Goal: Information Seeking & Learning: Check status

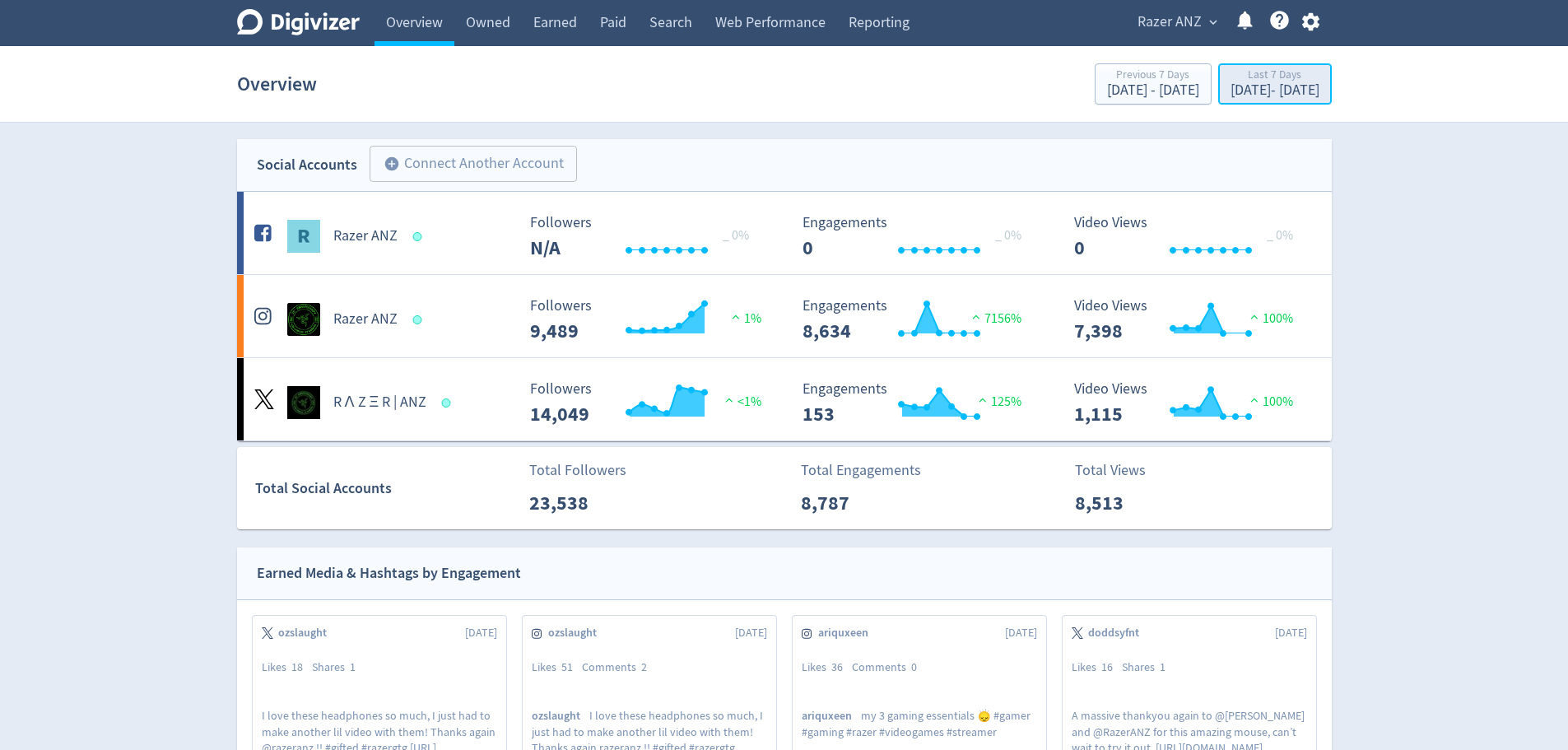
click at [1237, 94] on div "[DATE] - [DATE]" at bounding box center [1275, 90] width 89 height 15
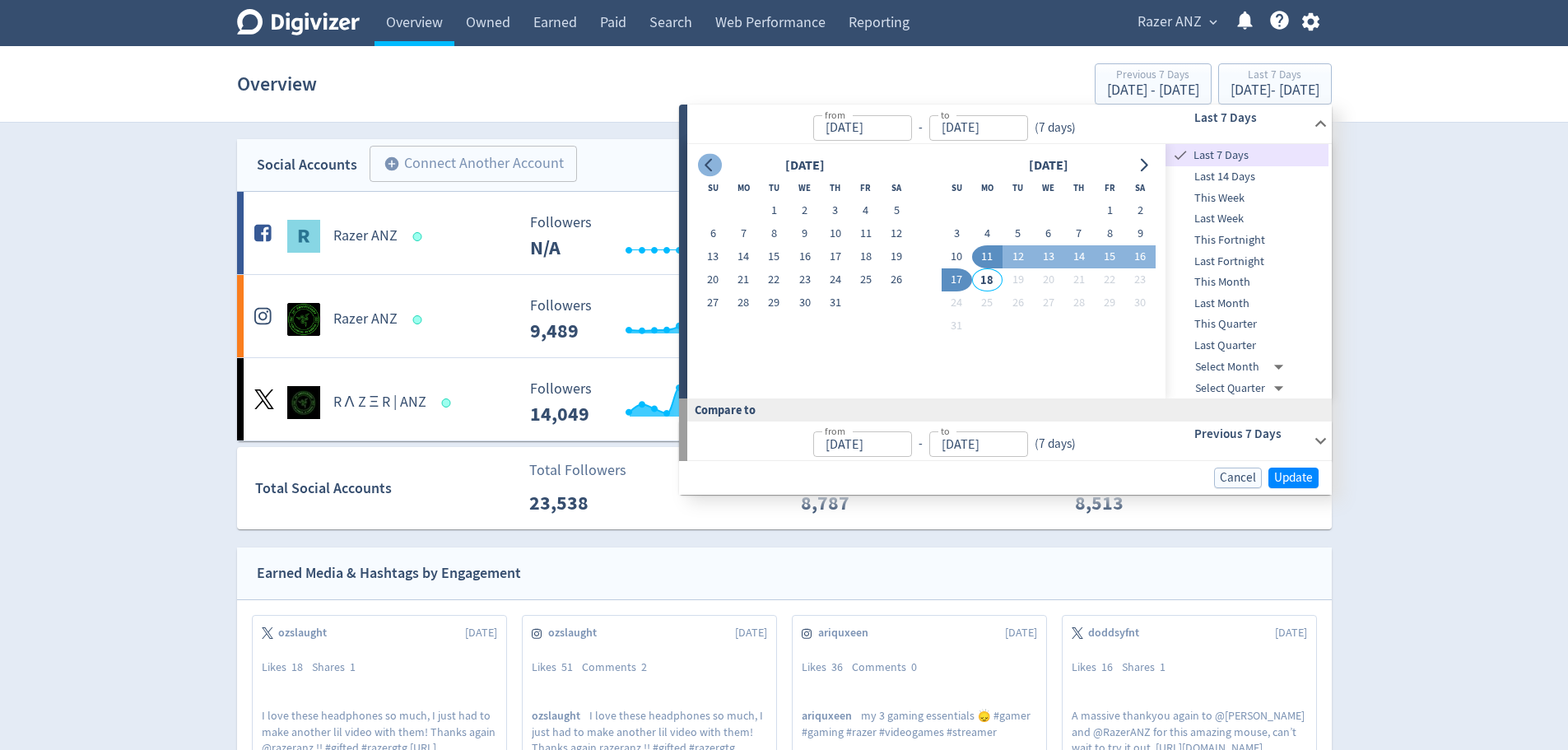
click at [713, 167] on icon "Go to previous month" at bounding box center [709, 165] width 13 height 13
click at [768, 213] on button "1" at bounding box center [774, 210] width 30 height 23
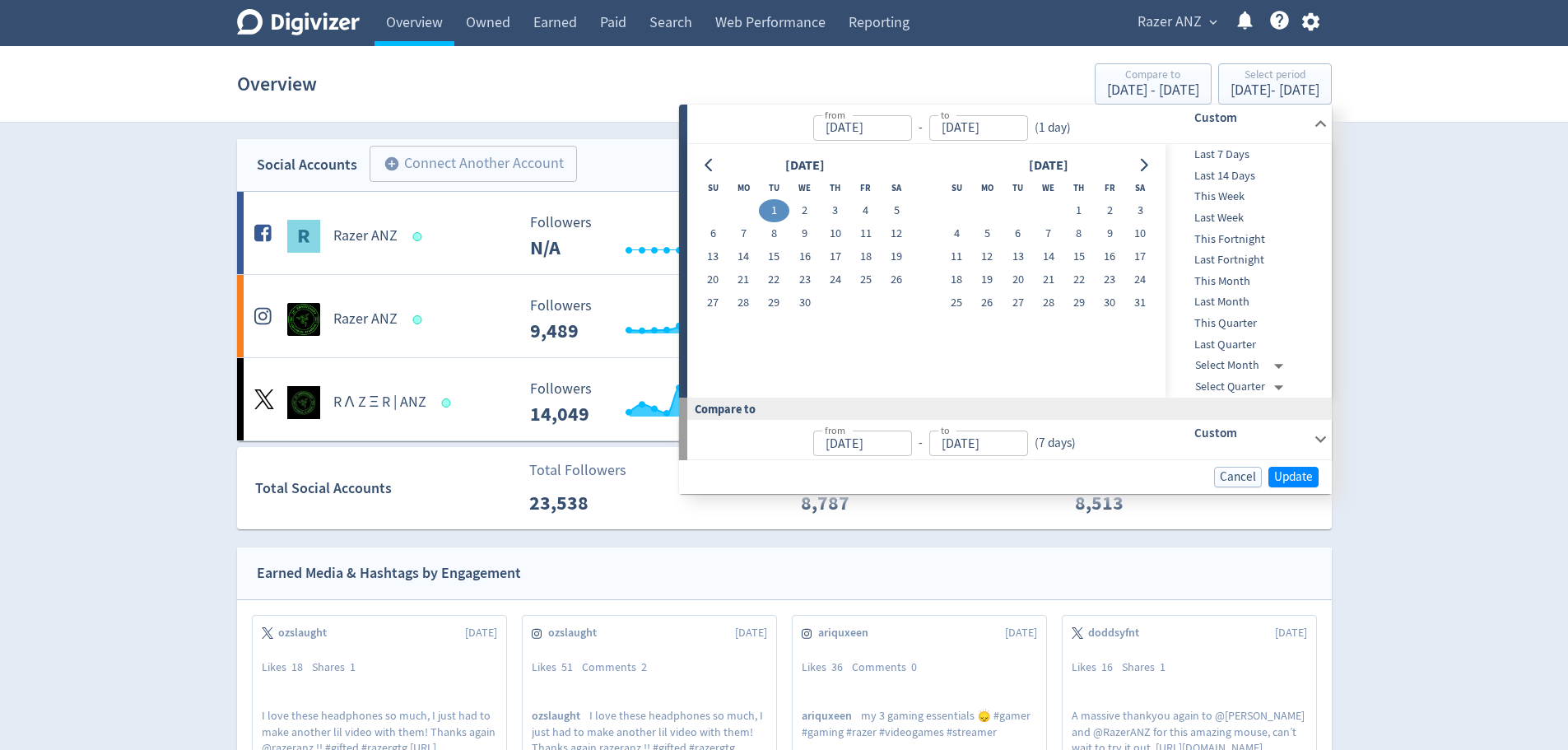
type input "[DATE]"
click at [1138, 161] on icon "Go to next month" at bounding box center [1143, 165] width 13 height 13
click at [1138, 160] on icon "Go to next month" at bounding box center [1143, 165] width 13 height 13
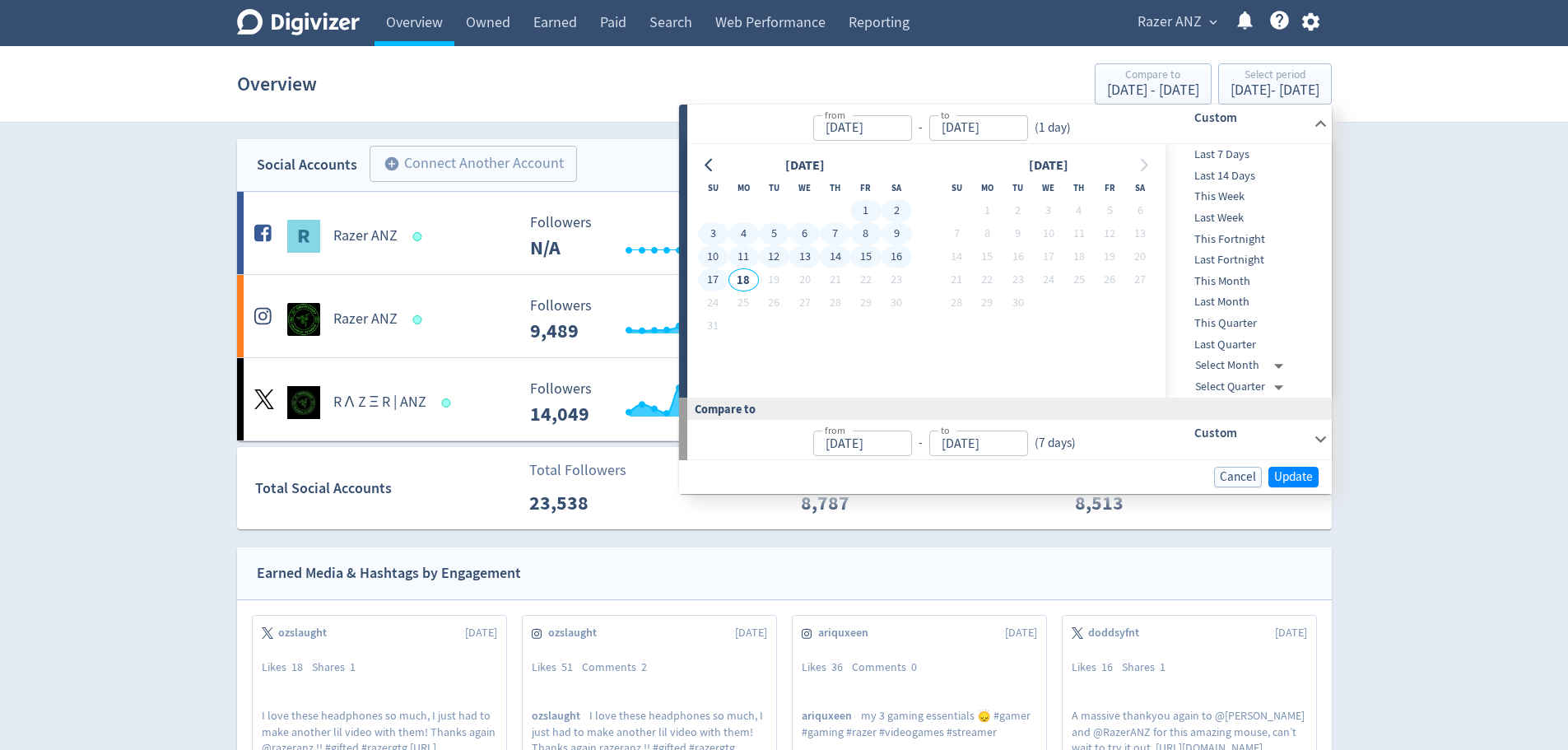
click at [715, 283] on button "17" at bounding box center [713, 280] width 30 height 23
type input "[DATE]"
type input "Nov 13, 2024"
type input "[DATE]"
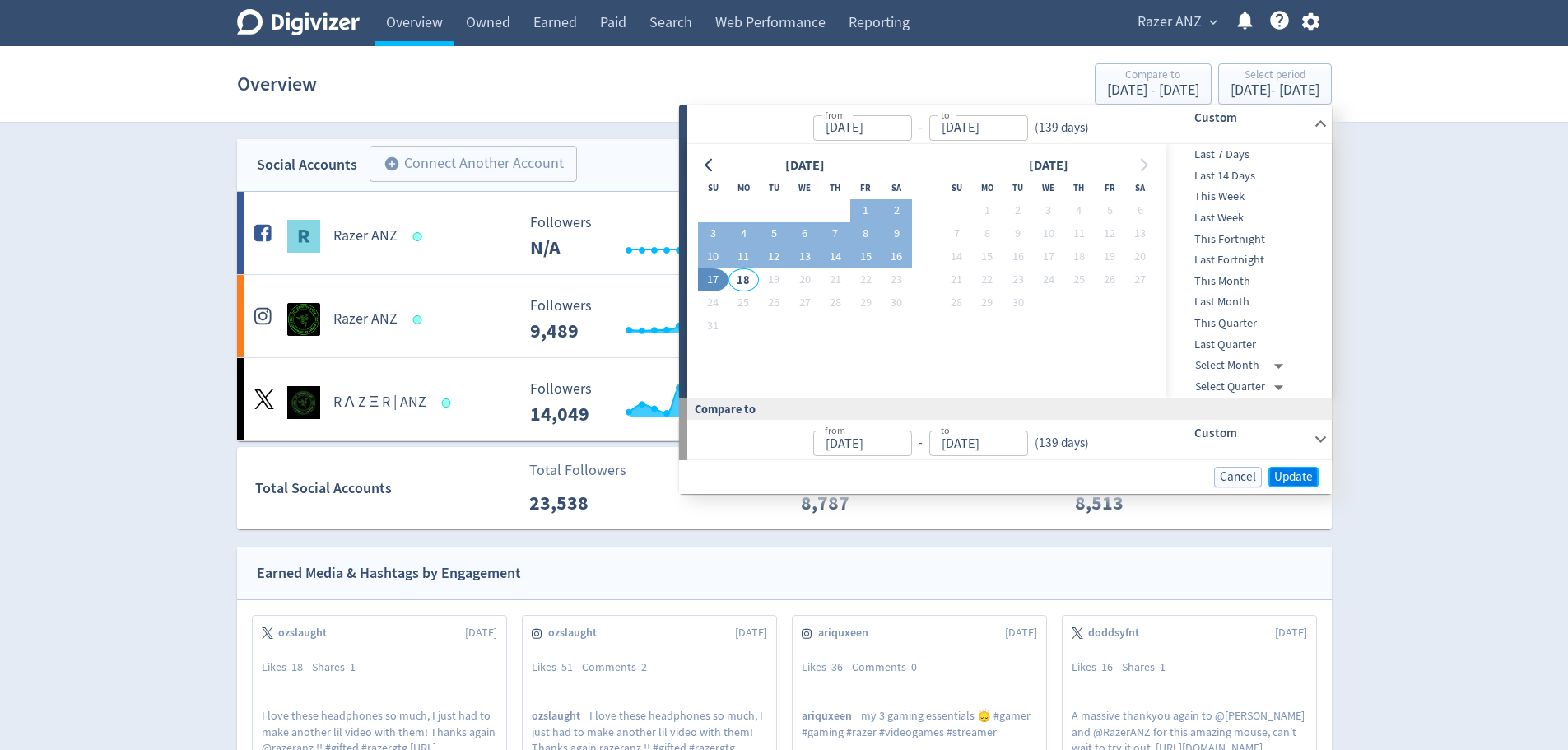
click at [1304, 471] on span "Update" at bounding box center [1293, 477] width 39 height 12
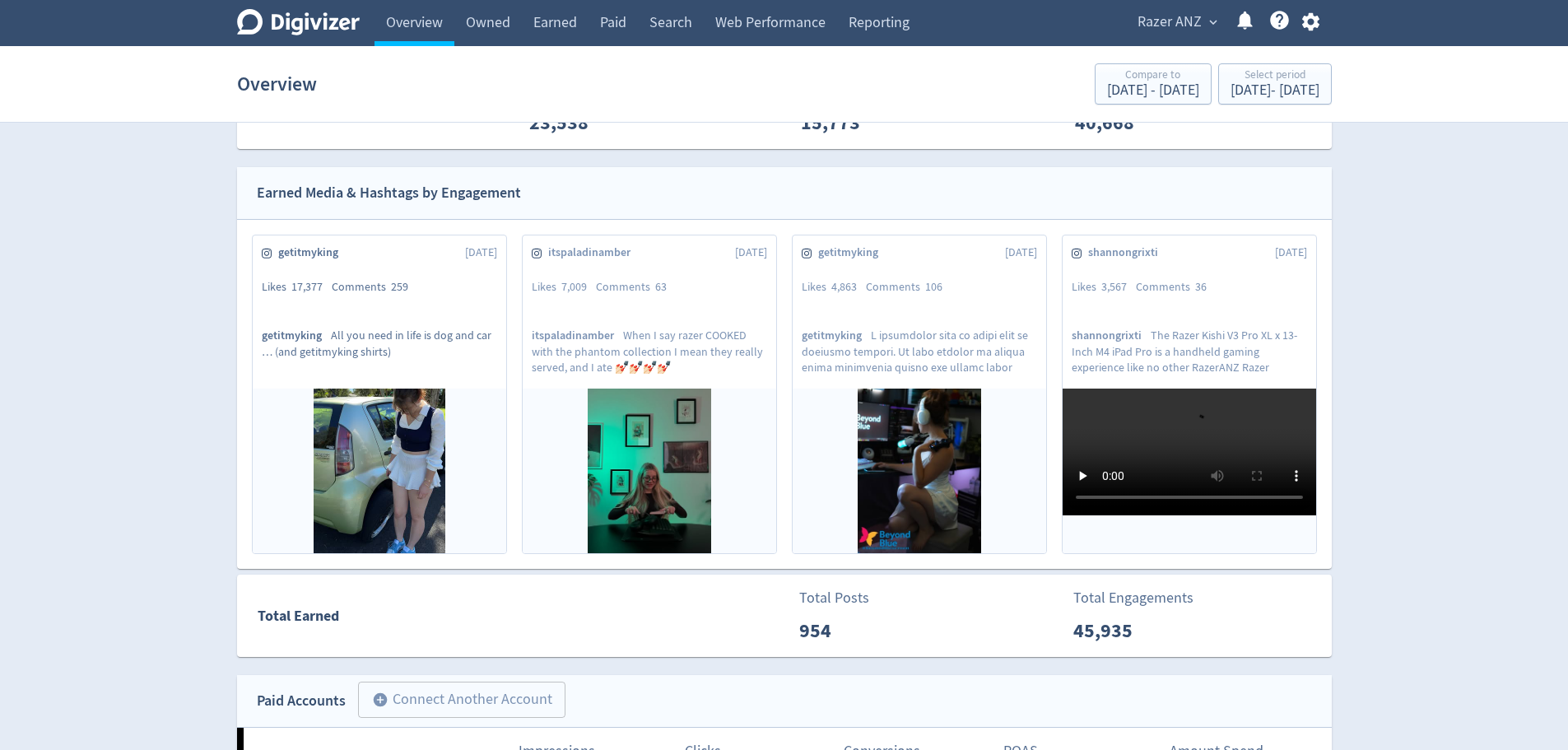
scroll to position [371, 0]
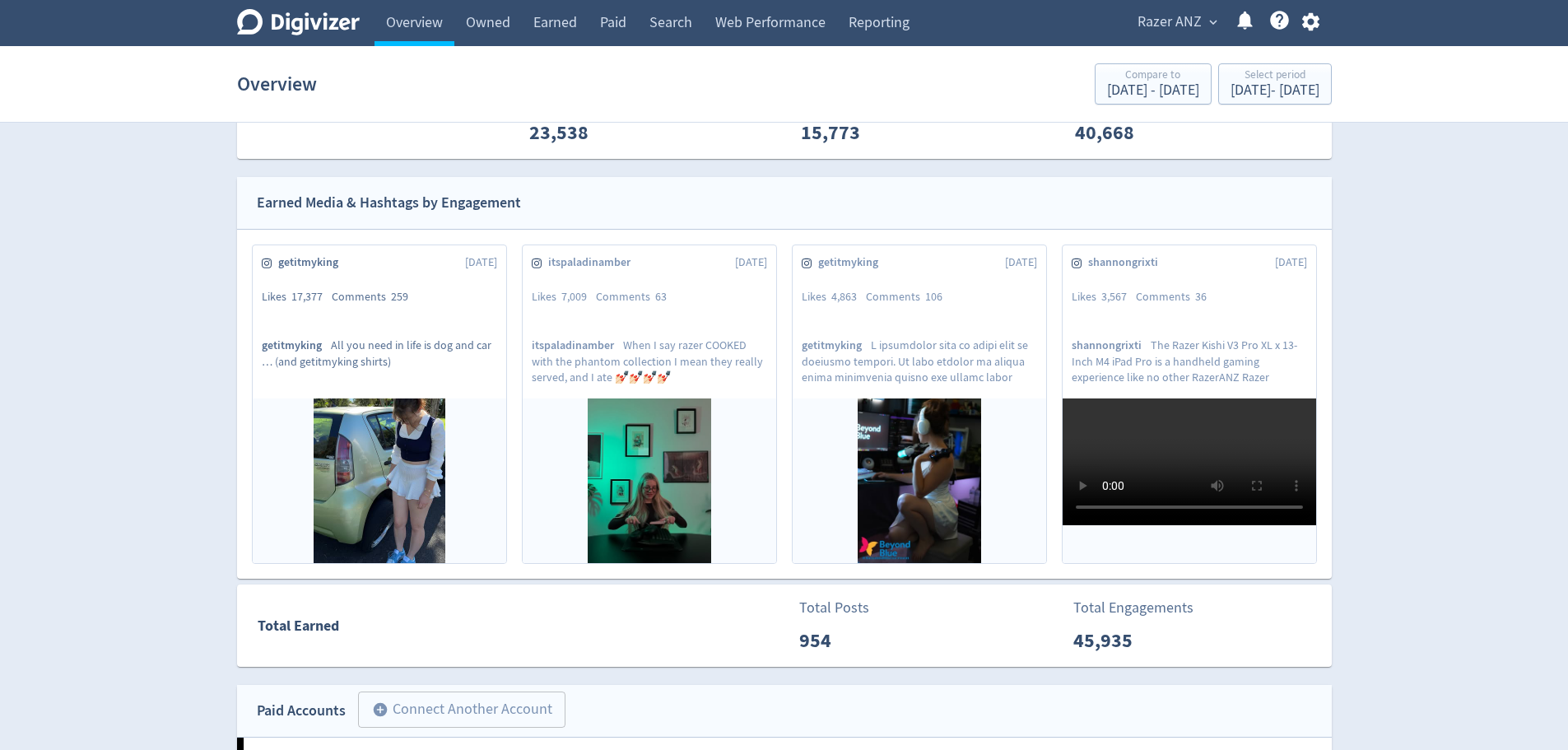
click at [377, 344] on p "getitmyking All you need in life is dog and car … (and getitmyking shirts)" at bounding box center [379, 360] width 235 height 46
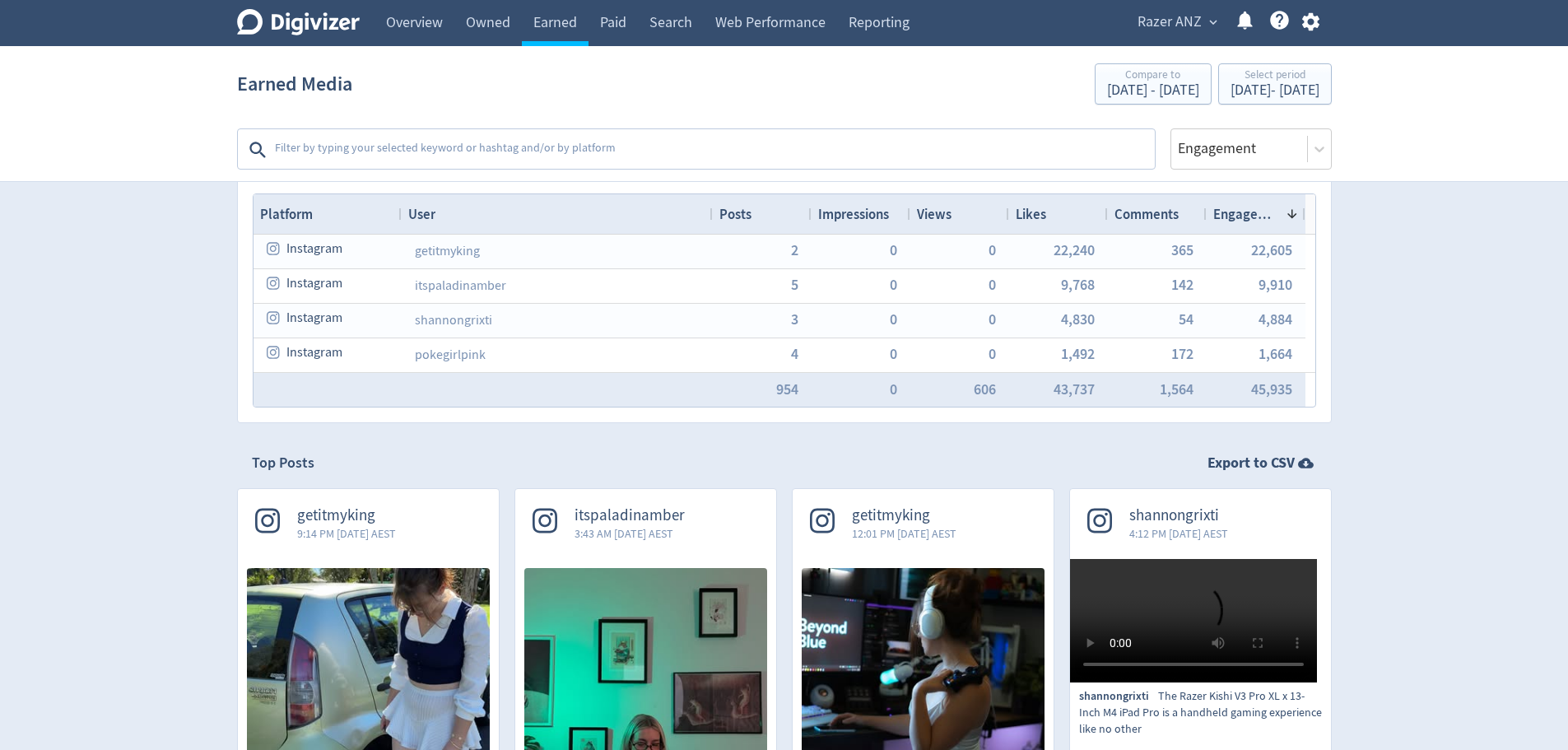
scroll to position [330, 0]
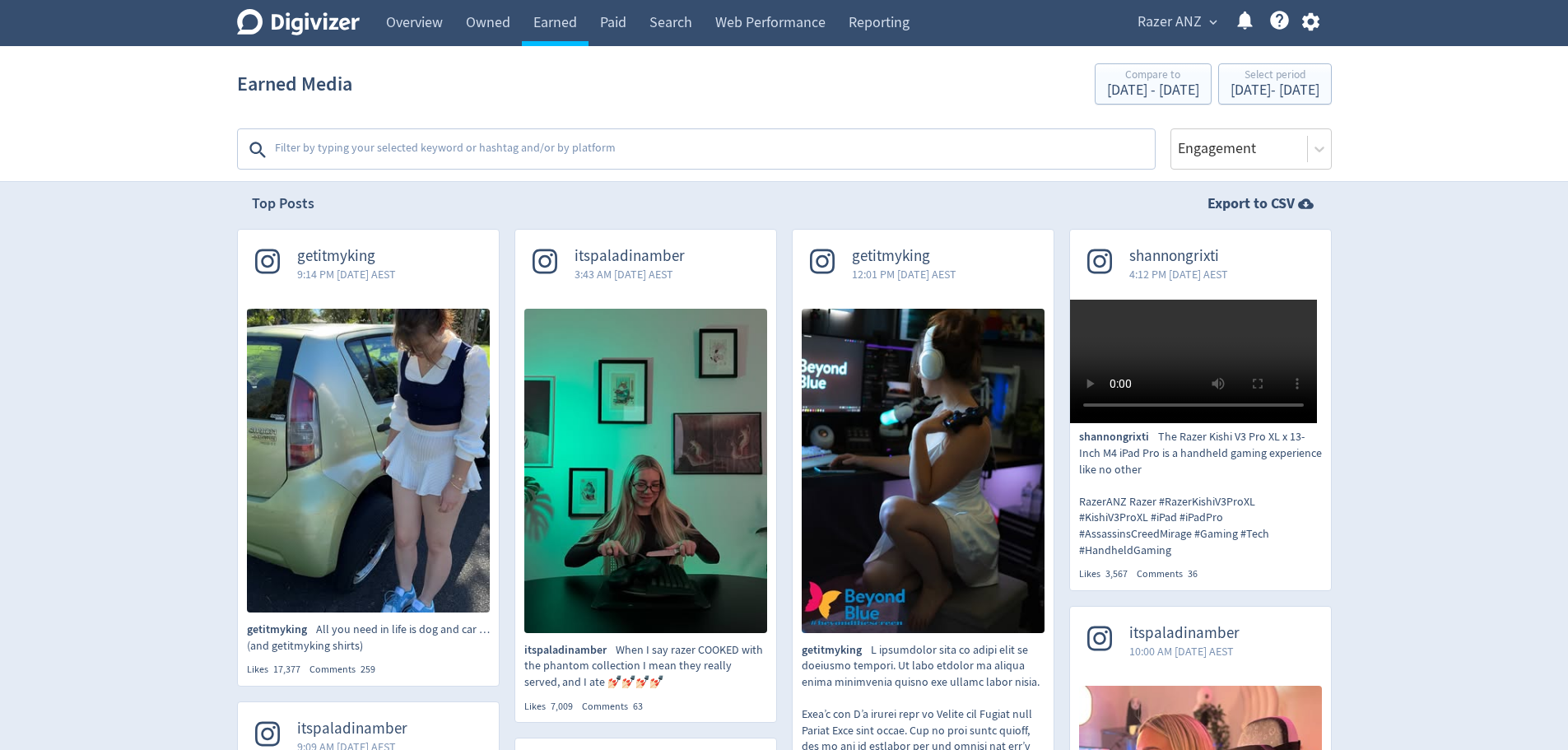
click at [383, 403] on img at bounding box center [368, 461] width 243 height 304
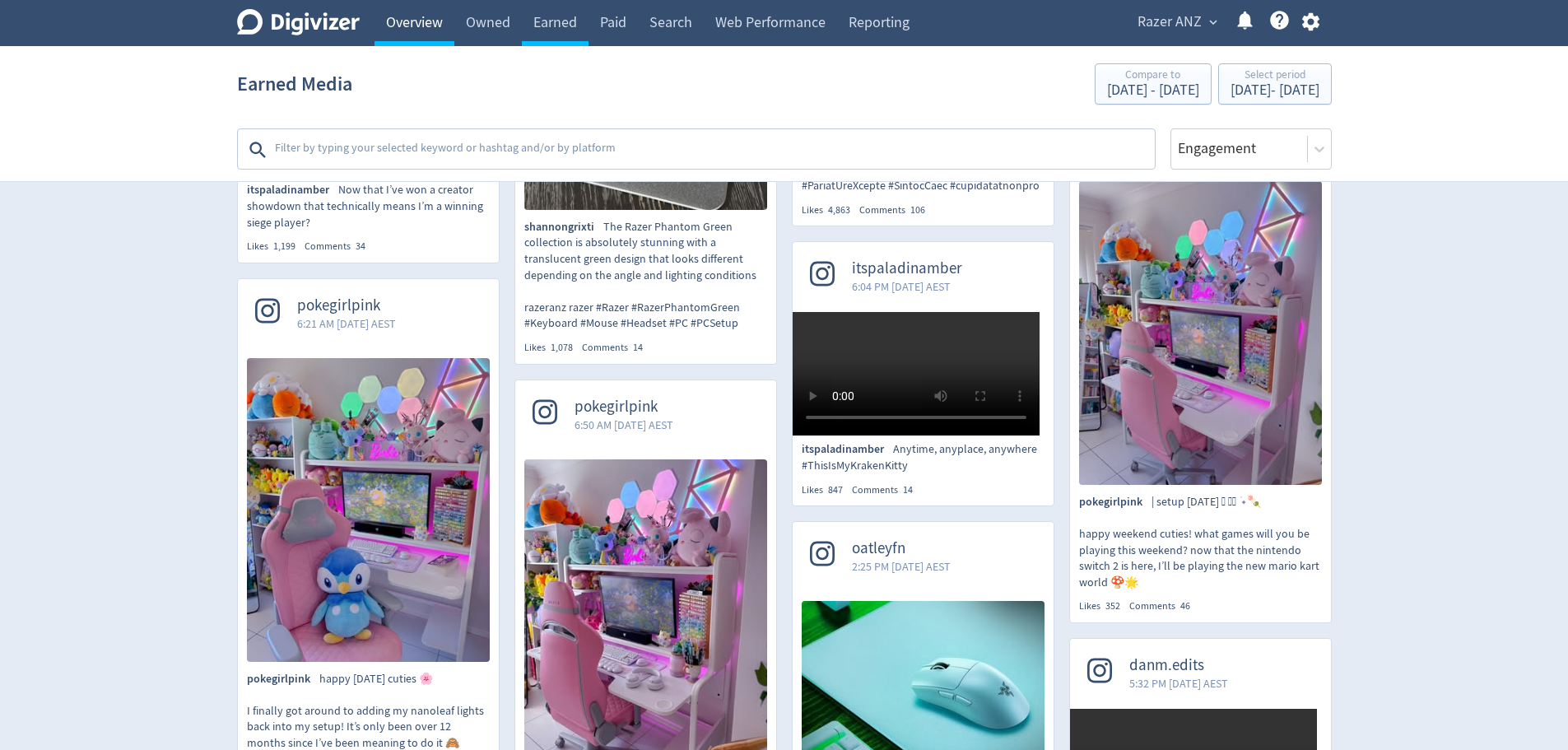
scroll to position [1235, 0]
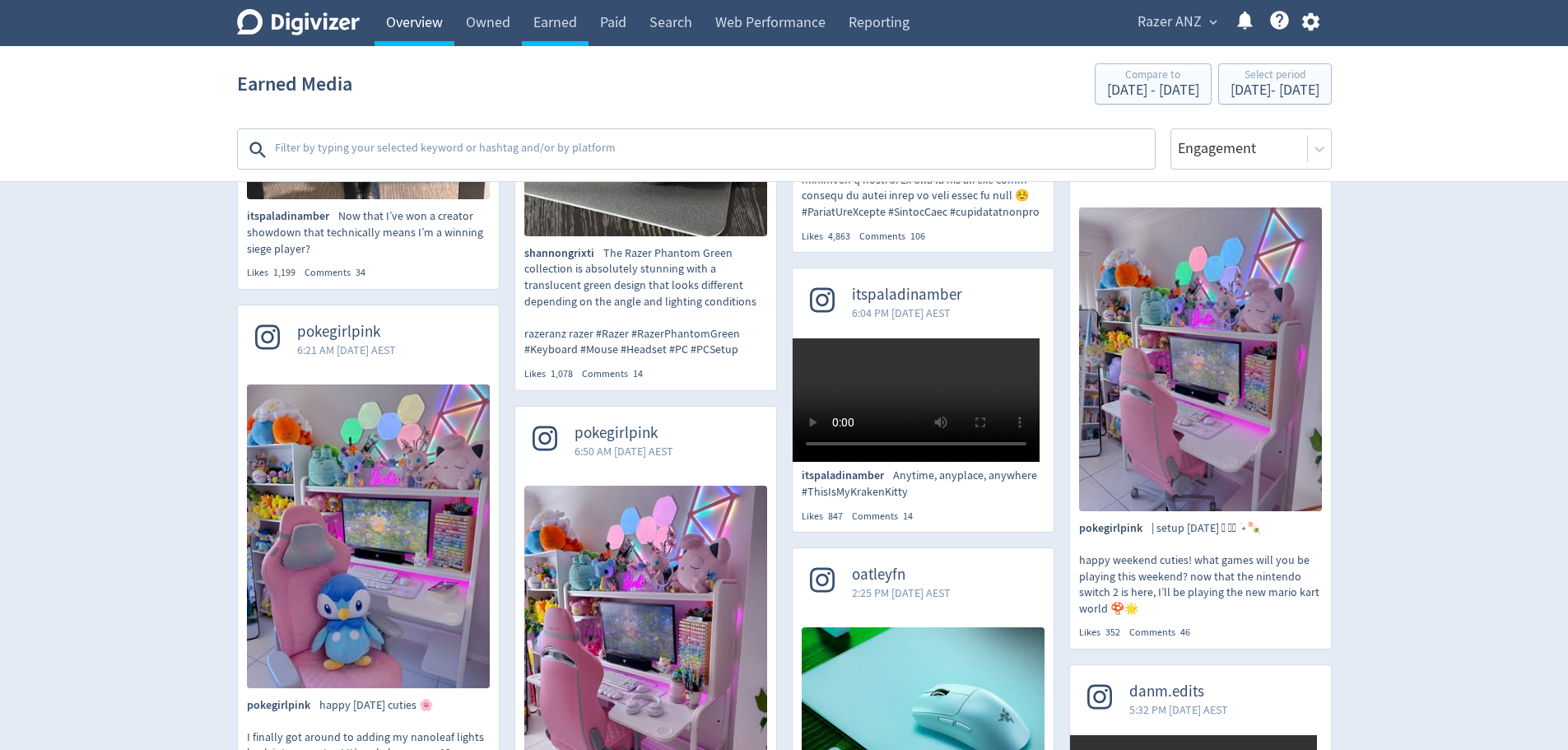
click at [408, 22] on link "Overview" at bounding box center [414, 23] width 80 height 46
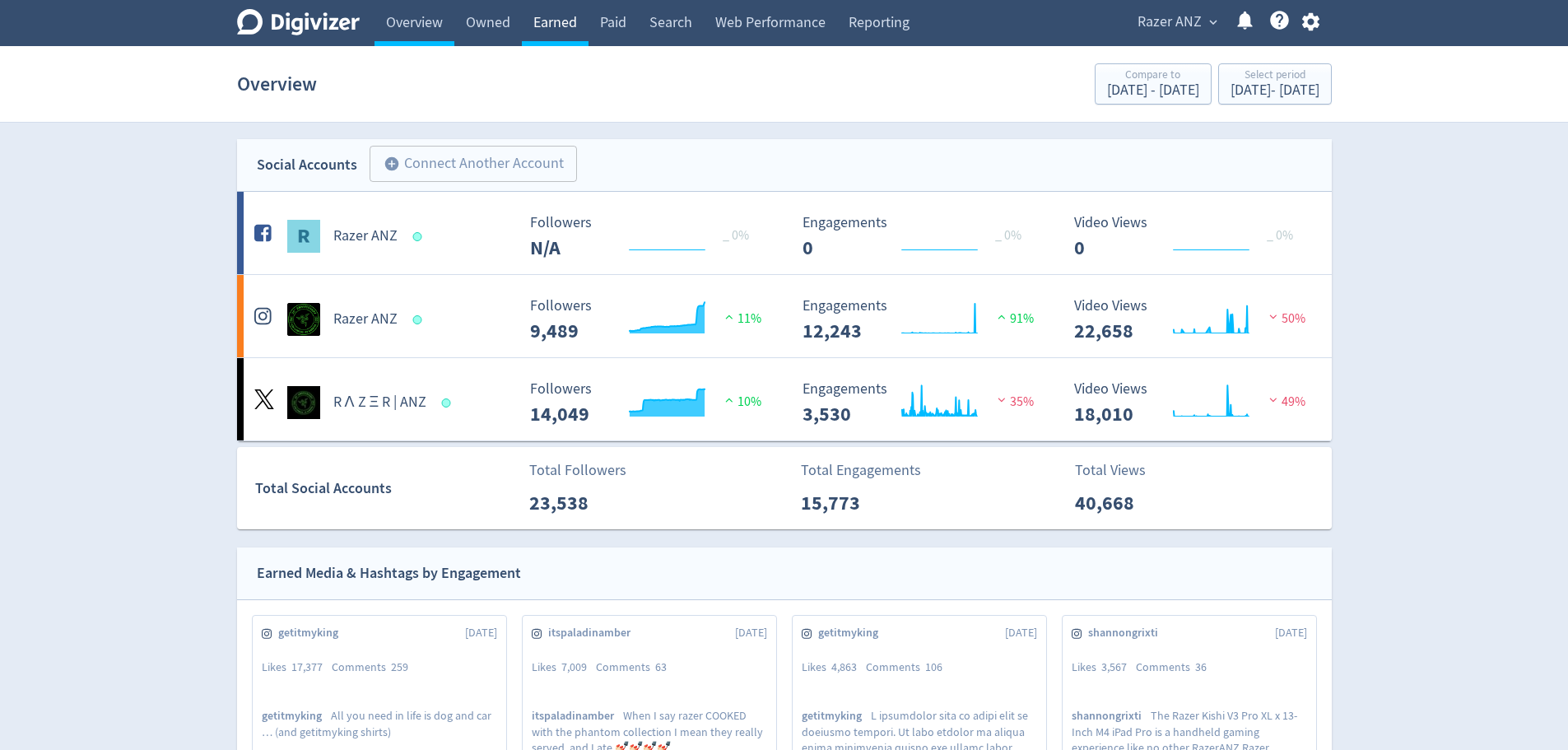
click at [551, 12] on link "Earned" at bounding box center [555, 23] width 67 height 46
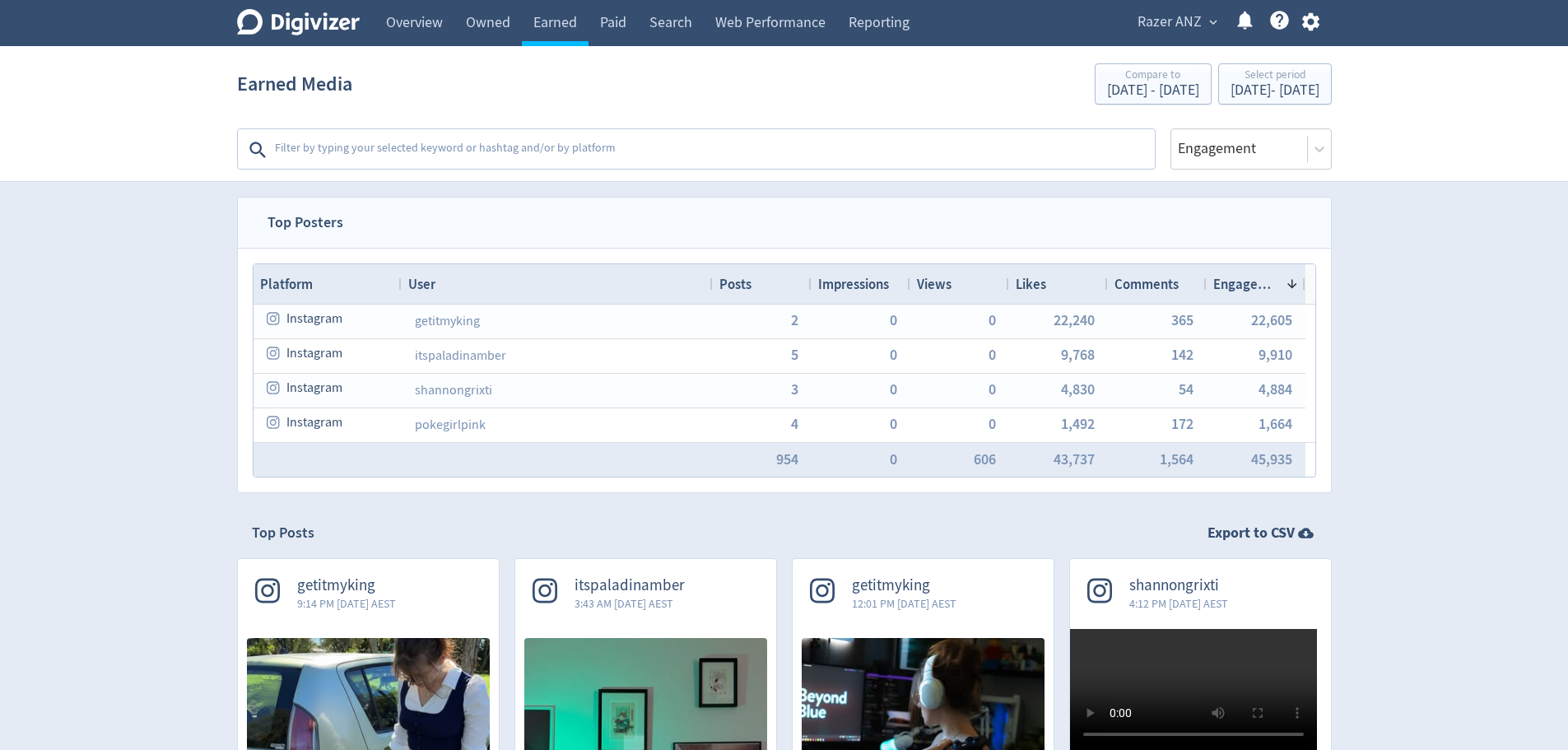
click at [1238, 277] on span "Engagement" at bounding box center [1245, 283] width 66 height 18
click at [1247, 280] on span "Engagement" at bounding box center [1251, 283] width 75 height 18
click at [1245, 272] on div "Engagement 1" at bounding box center [1256, 284] width 86 height 31
click at [881, 30] on link "Reporting" at bounding box center [879, 23] width 84 height 46
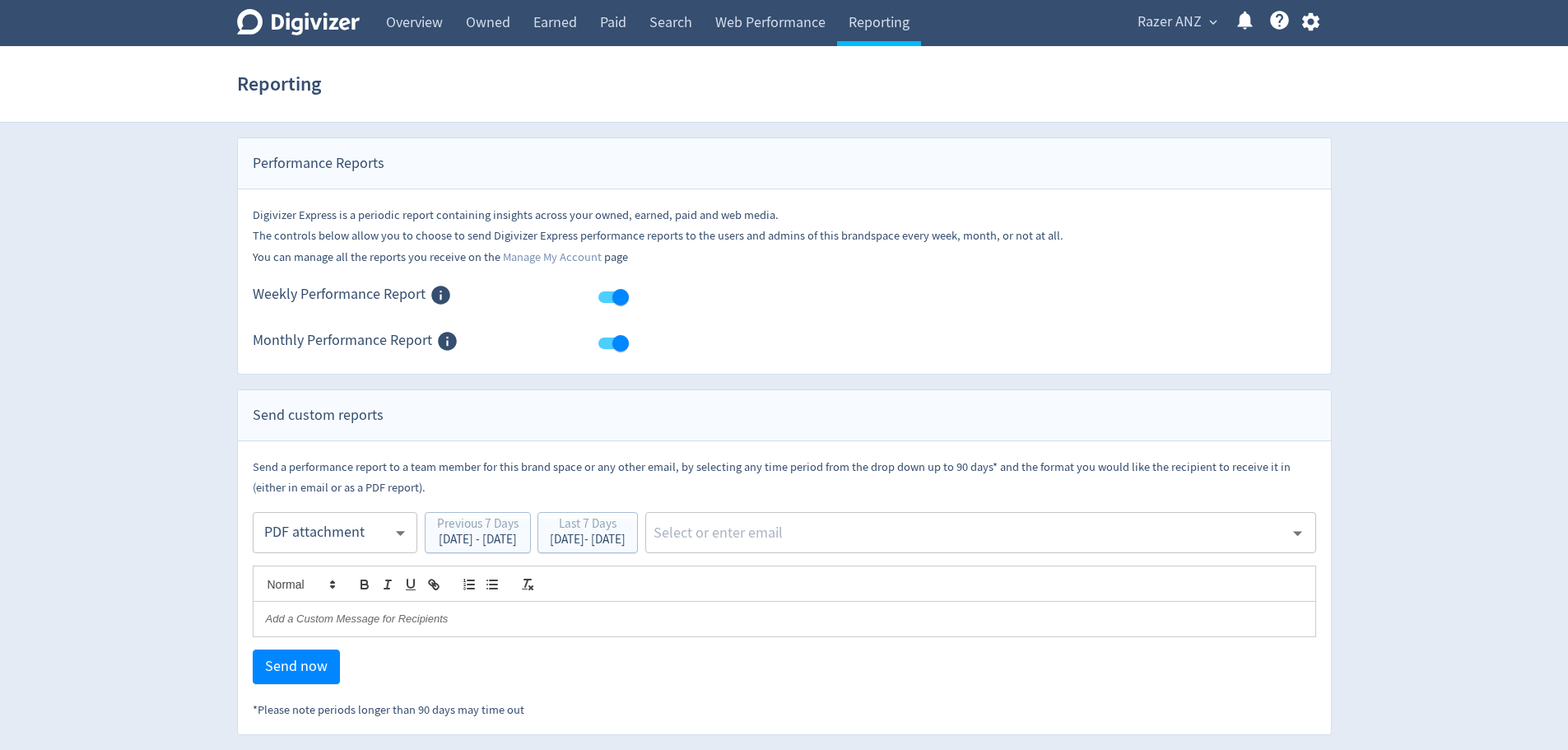
scroll to position [1, 0]
click at [625, 539] on div "[DATE] - [DATE]" at bounding box center [588, 540] width 75 height 12
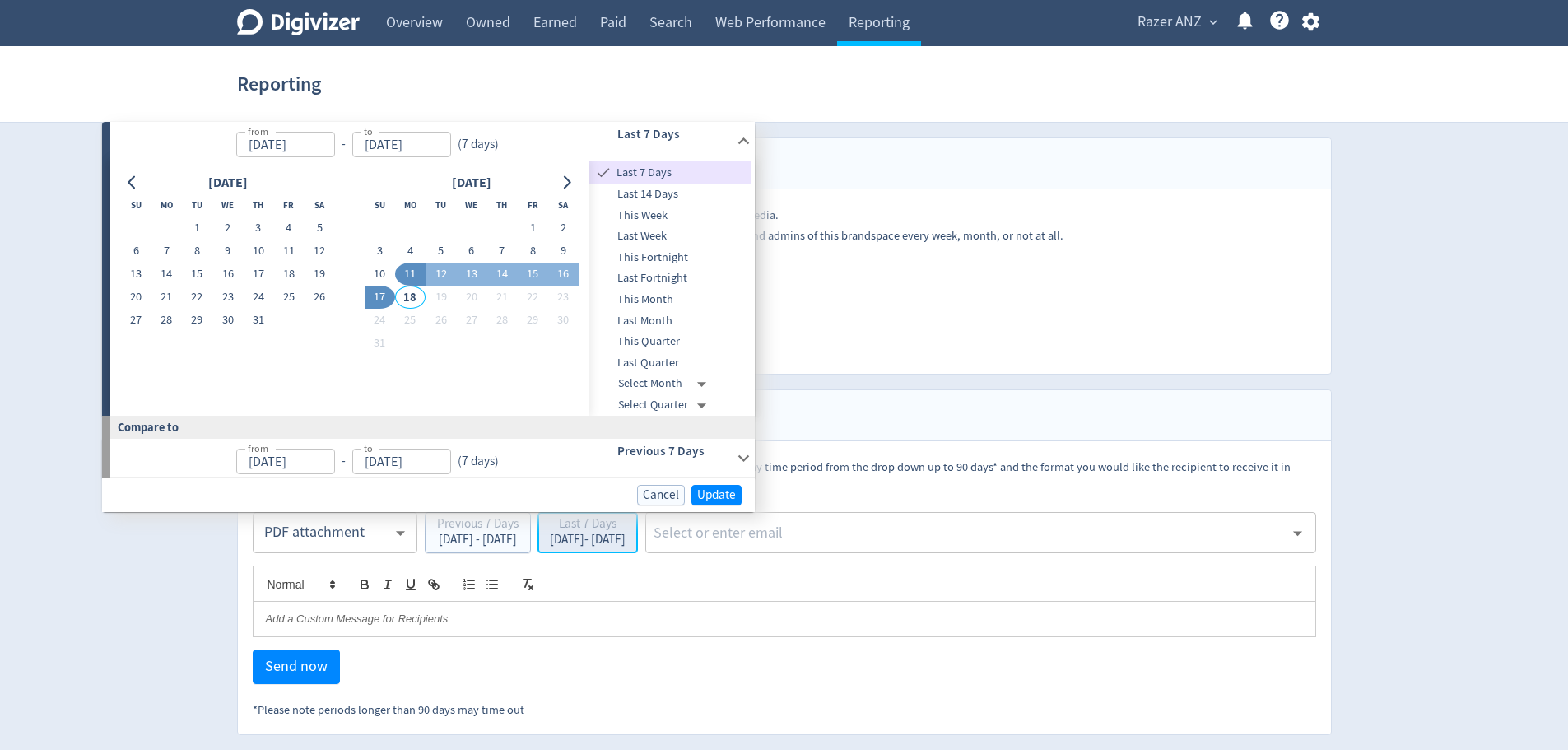
type input "[DATE]"
click at [251, 145] on input "11/08/2025" at bounding box center [285, 144] width 99 height 26
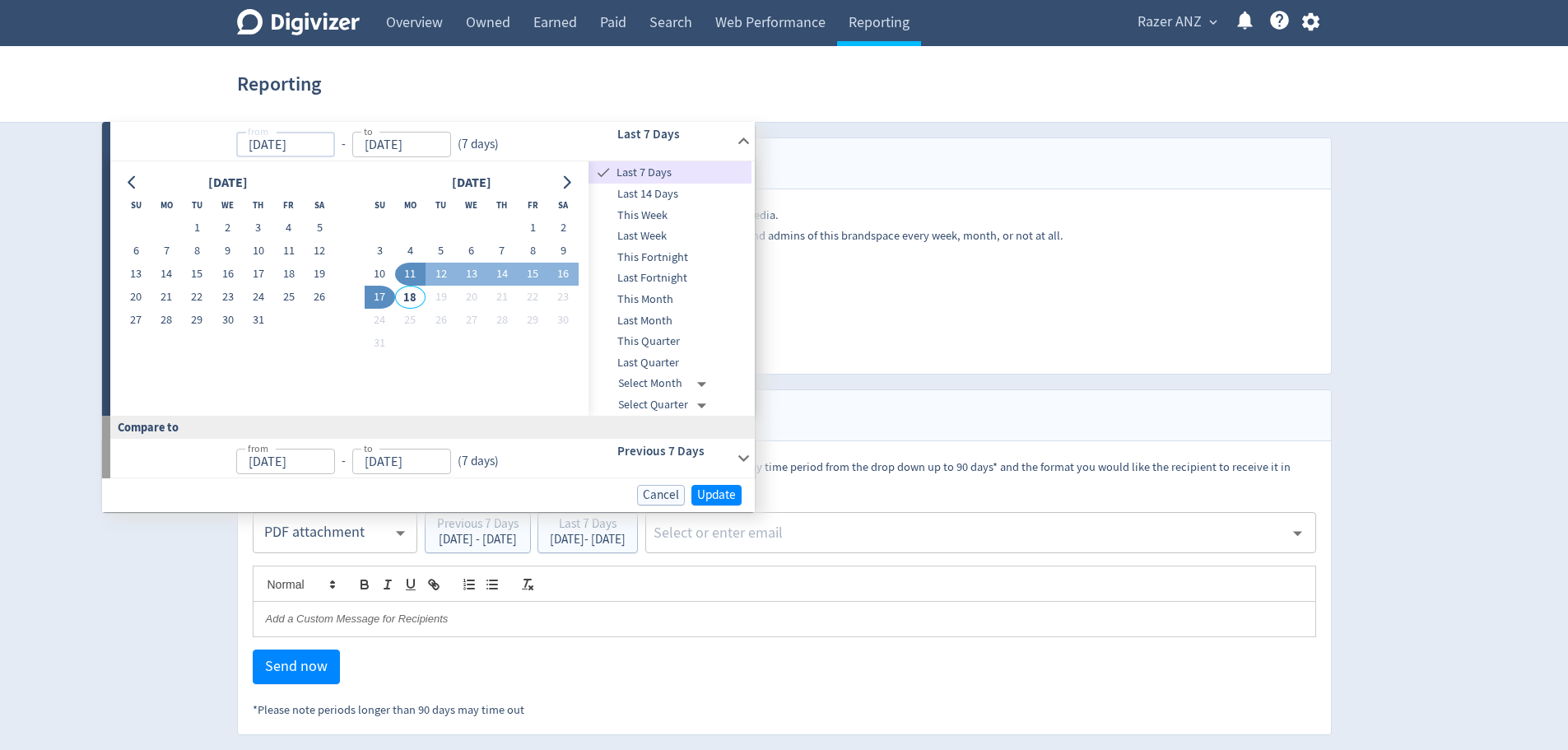
drag, startPoint x: 263, startPoint y: 143, endPoint x: 243, endPoint y: 143, distance: 20.0
click at [243, 143] on input "11/08/2025" at bounding box center [285, 144] width 99 height 26
click at [279, 142] on input "01/08/2025" at bounding box center [285, 144] width 99 height 26
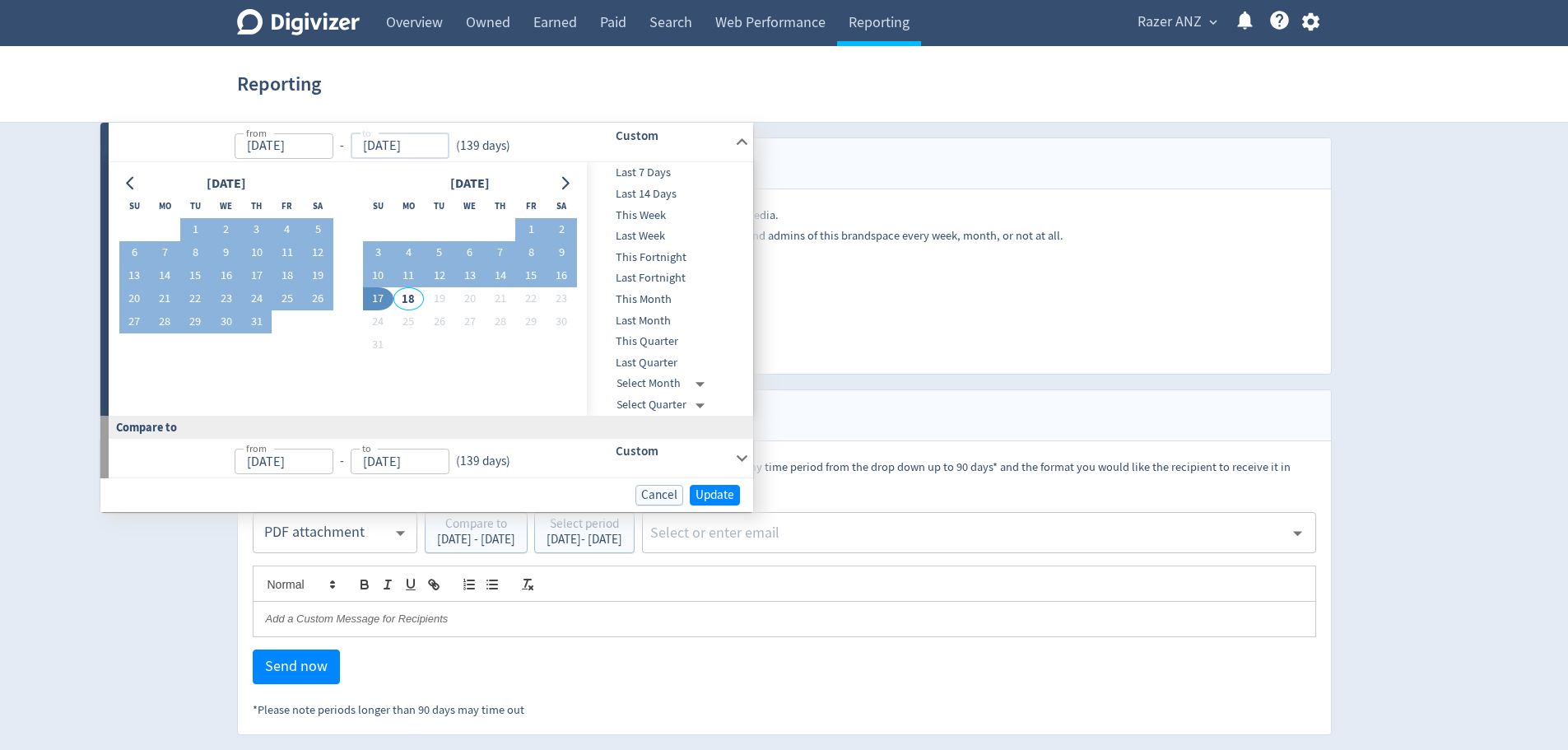
type input "[DATE]"
type input "17/08/2025"
click at [415, 142] on input "17/08/2025" at bounding box center [400, 146] width 99 height 26
type input "Nov 13, 2024"
type input "[DATE]"
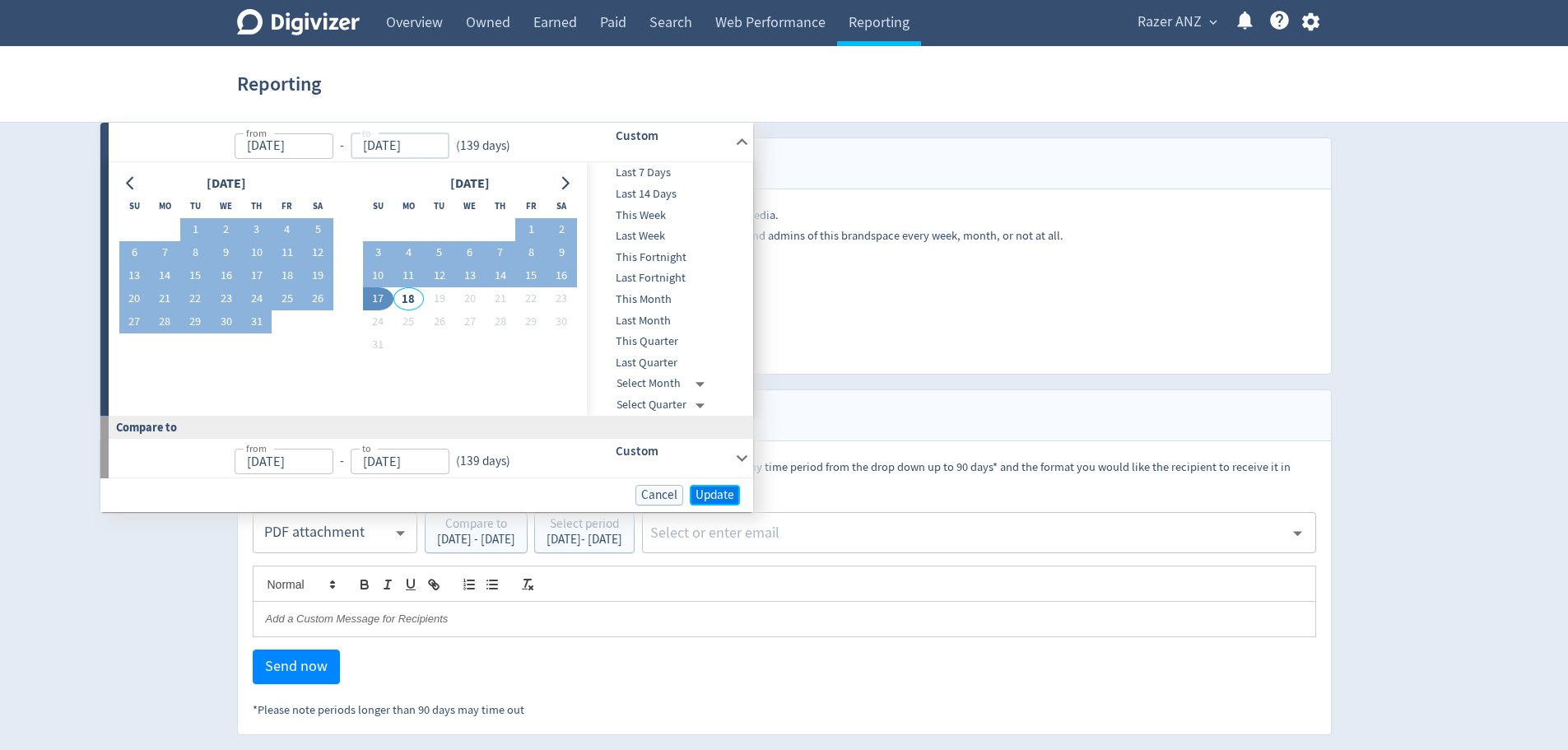
type input "[DATE]"
click at [715, 492] on span "Update" at bounding box center [715, 495] width 39 height 12
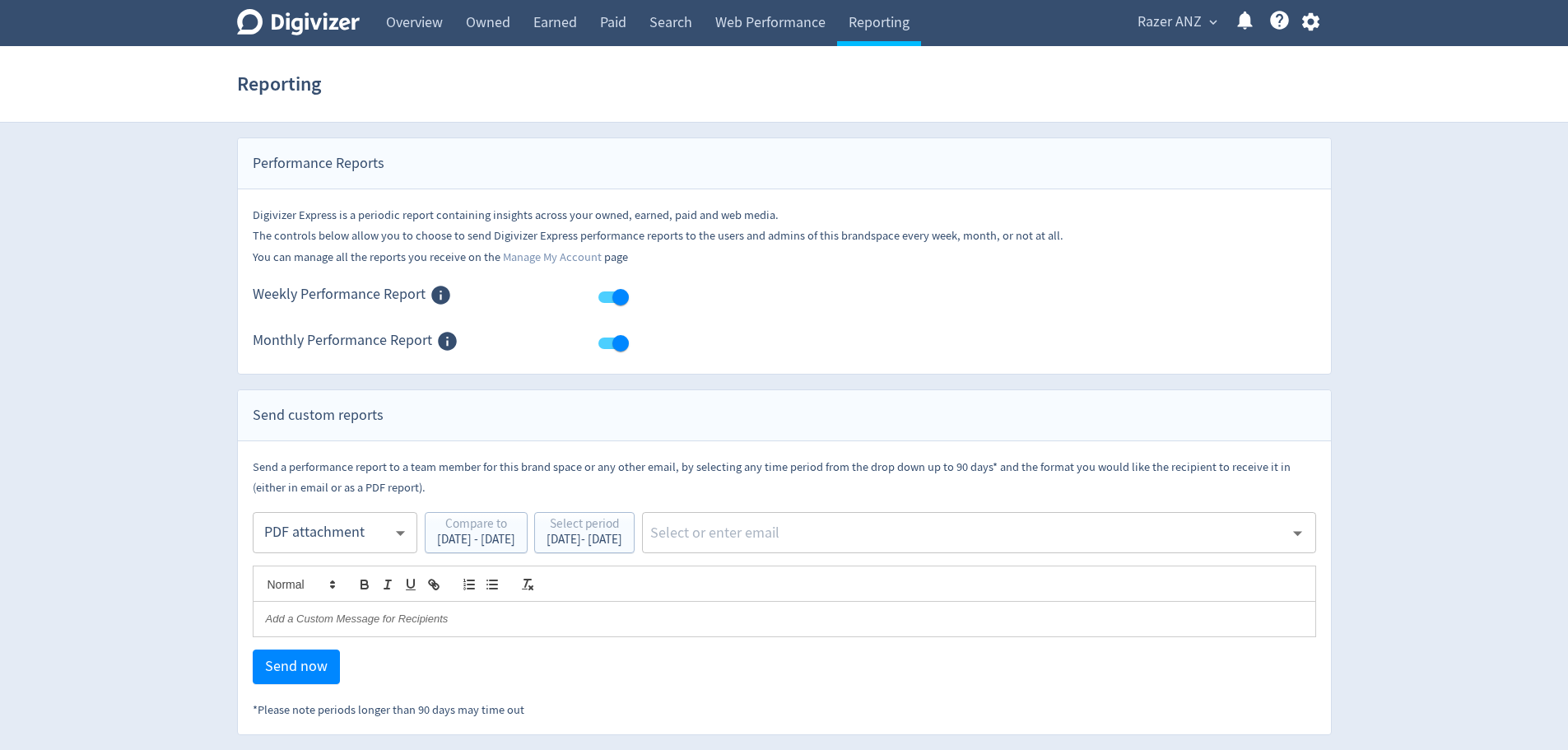
click at [835, 552] on div "​" at bounding box center [979, 533] width 674 height 41
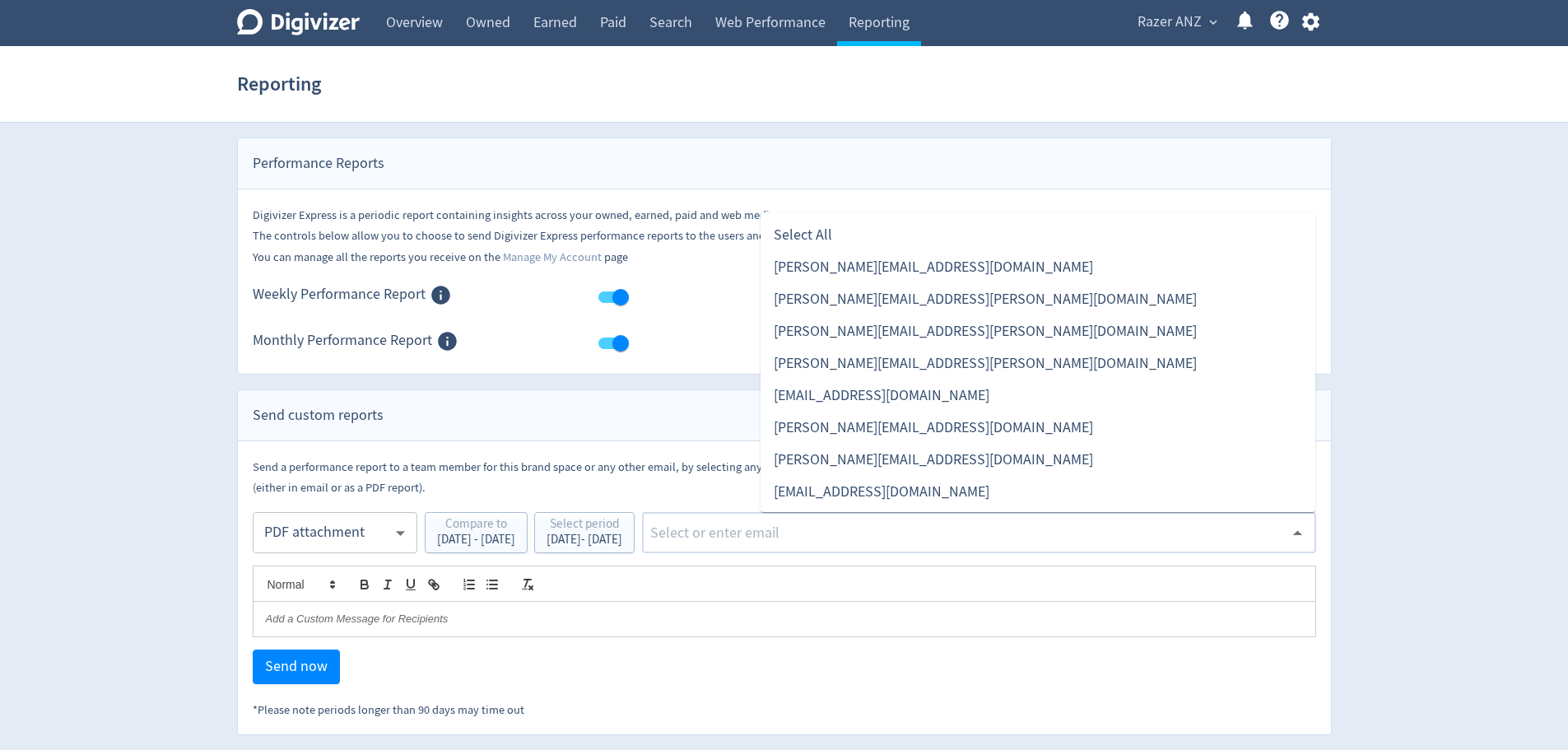
click at [898, 466] on li "[PERSON_NAME][EMAIL_ADDRESS][DOMAIN_NAME]" at bounding box center [1037, 459] width 555 height 32
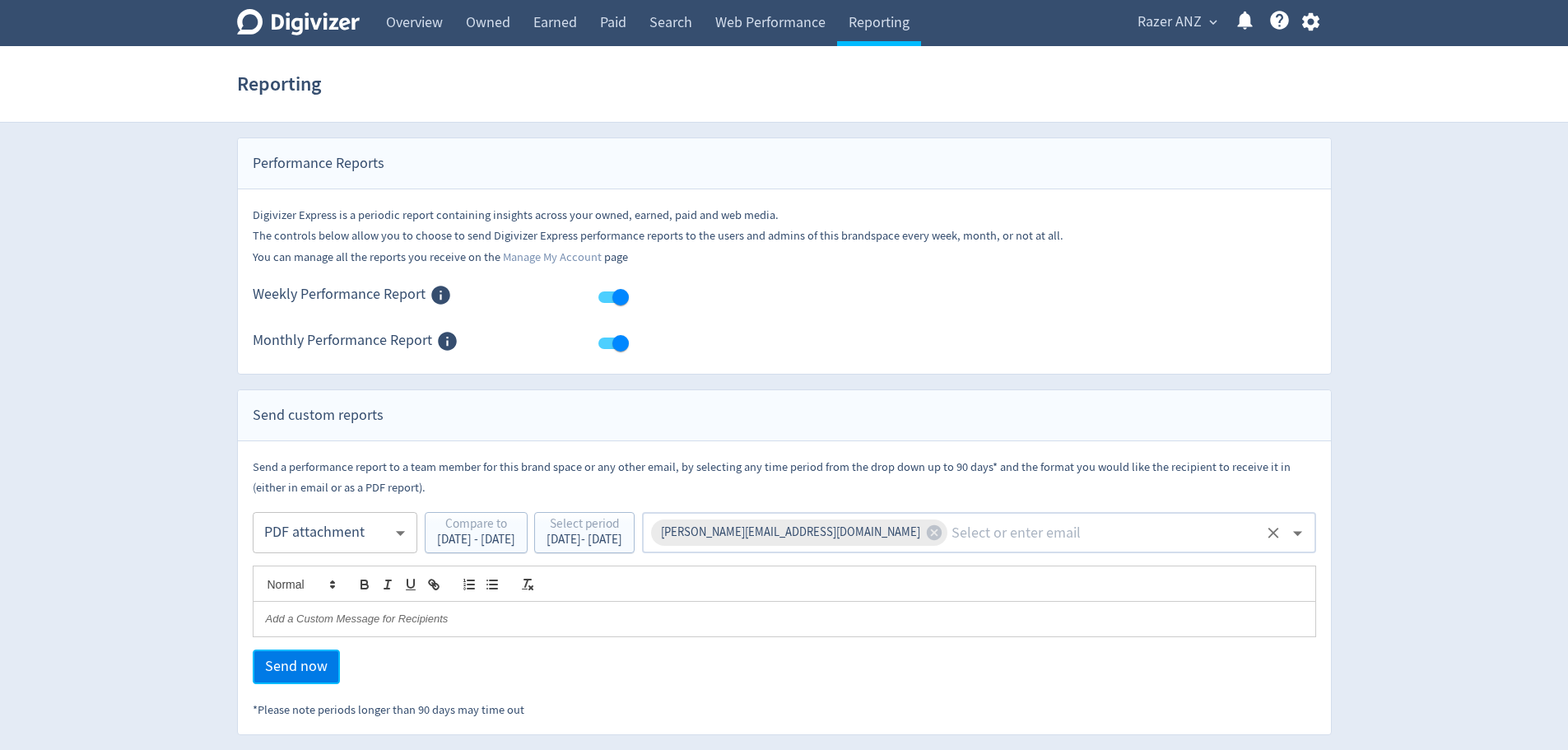
click at [286, 660] on span "Send now" at bounding box center [296, 666] width 63 height 15
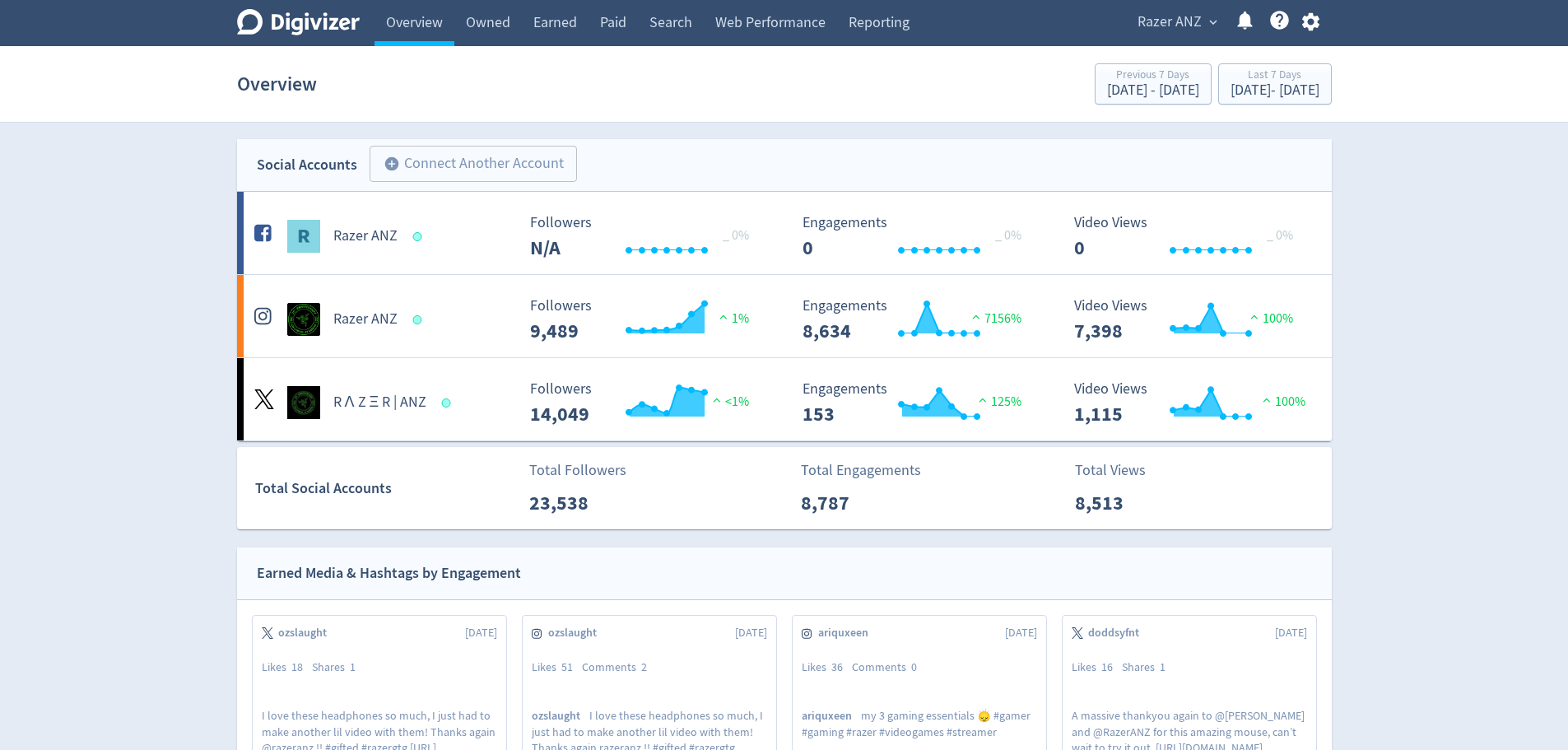
click at [1215, 106] on div "Overview Previous 7 Days [DATE] - [DATE] Last 7 Days [DATE] - [DATE]" at bounding box center [784, 83] width 1095 height 52
click at [1230, 95] on div "[DATE] - [DATE]" at bounding box center [1275, 90] width 89 height 15
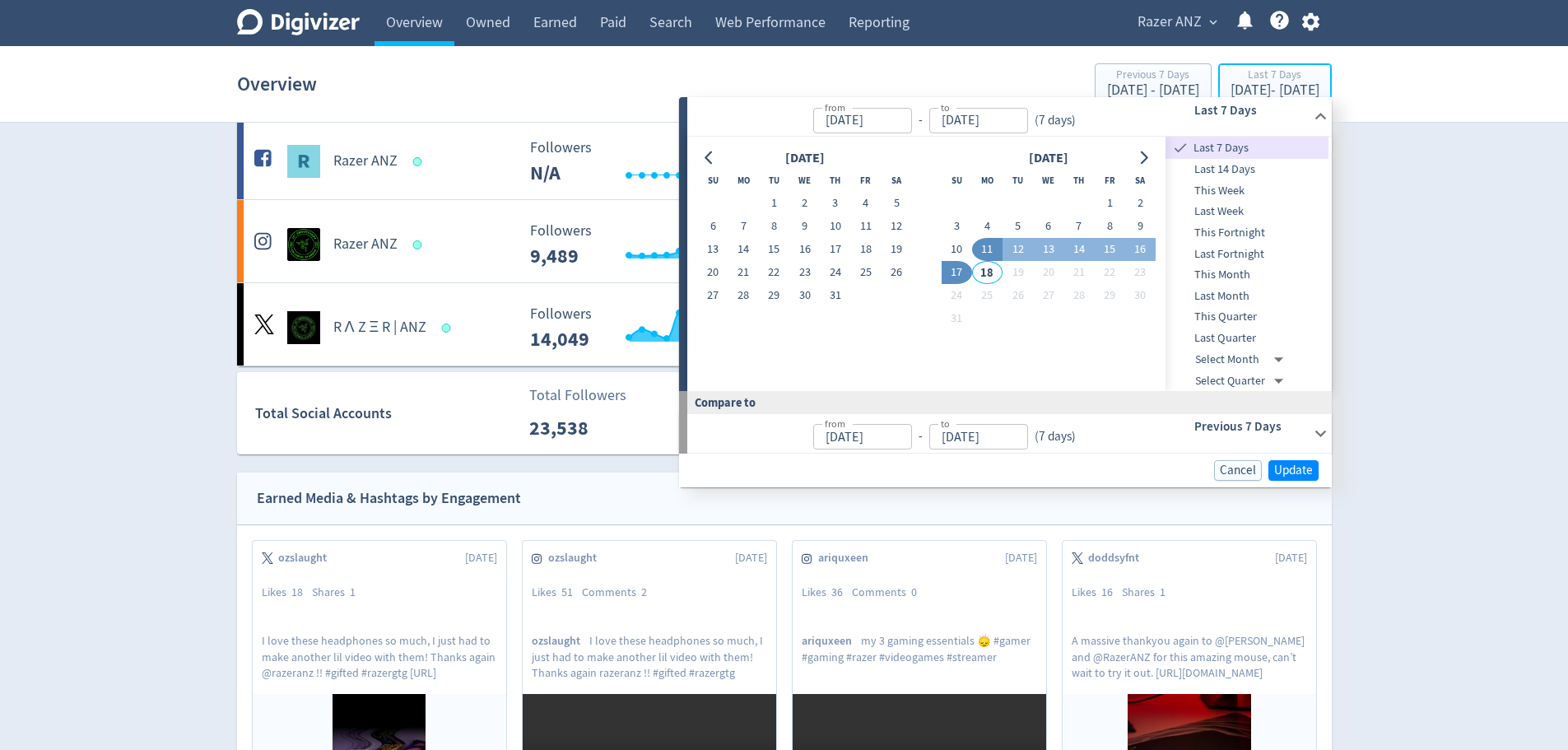
scroll to position [82, 0]
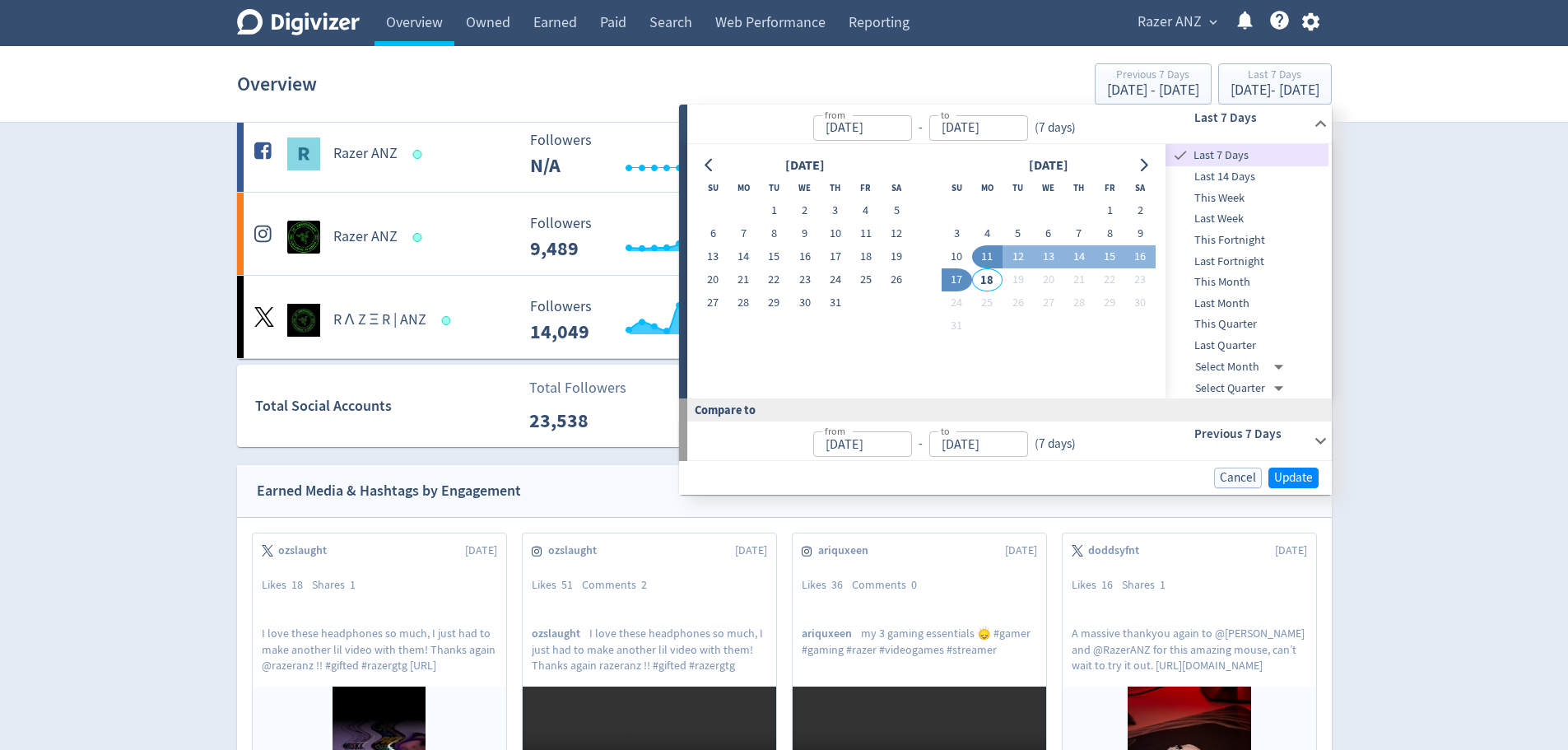
click at [1233, 345] on span "Last Quarter" at bounding box center [1246, 345] width 163 height 18
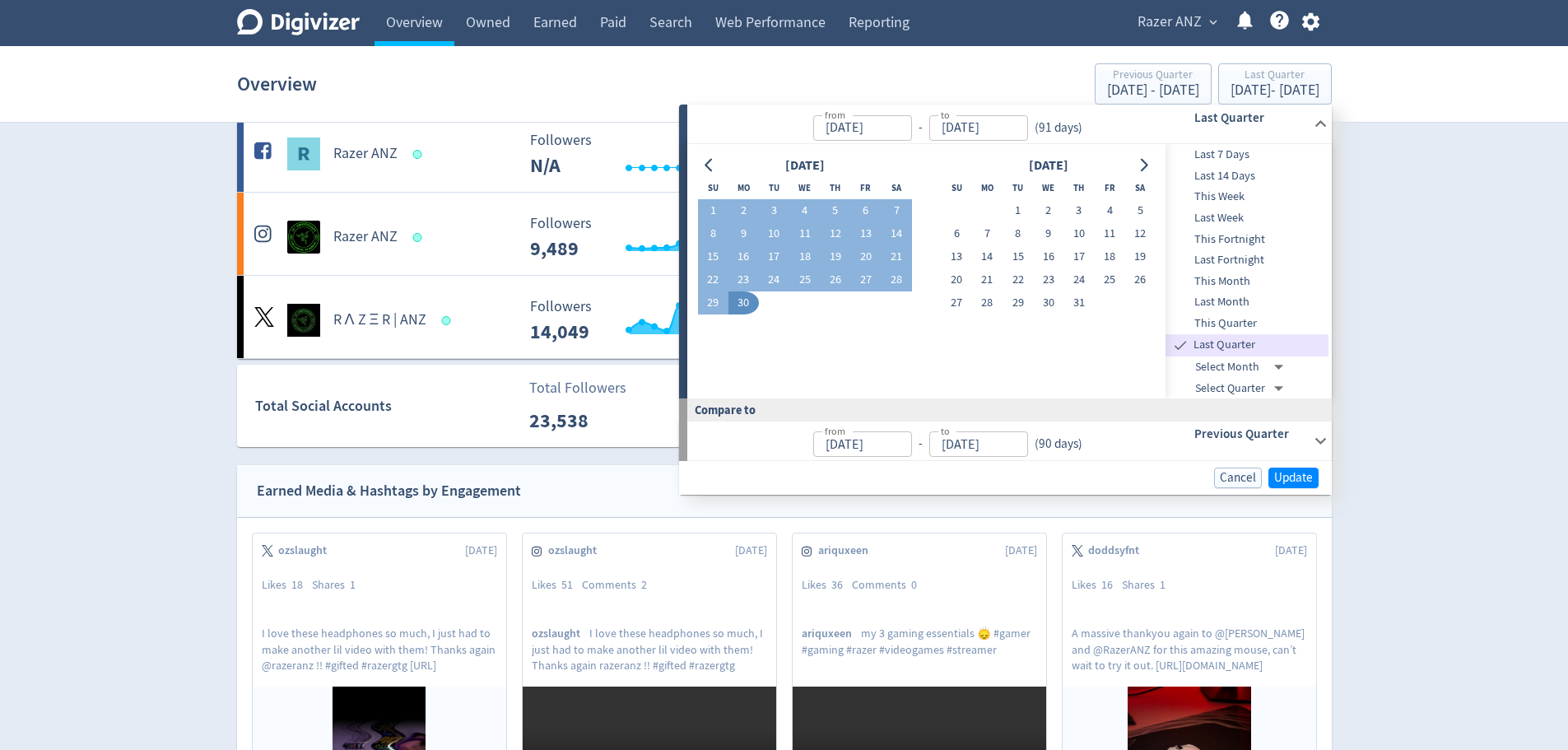
type input "[DATE]"
click at [1251, 384] on body "Digivizer Logo [PERSON_NAME] Logo Overview Owned Earned Paid Search Web Perform…" at bounding box center [784, 715] width 1568 height 1594
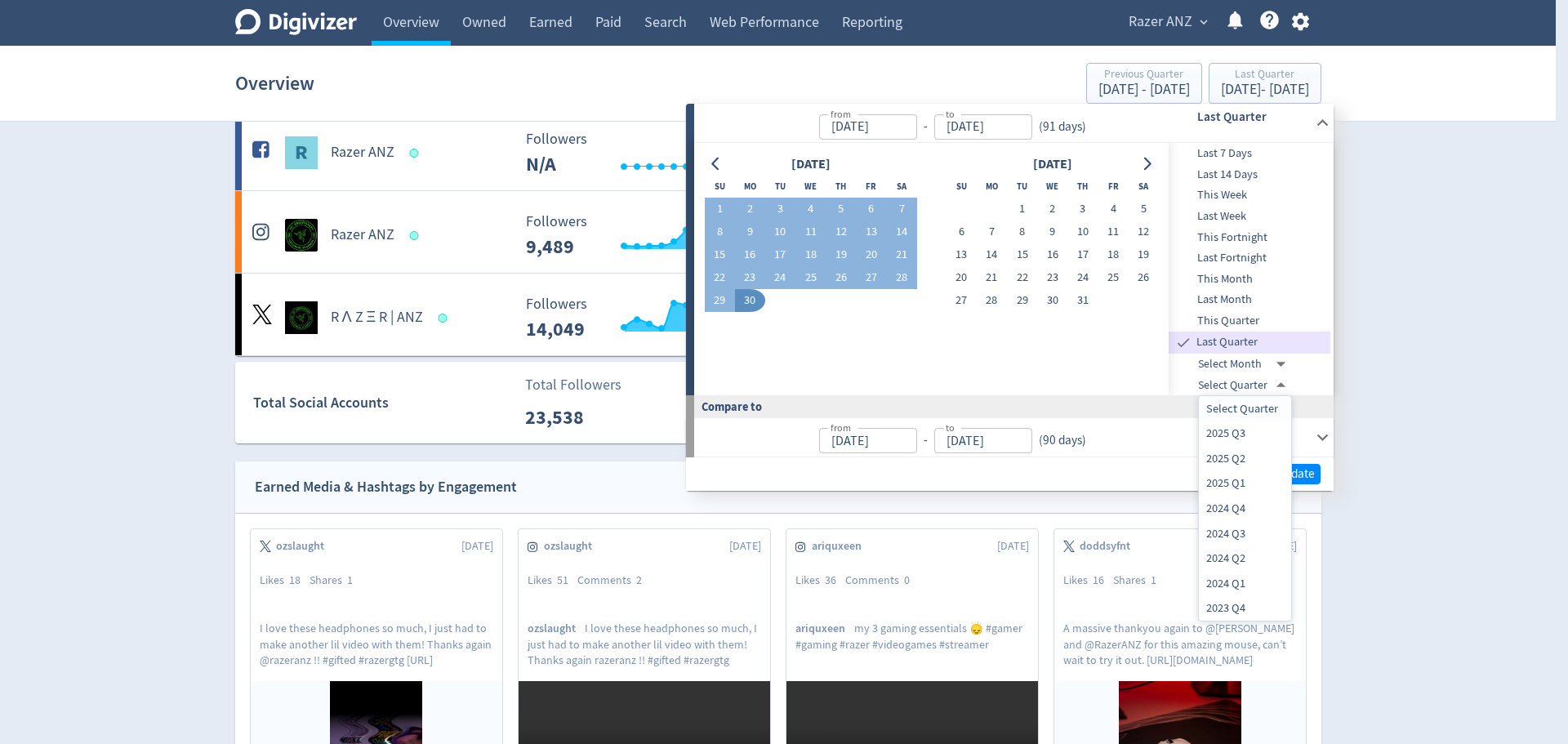
click at [1236, 489] on li "2025 Q1" at bounding box center [1245, 484] width 92 height 26
type input "[DATE]T13:00:00.000Z"
type input "[DATE]"
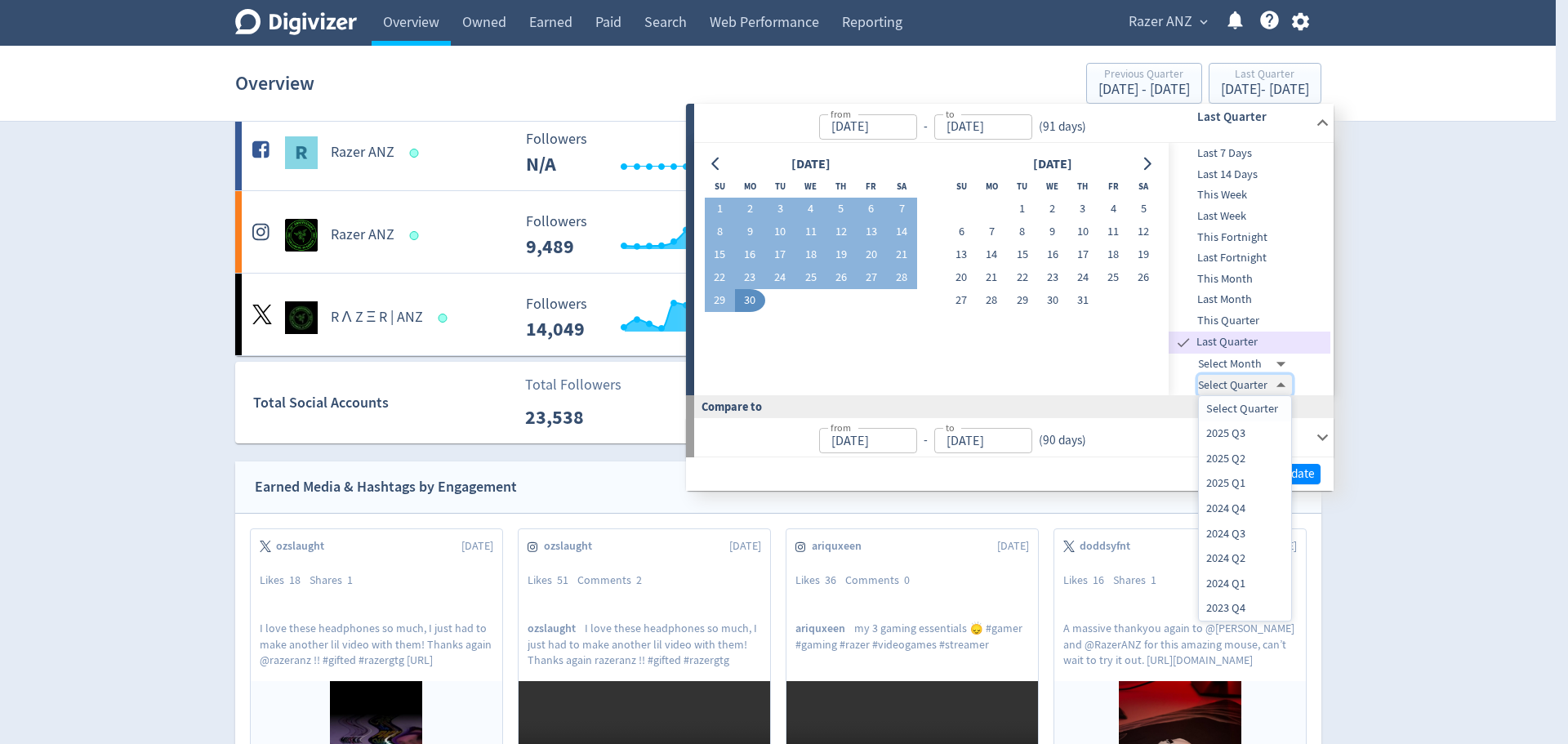
type input "[DATE]T14:00:00.000Z"
type input "[DATE]"
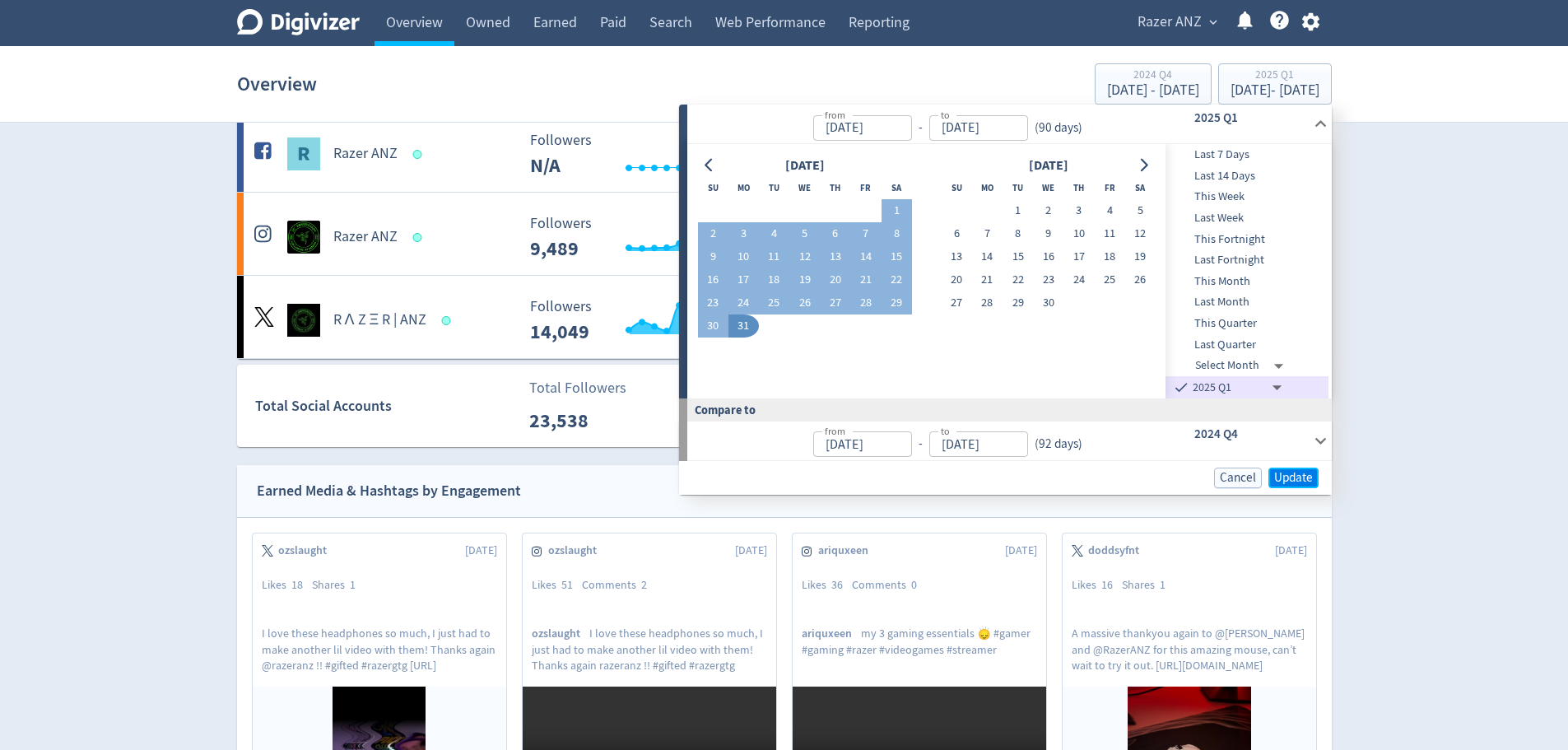
click at [1306, 476] on span "Update" at bounding box center [1293, 478] width 39 height 12
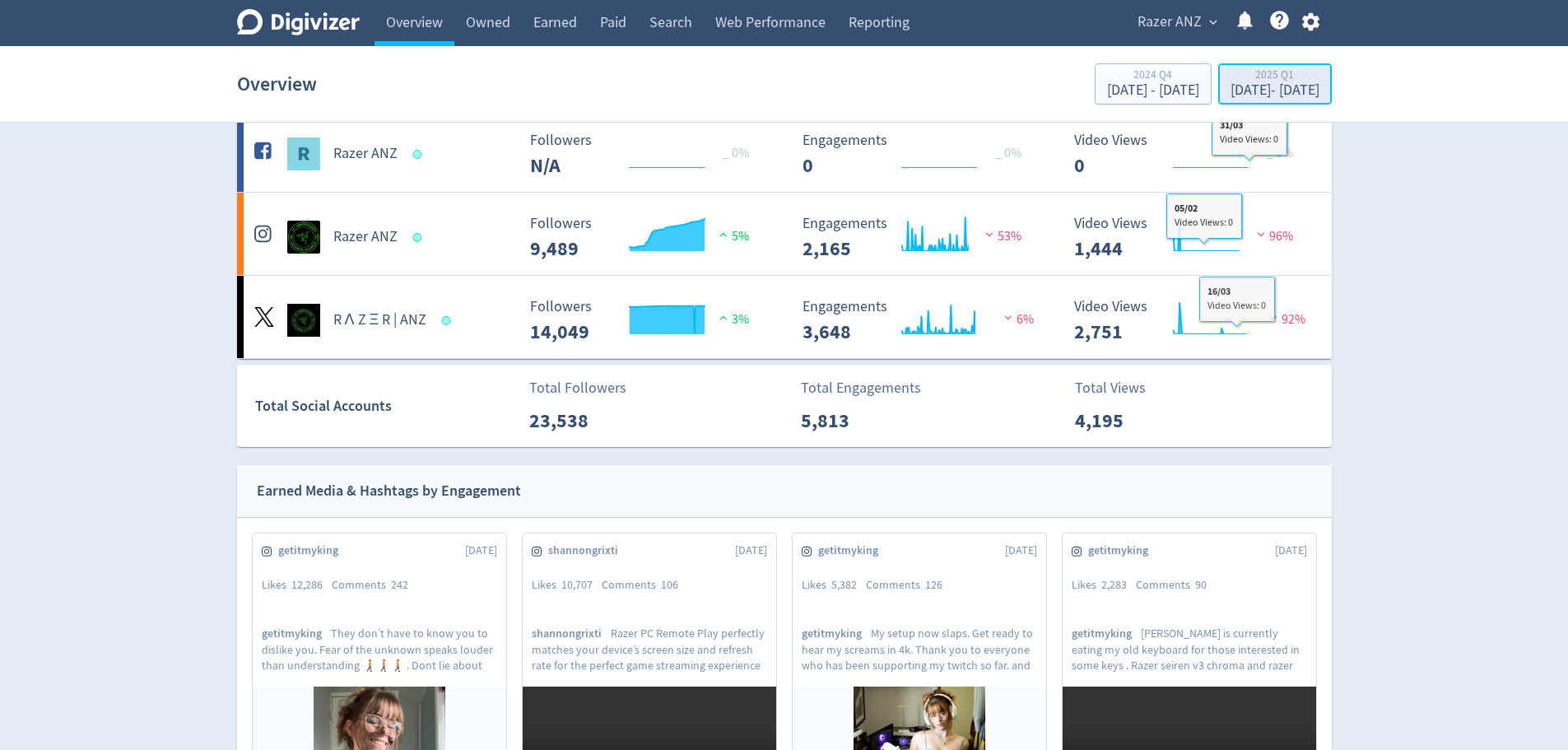
click at [1256, 88] on div "[DATE] - [DATE]" at bounding box center [1275, 90] width 89 height 15
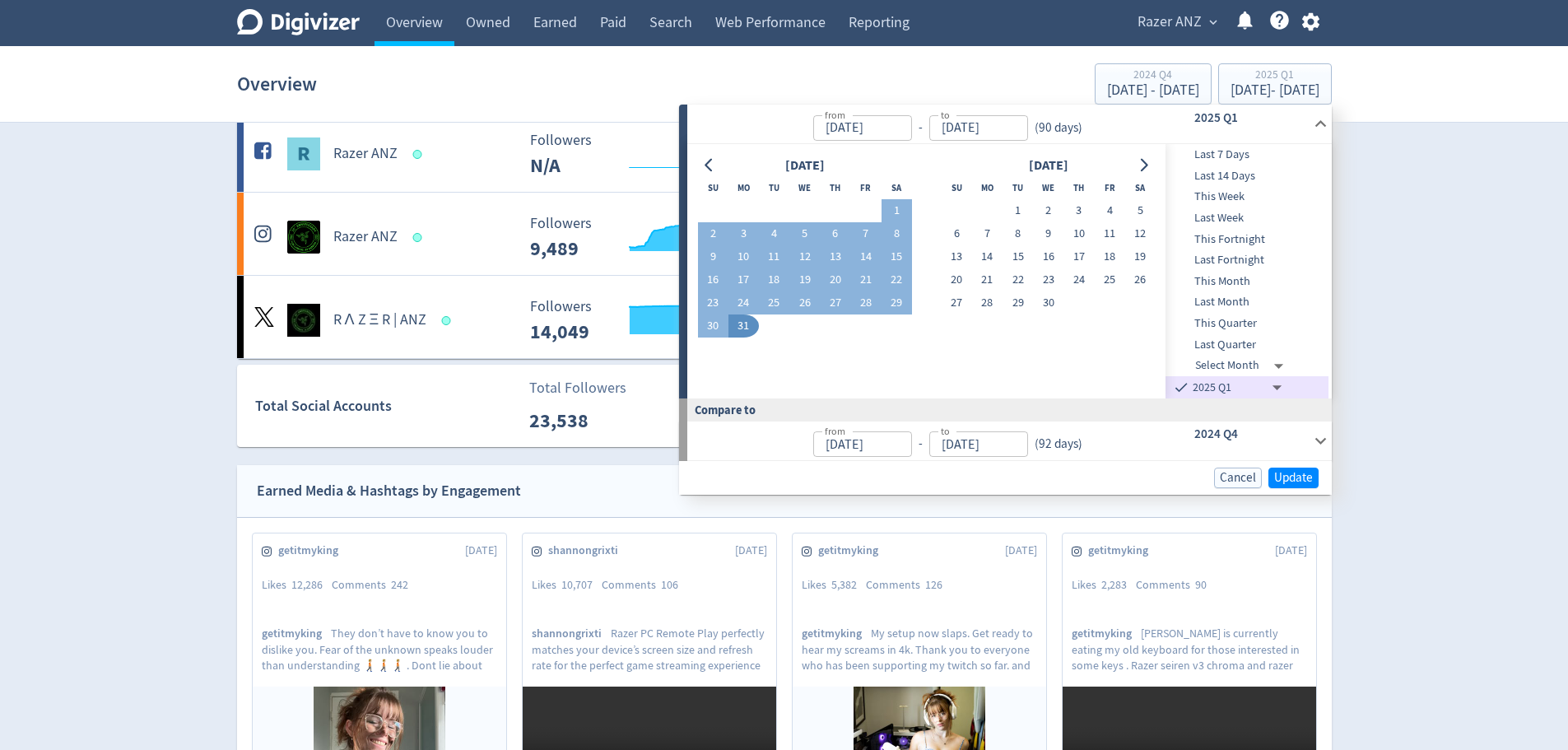
click at [1409, 150] on div "Digivizer Logo [PERSON_NAME] Logo Overview Owned Earned Paid Search Web Perform…" at bounding box center [784, 715] width 1568 height 1594
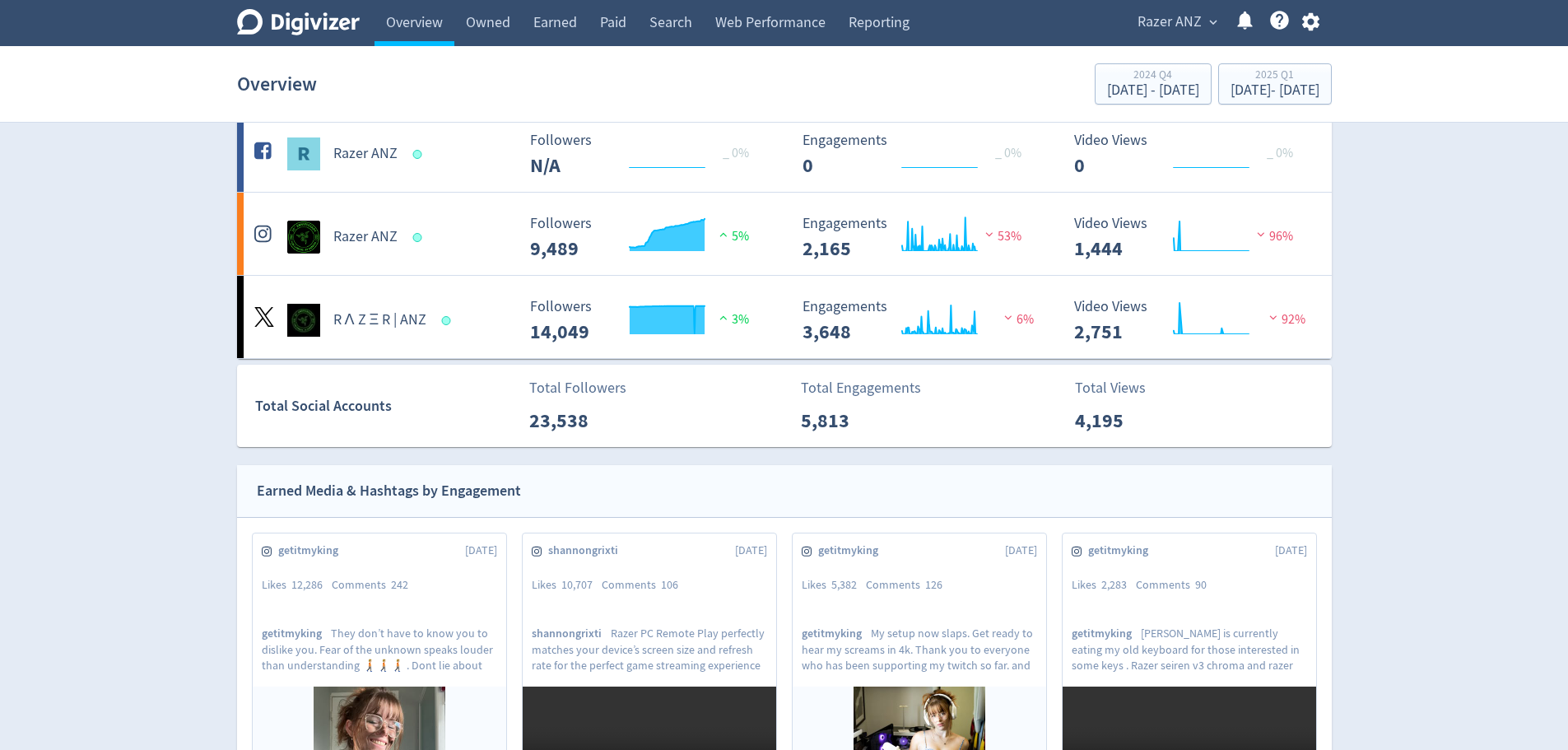
click at [1325, 378] on div "Total Views 4,195" at bounding box center [1202, 406] width 274 height 58
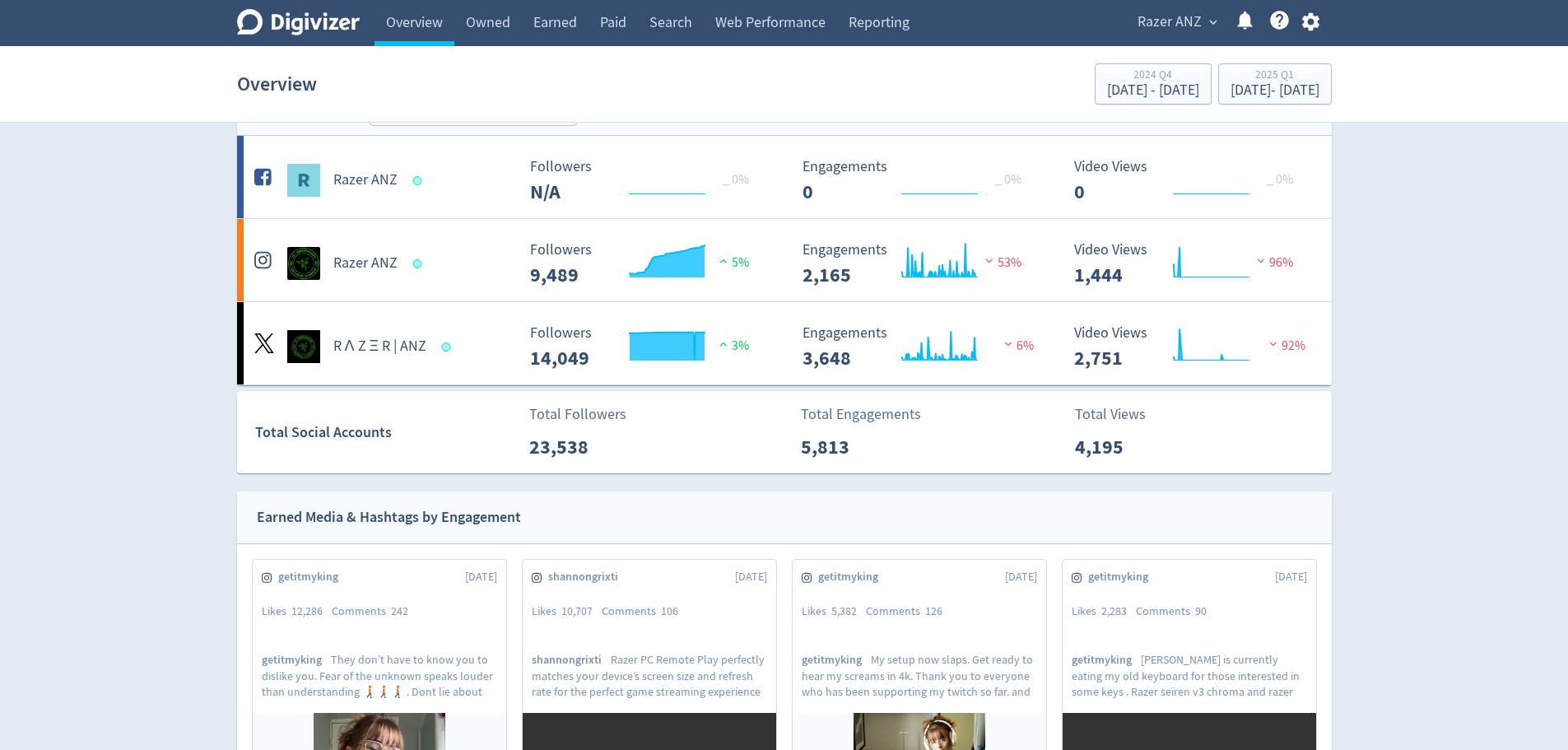
scroll to position [0, 0]
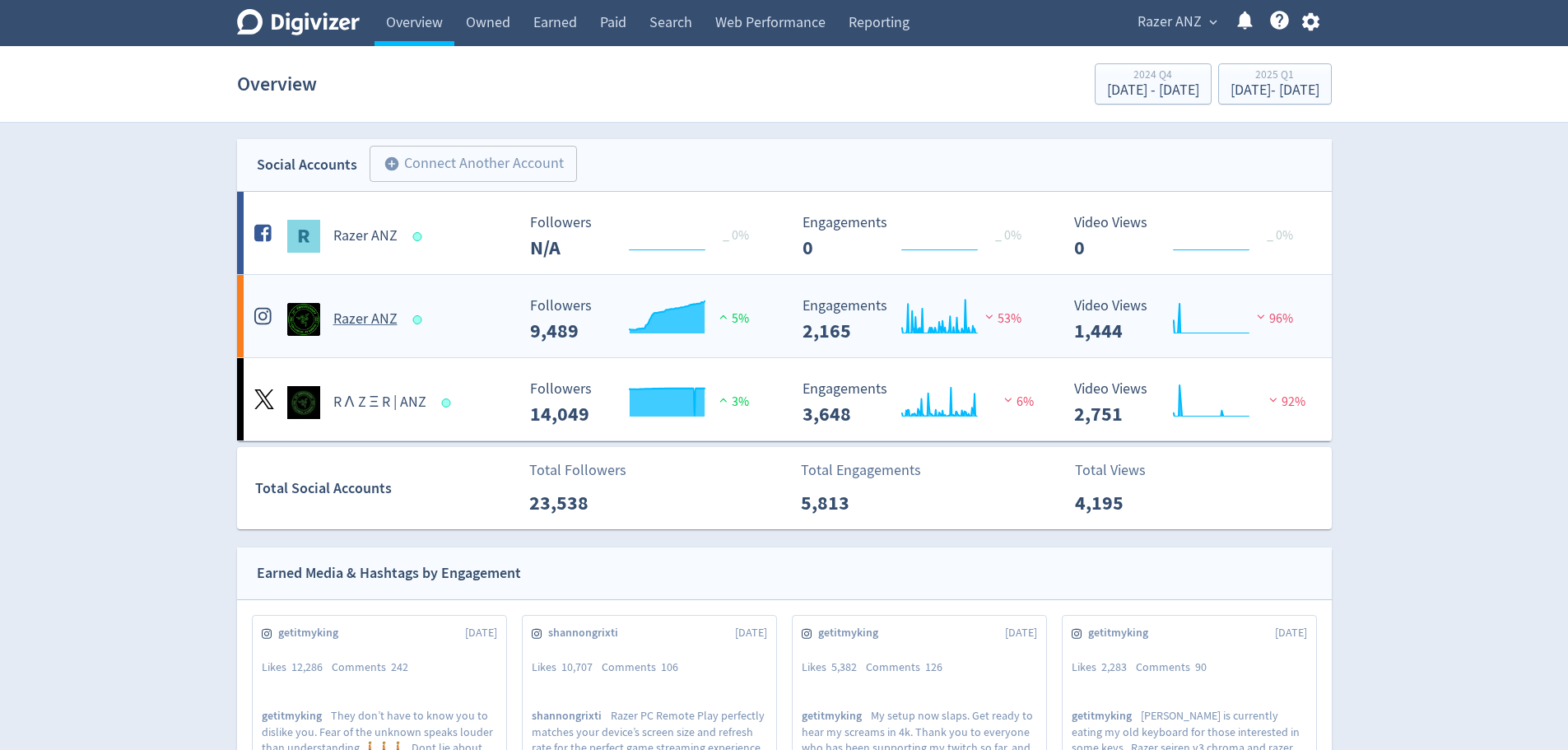
click at [371, 315] on h5 "Razer ANZ" at bounding box center [365, 319] width 64 height 20
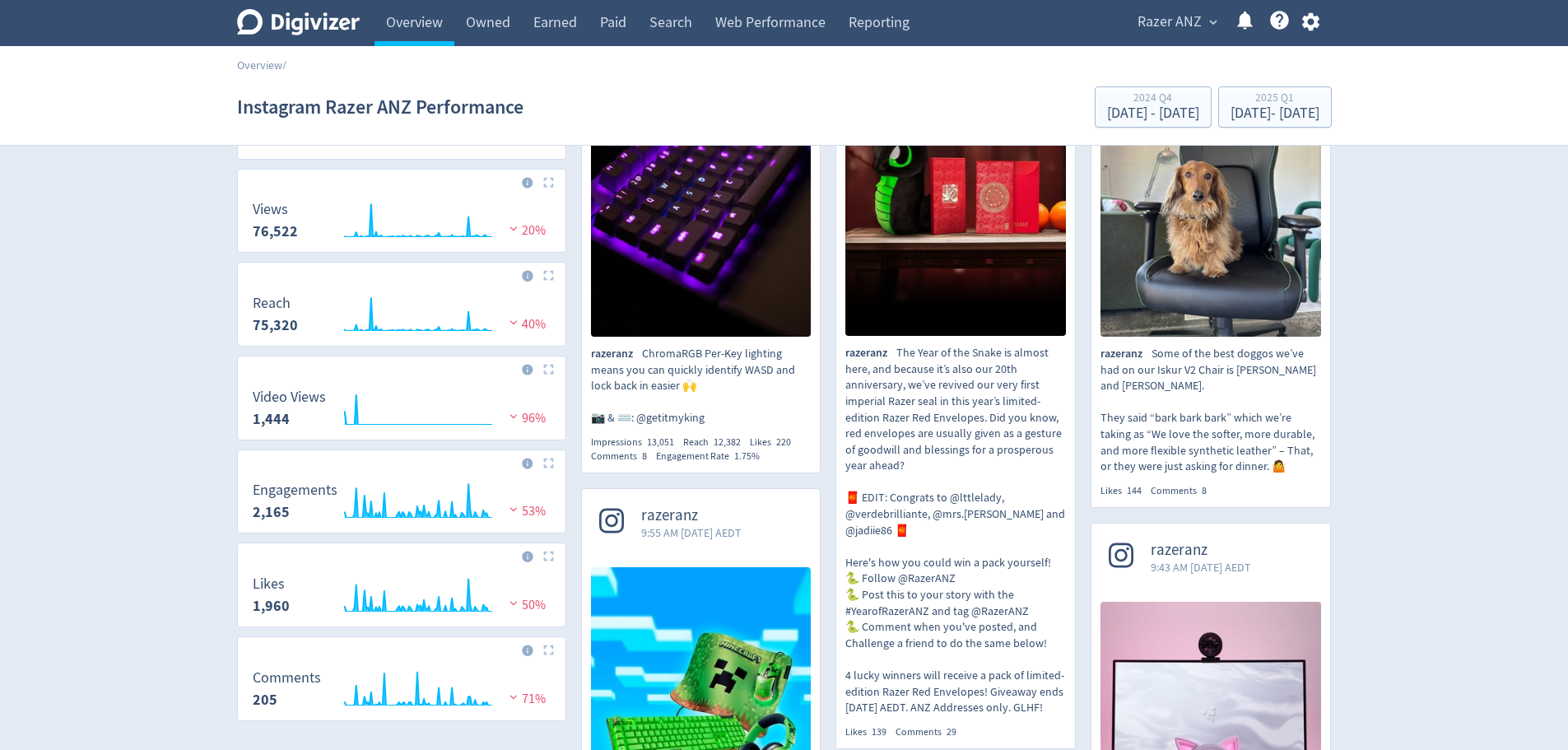
scroll to position [247, 0]
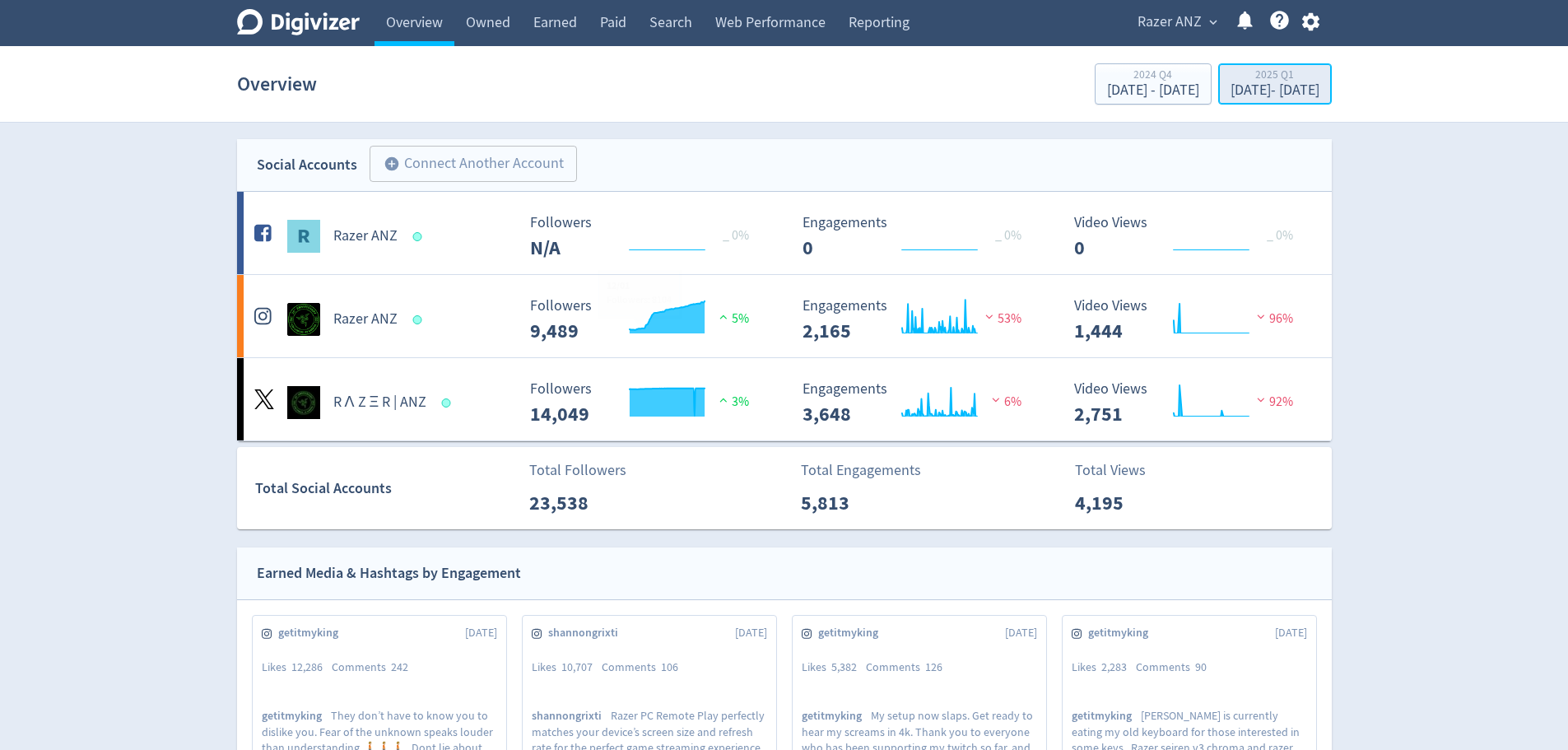
click at [1239, 71] on div "2025 Q1" at bounding box center [1275, 76] width 89 height 14
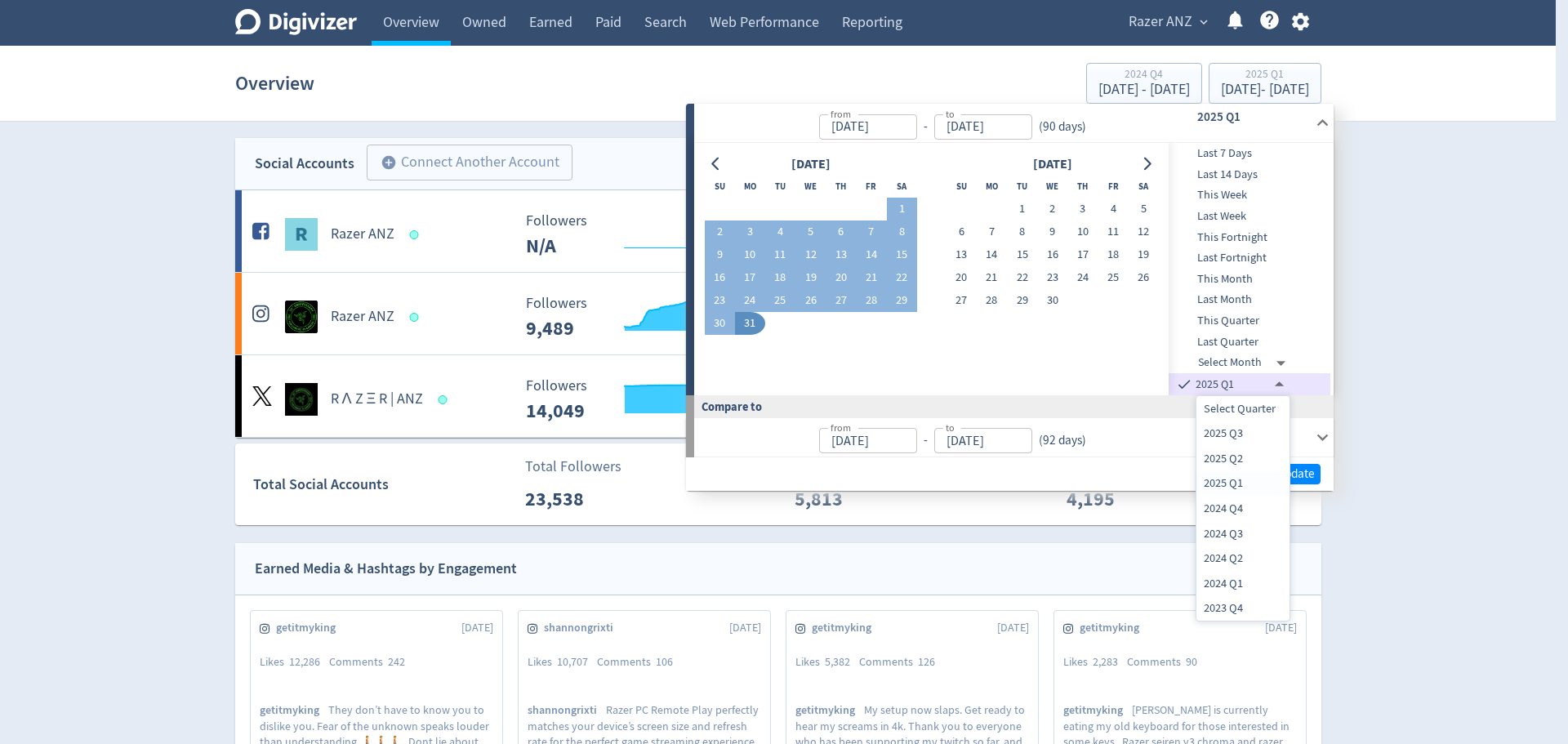
click at [1251, 458] on li "2025 Q2" at bounding box center [1242, 459] width 93 height 26
type input "[DATE]T13:00:00.000Z"
type input "[DATE]"
type input "[DATE]T13:00:00.000Z"
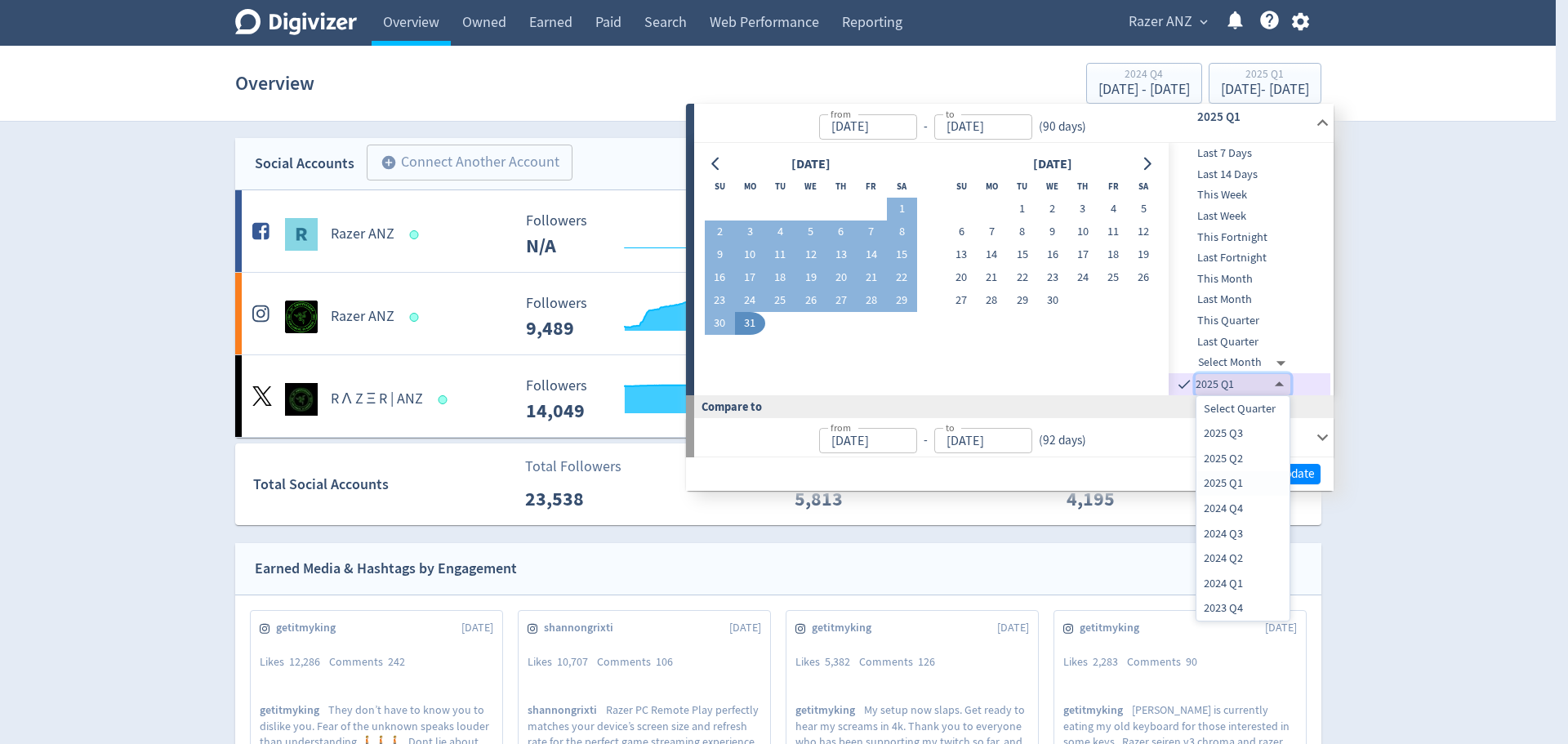
type input "[DATE]"
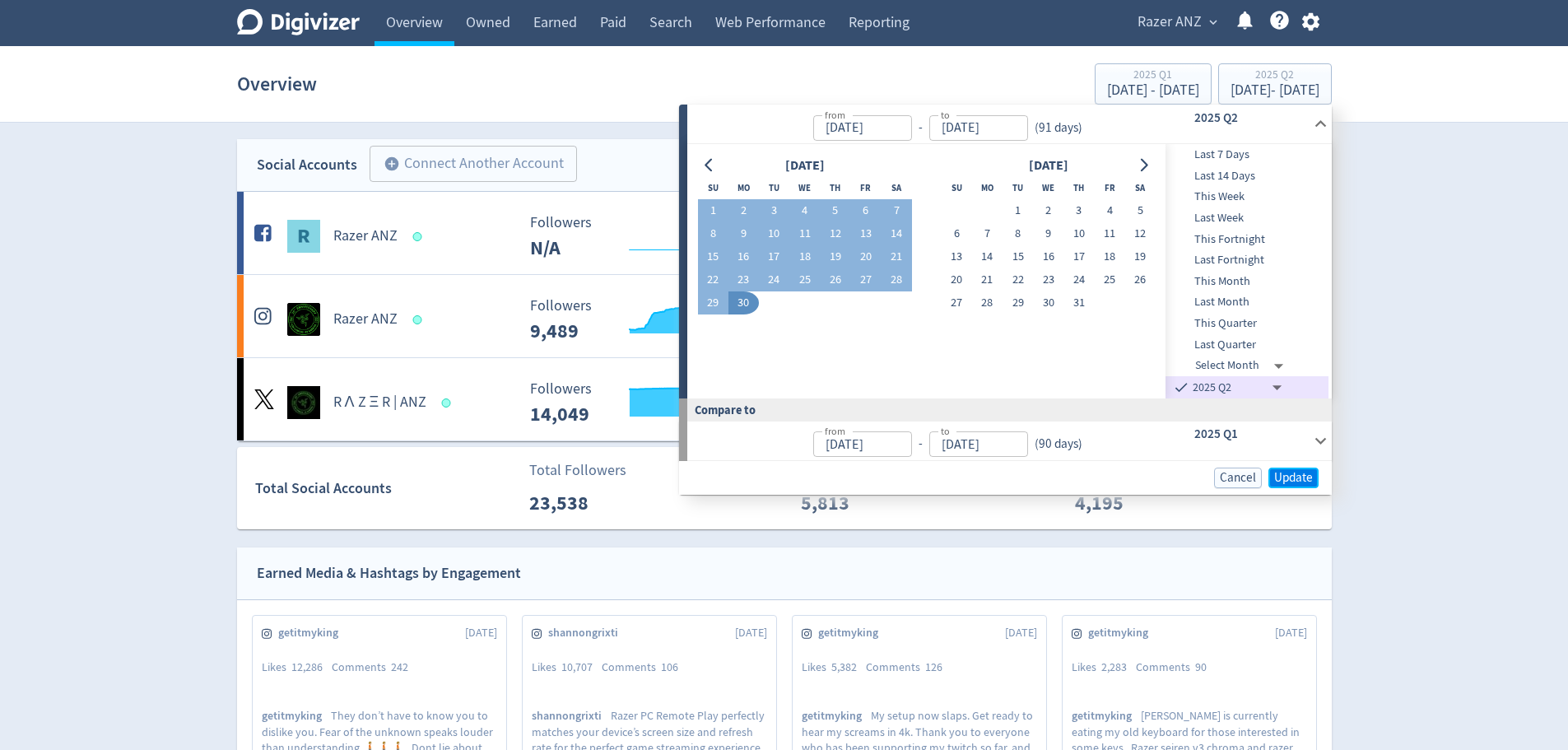
click at [1293, 474] on span "Update" at bounding box center [1293, 478] width 39 height 12
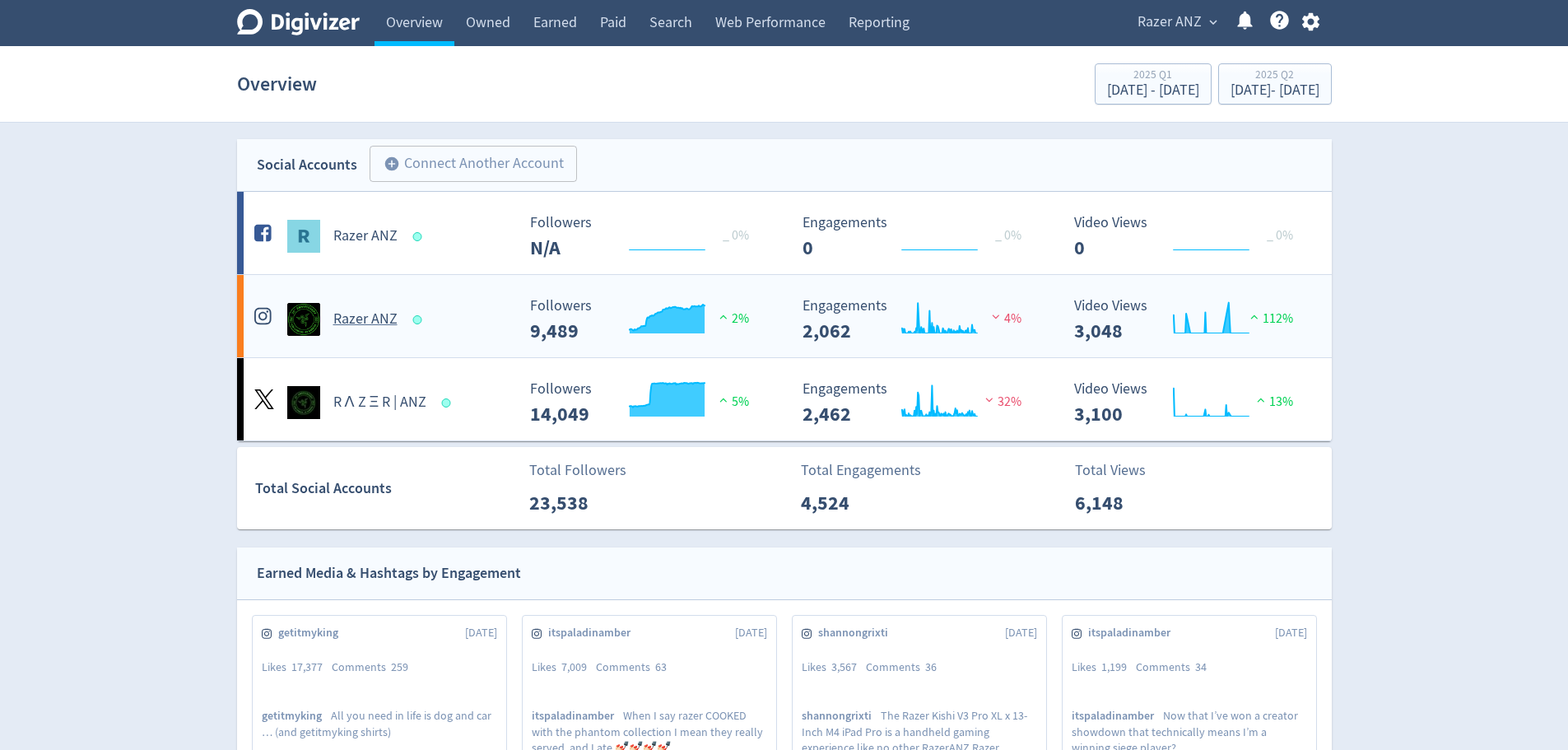
click at [340, 312] on h5 "Razer ANZ" at bounding box center [365, 319] width 64 height 20
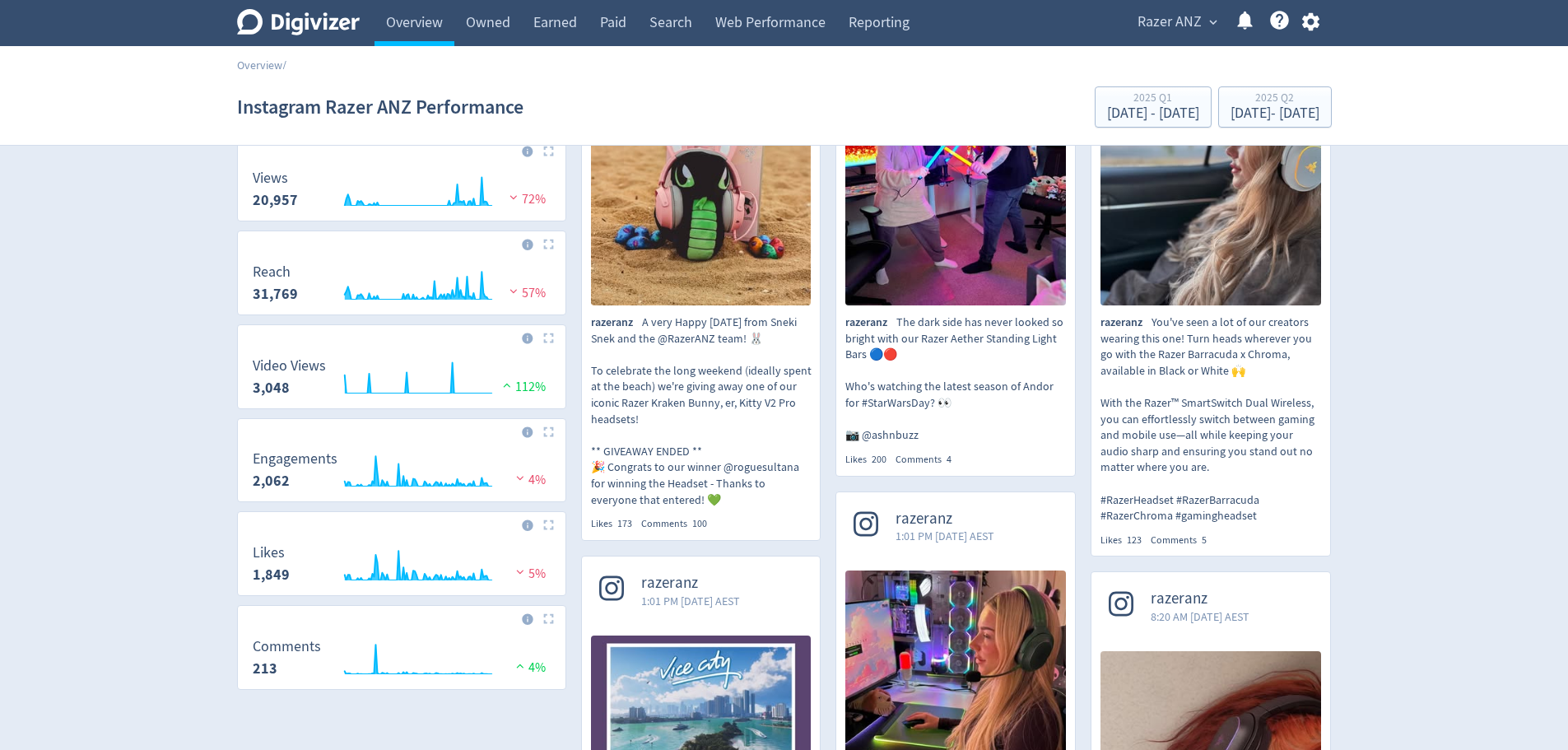
scroll to position [247, 0]
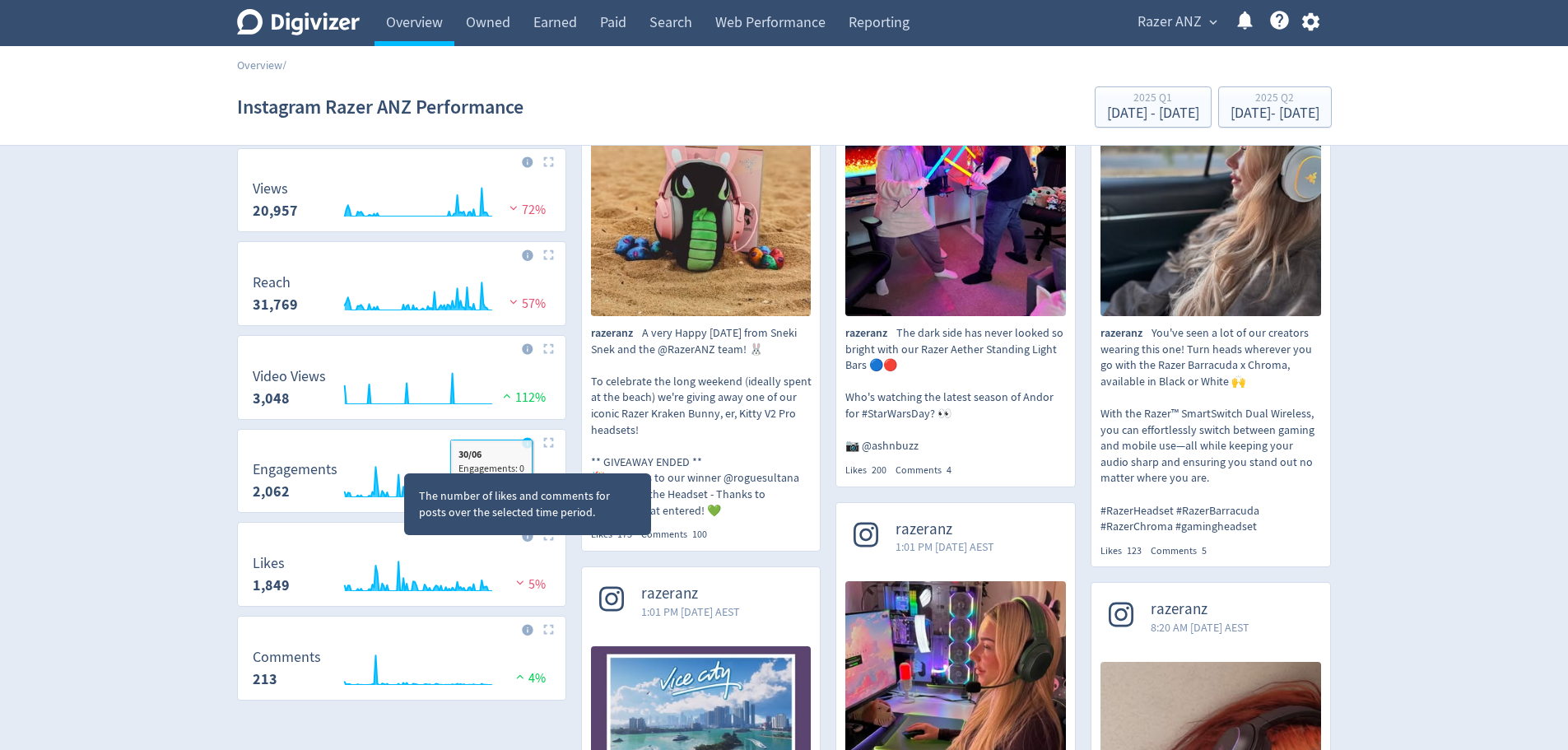
click at [529, 443] on icon at bounding box center [527, 442] width 10 height 10
click at [529, 442] on icon at bounding box center [527, 442] width 10 height 10
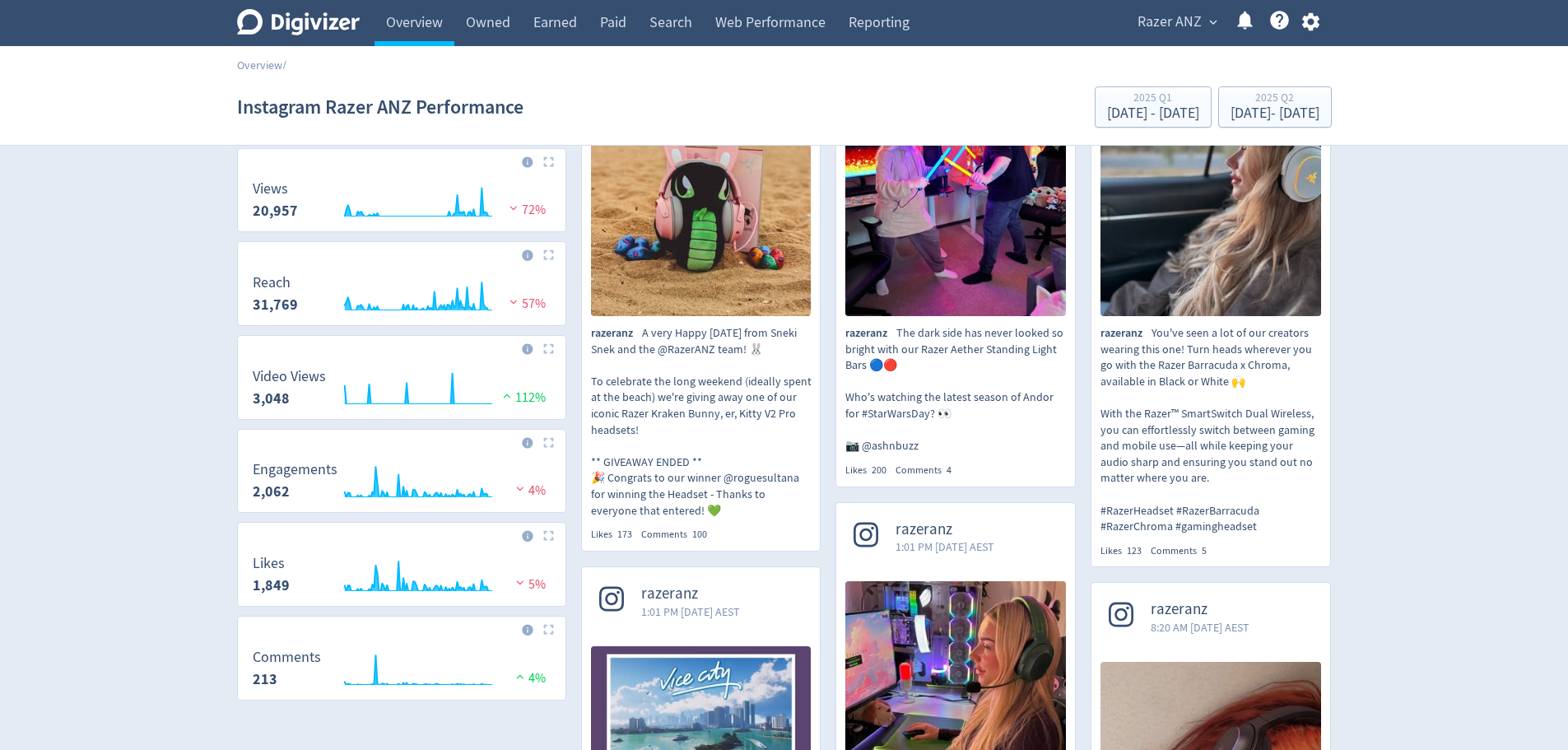
click at [519, 488] on img at bounding box center [520, 488] width 16 height 12
click at [547, 442] on img at bounding box center [548, 442] width 10 height 10
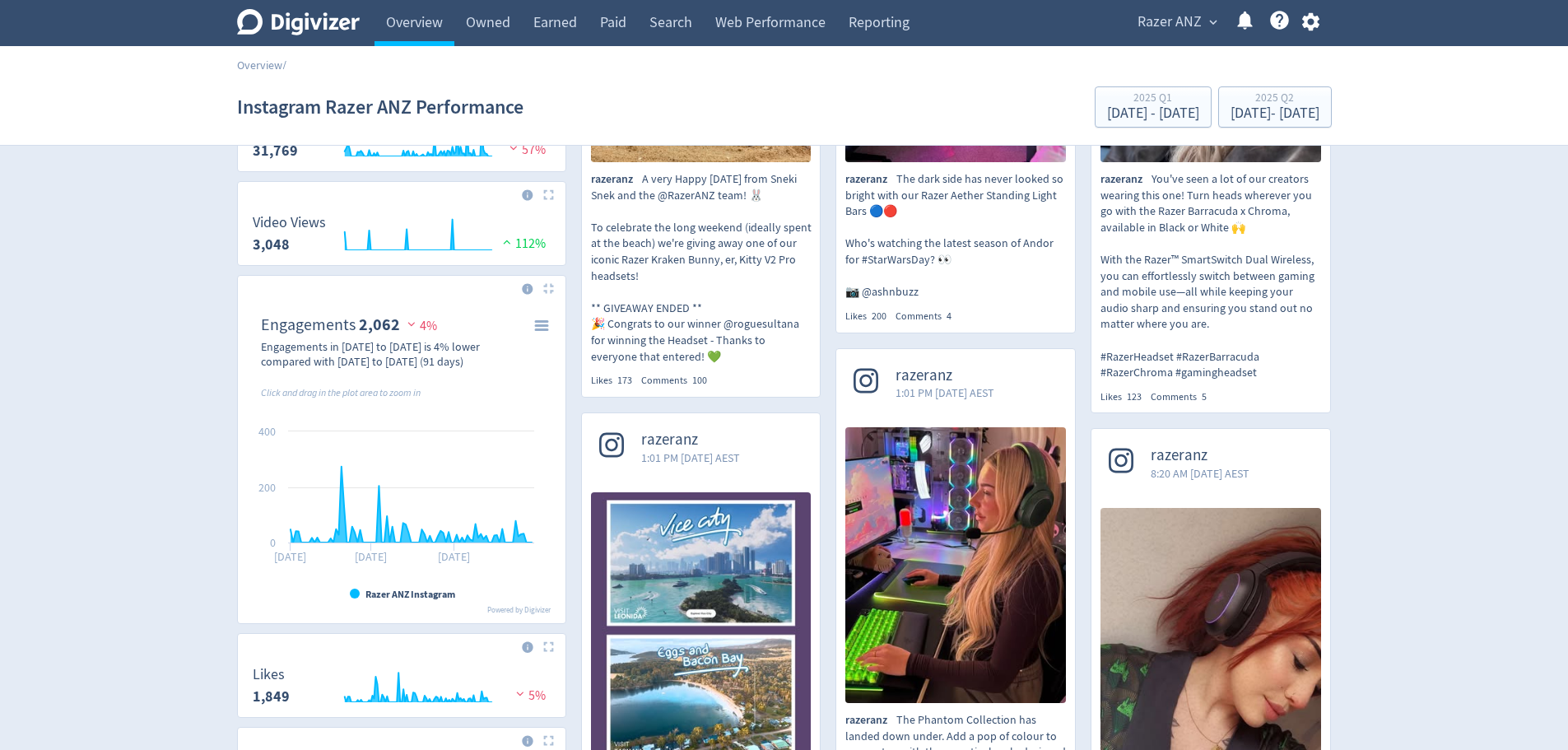
scroll to position [412, 0]
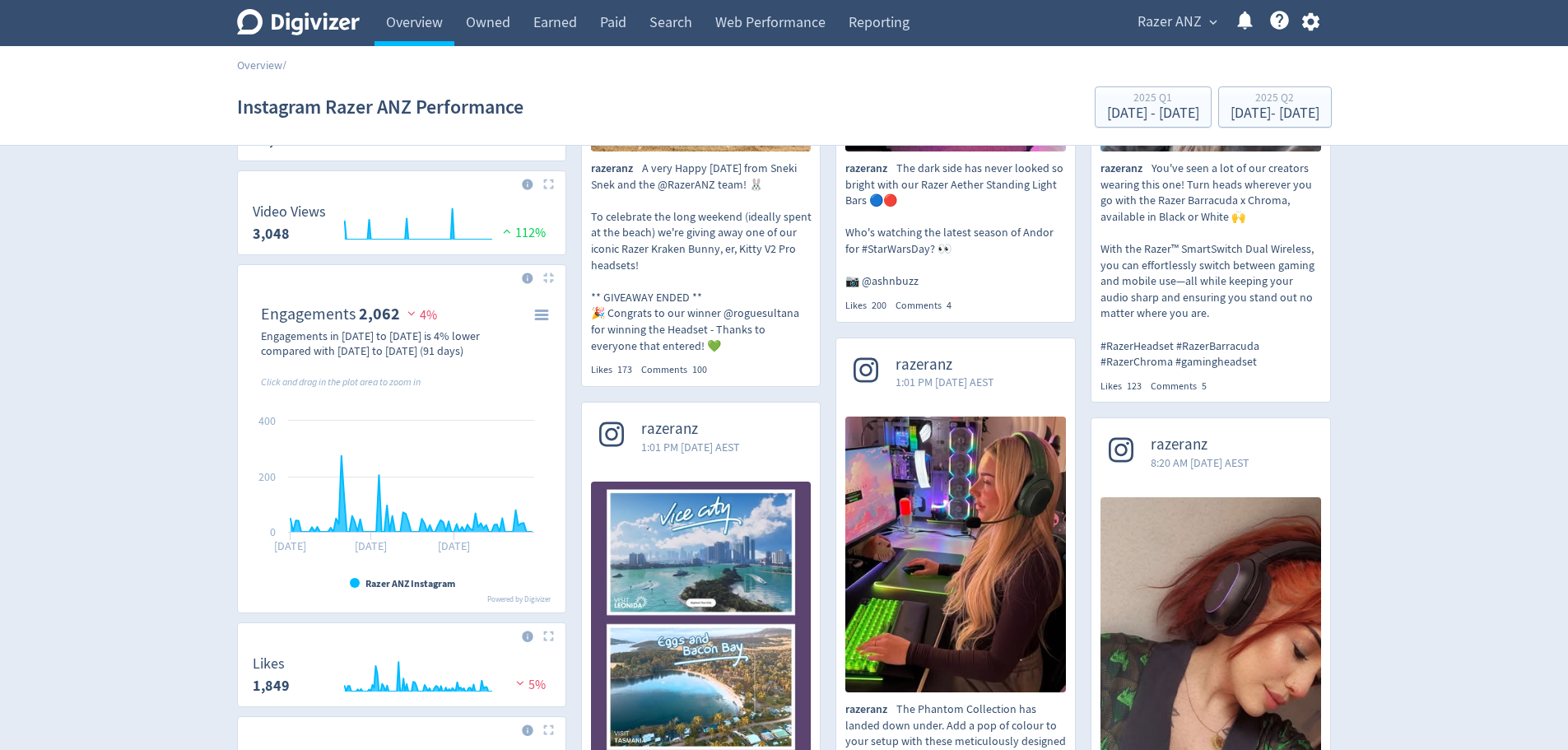
click at [552, 281] on img at bounding box center [548, 278] width 10 height 10
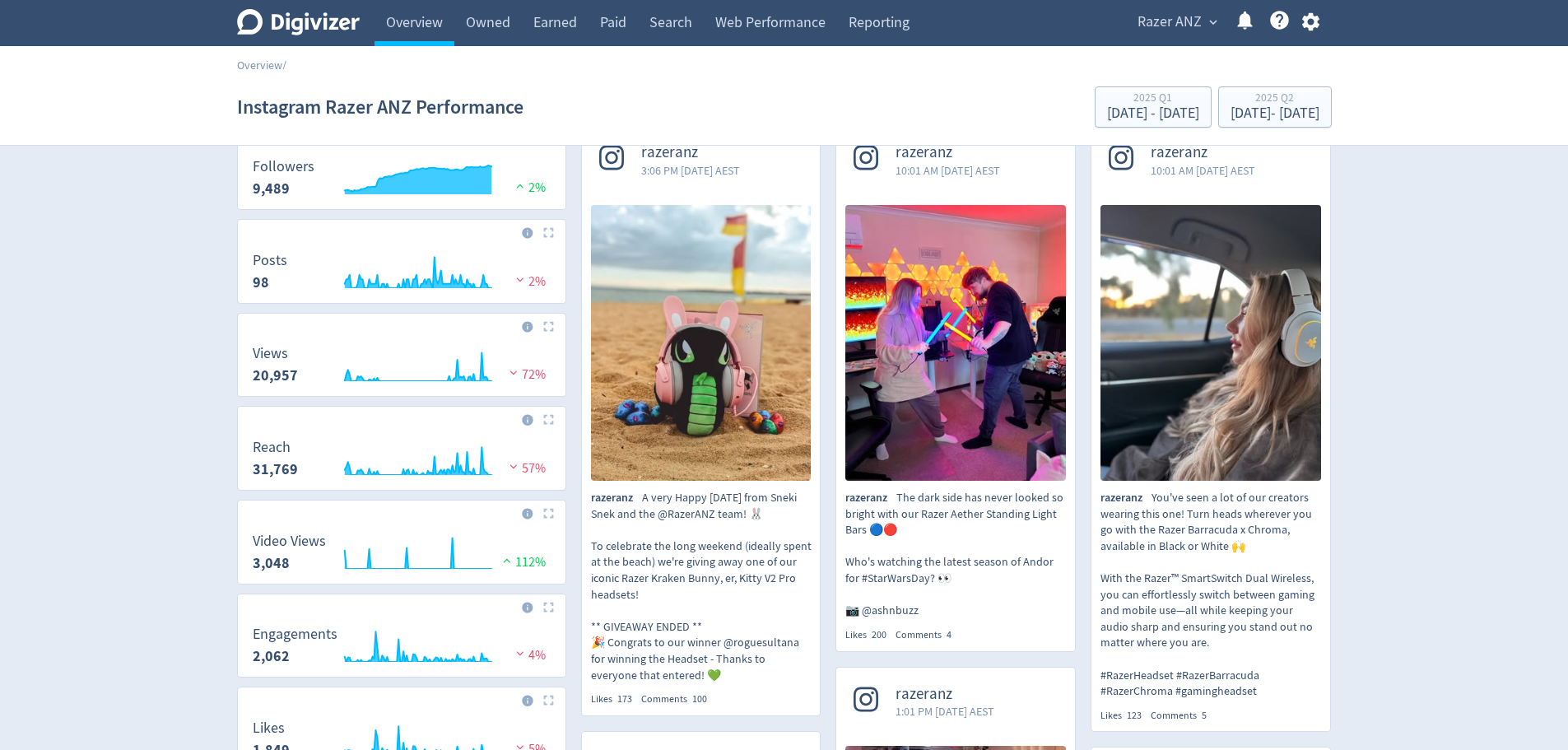
scroll to position [165, 0]
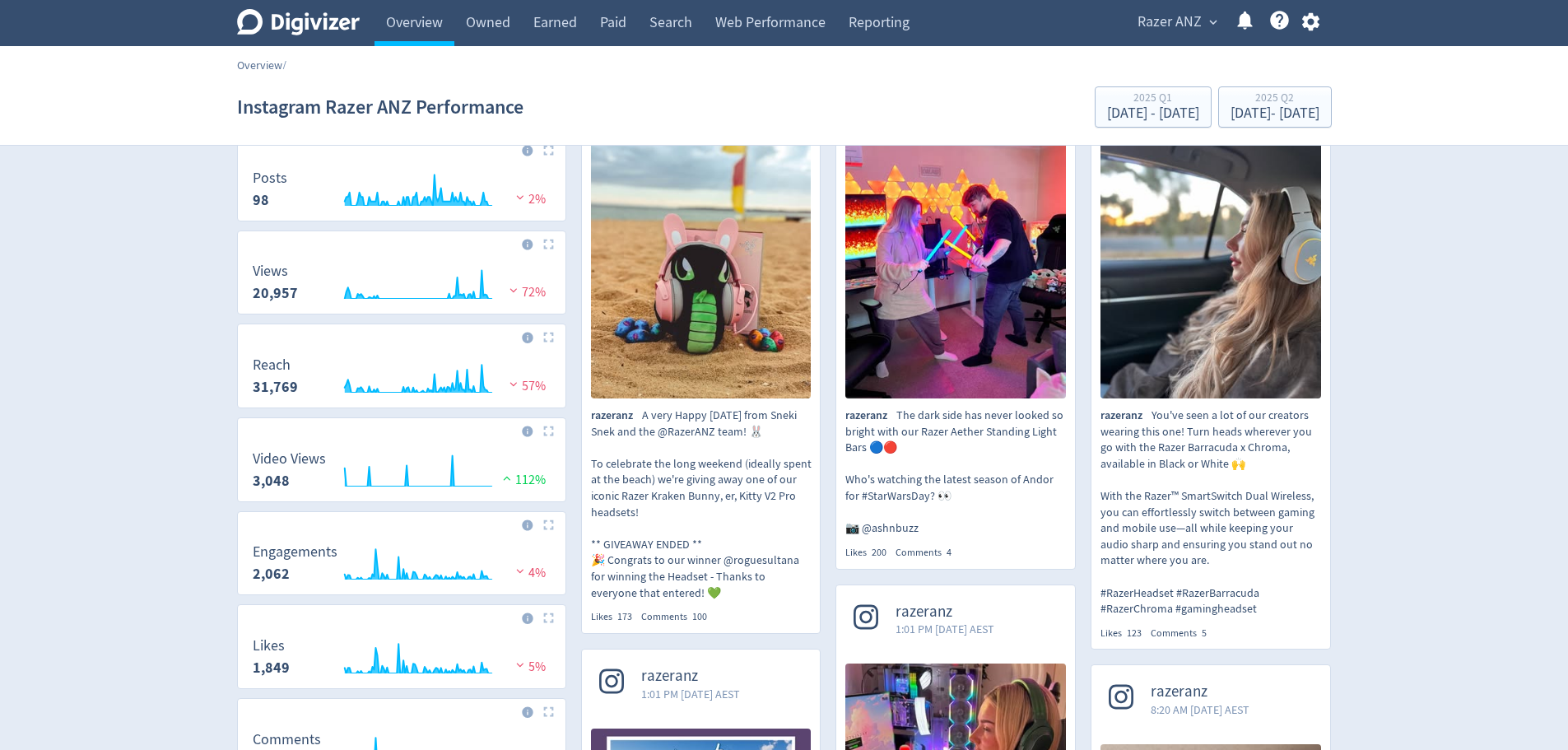
click at [244, 65] on link "Overview" at bounding box center [259, 64] width 45 height 15
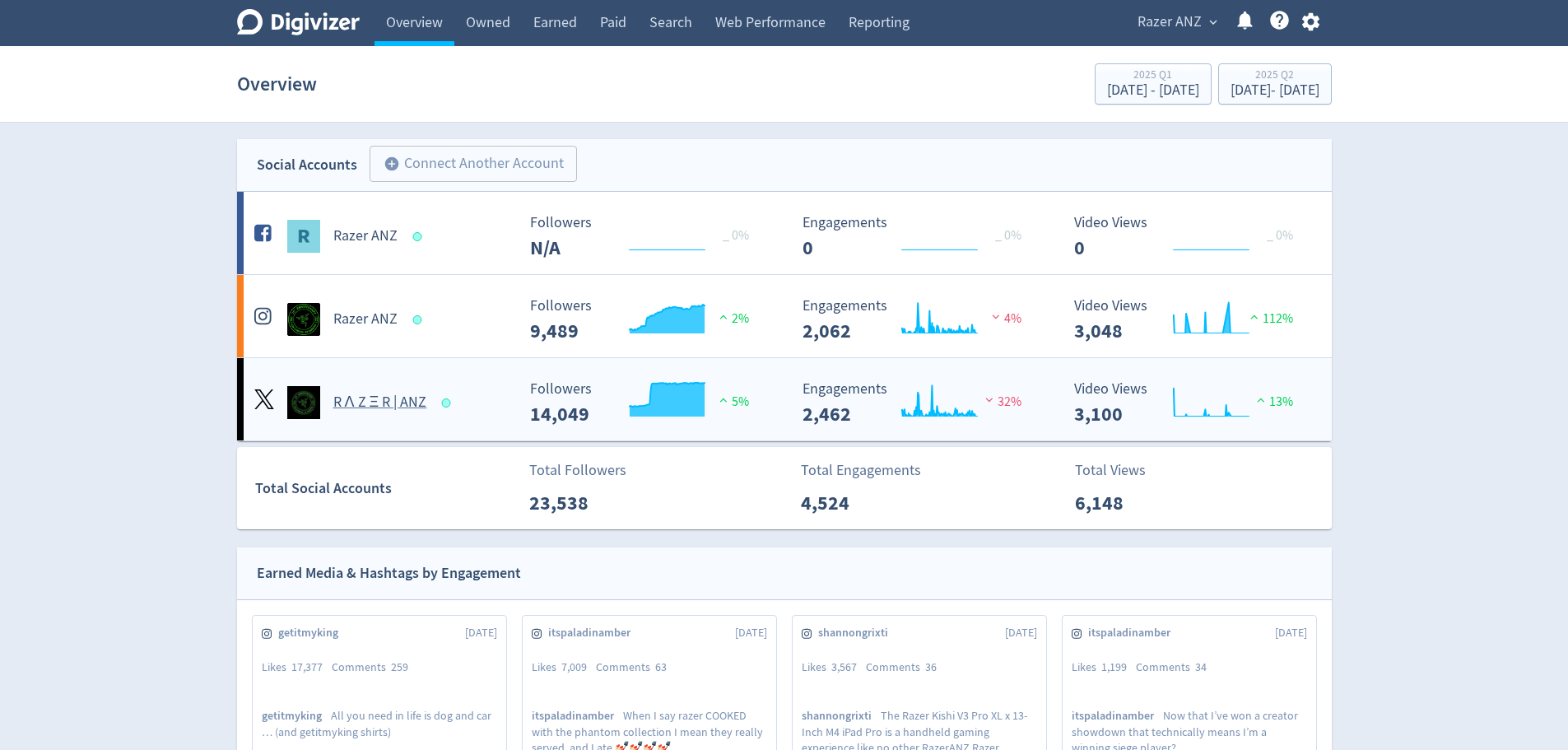
click at [358, 400] on h5 "R Λ Z Ξ R | ANZ" at bounding box center [380, 402] width 93 height 20
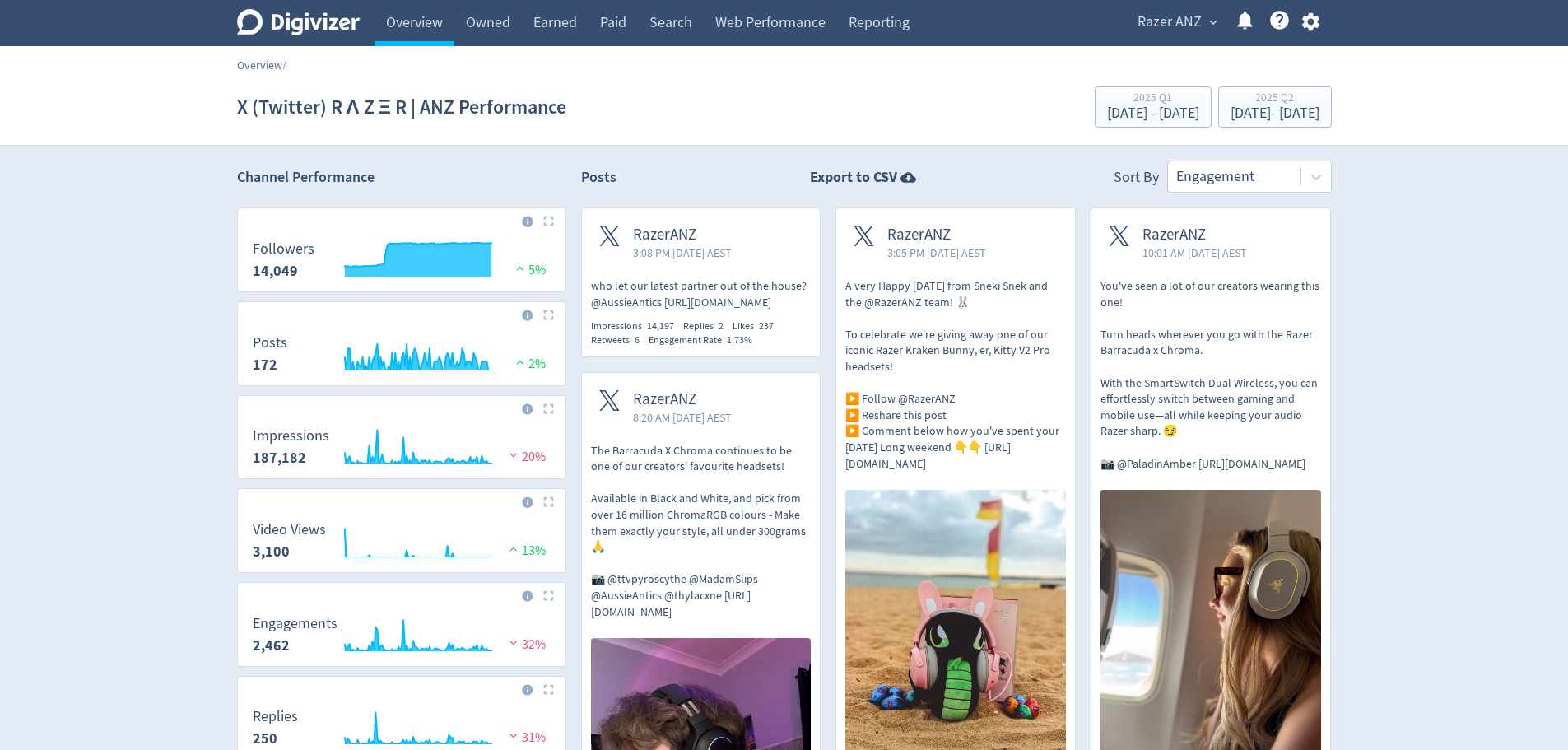
click at [258, 64] on link "Overview" at bounding box center [259, 64] width 45 height 15
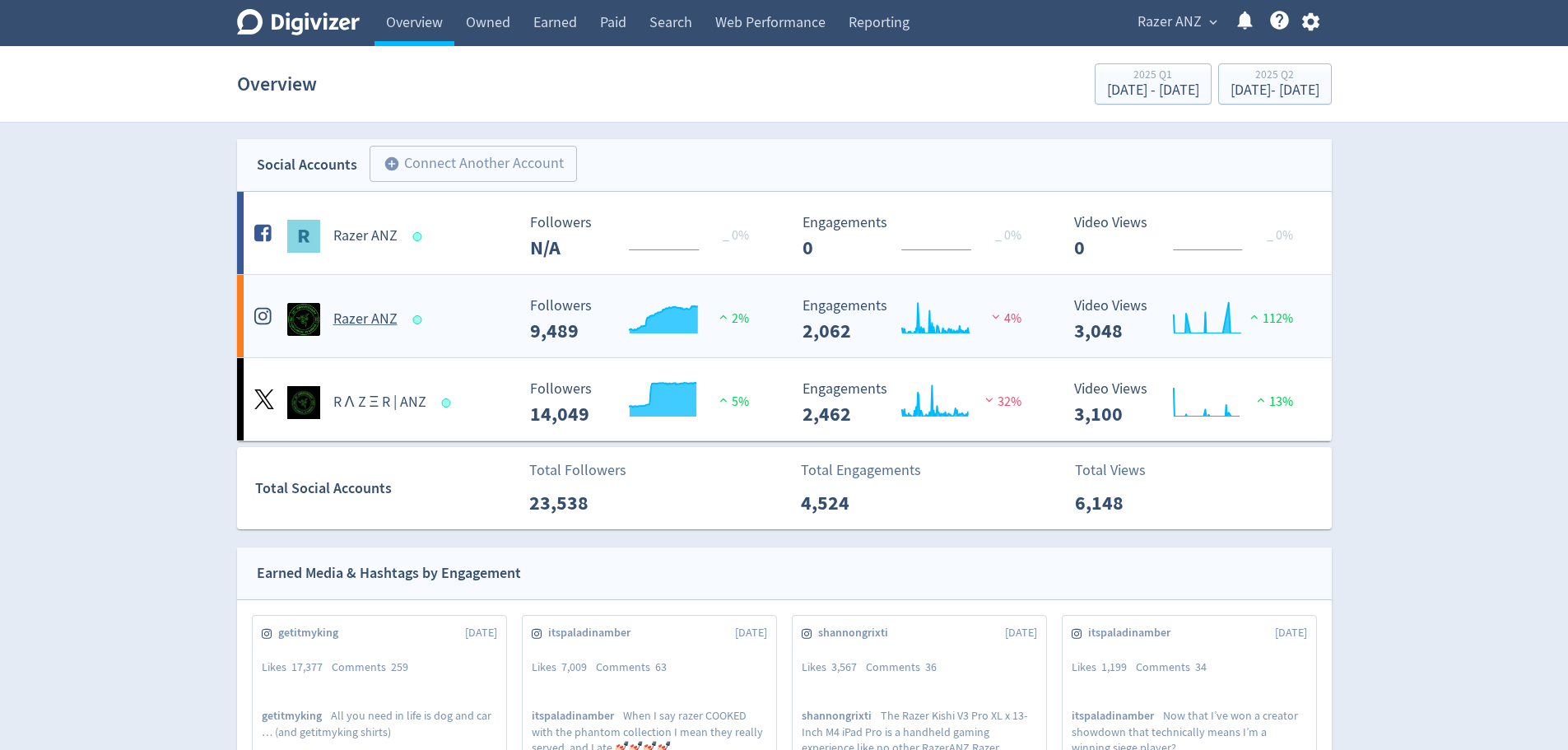
click at [341, 321] on h5 "Razer ANZ" at bounding box center [365, 319] width 64 height 20
click at [377, 396] on h5 "R Λ Z Ξ R | ANZ" at bounding box center [380, 402] width 93 height 20
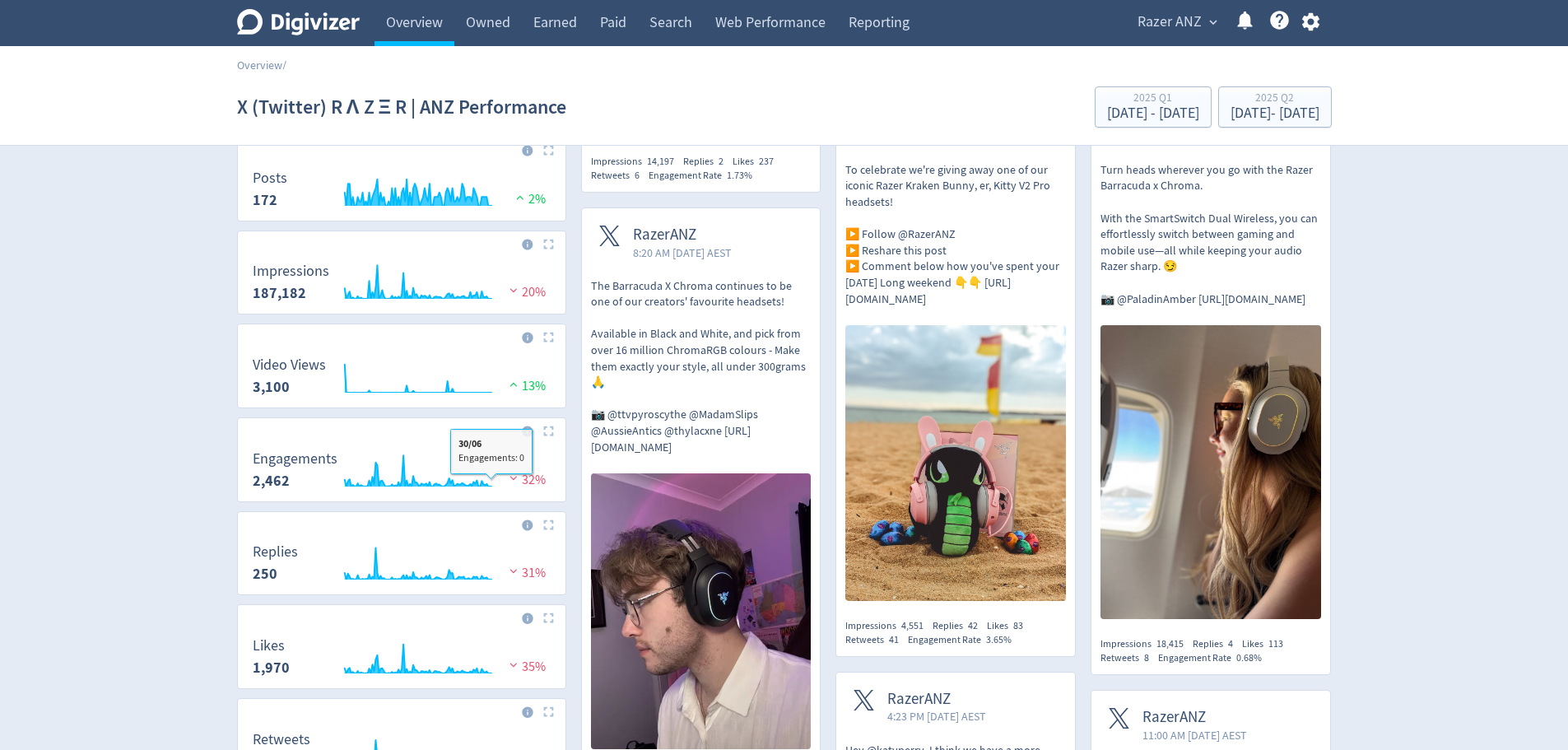
scroll to position [82, 0]
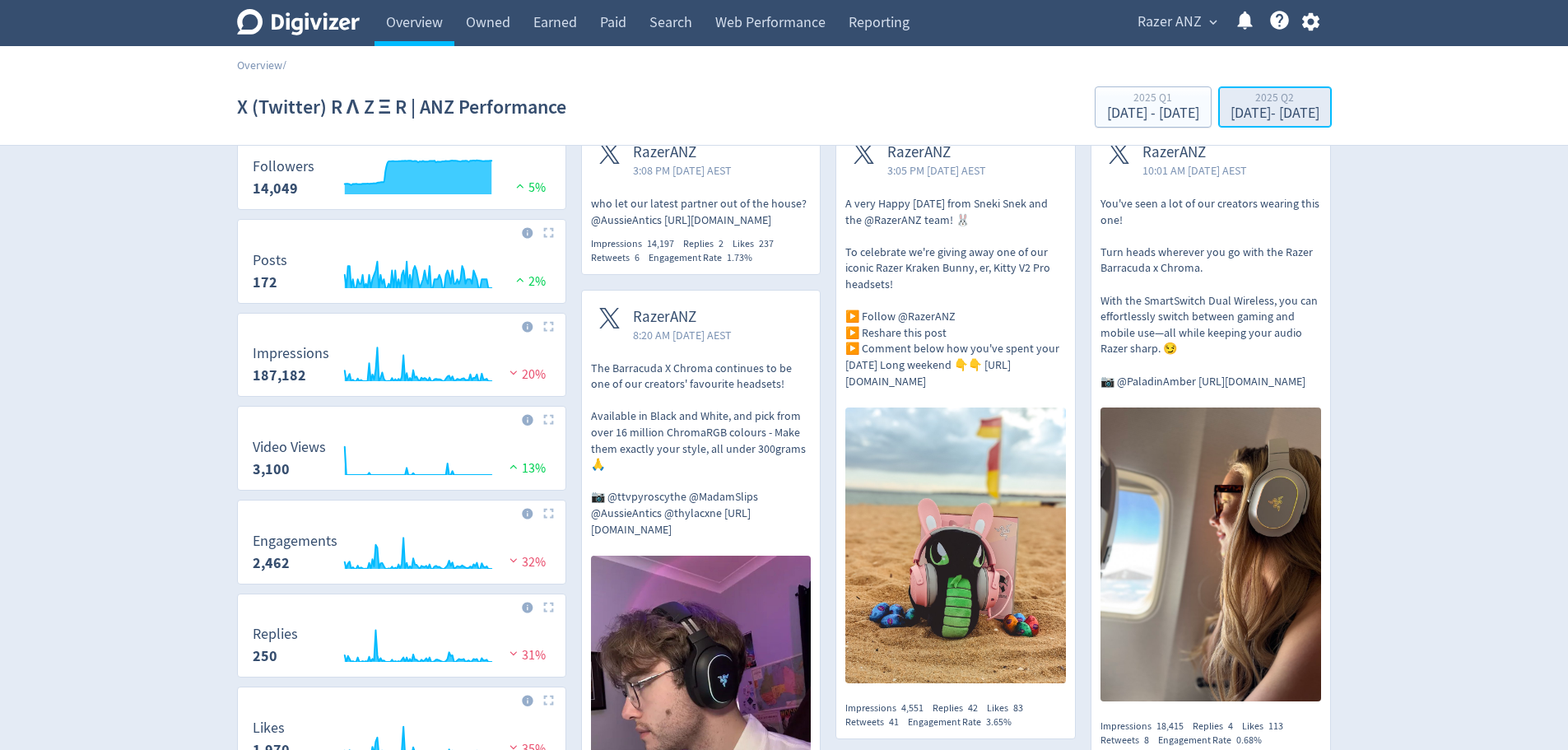
click at [1230, 106] on div "[DATE] - [DATE]" at bounding box center [1275, 113] width 89 height 15
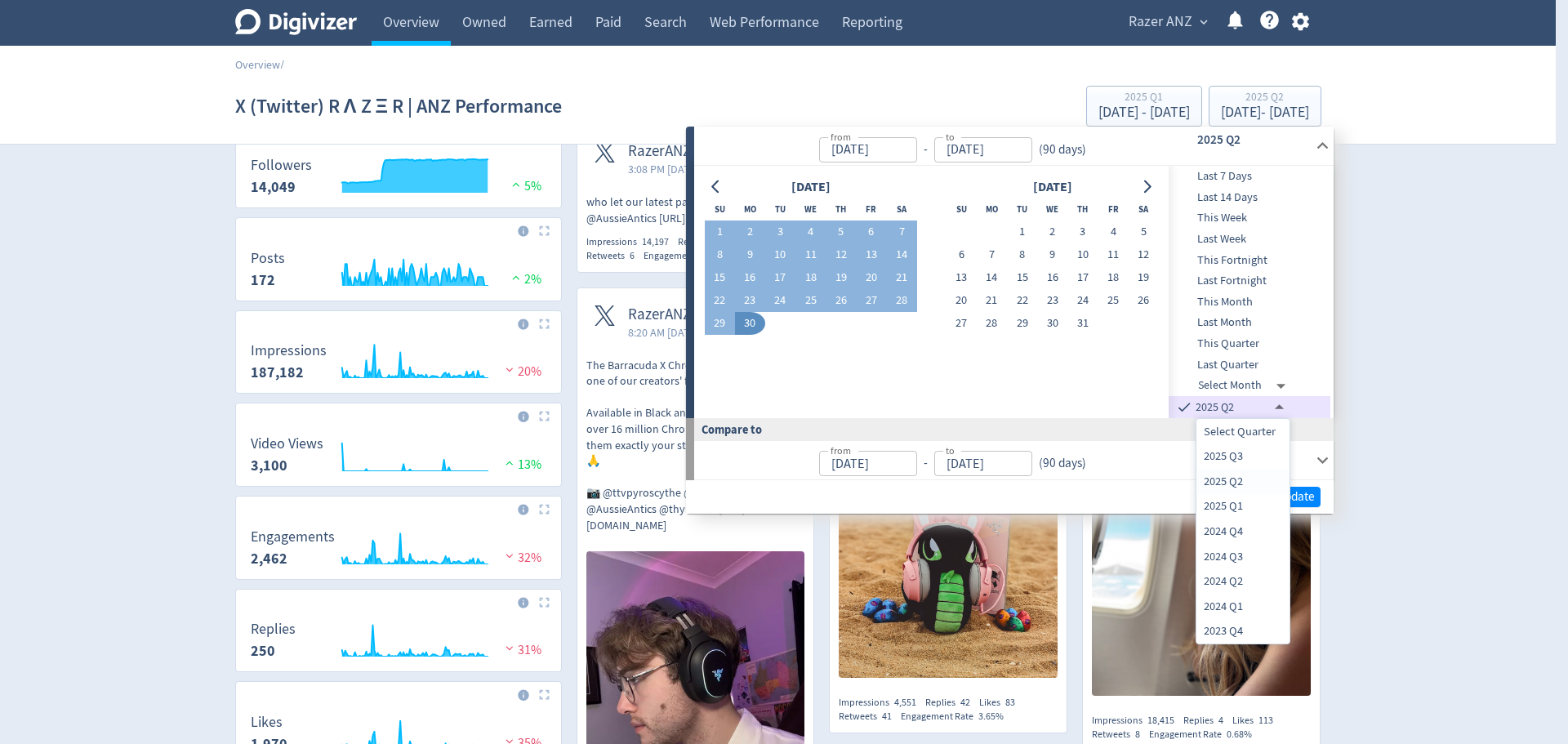
click at [1243, 460] on li "2025 Q3" at bounding box center [1242, 457] width 93 height 26
type input "[DATE]T14:00:00.000Z"
type input "[DATE]"
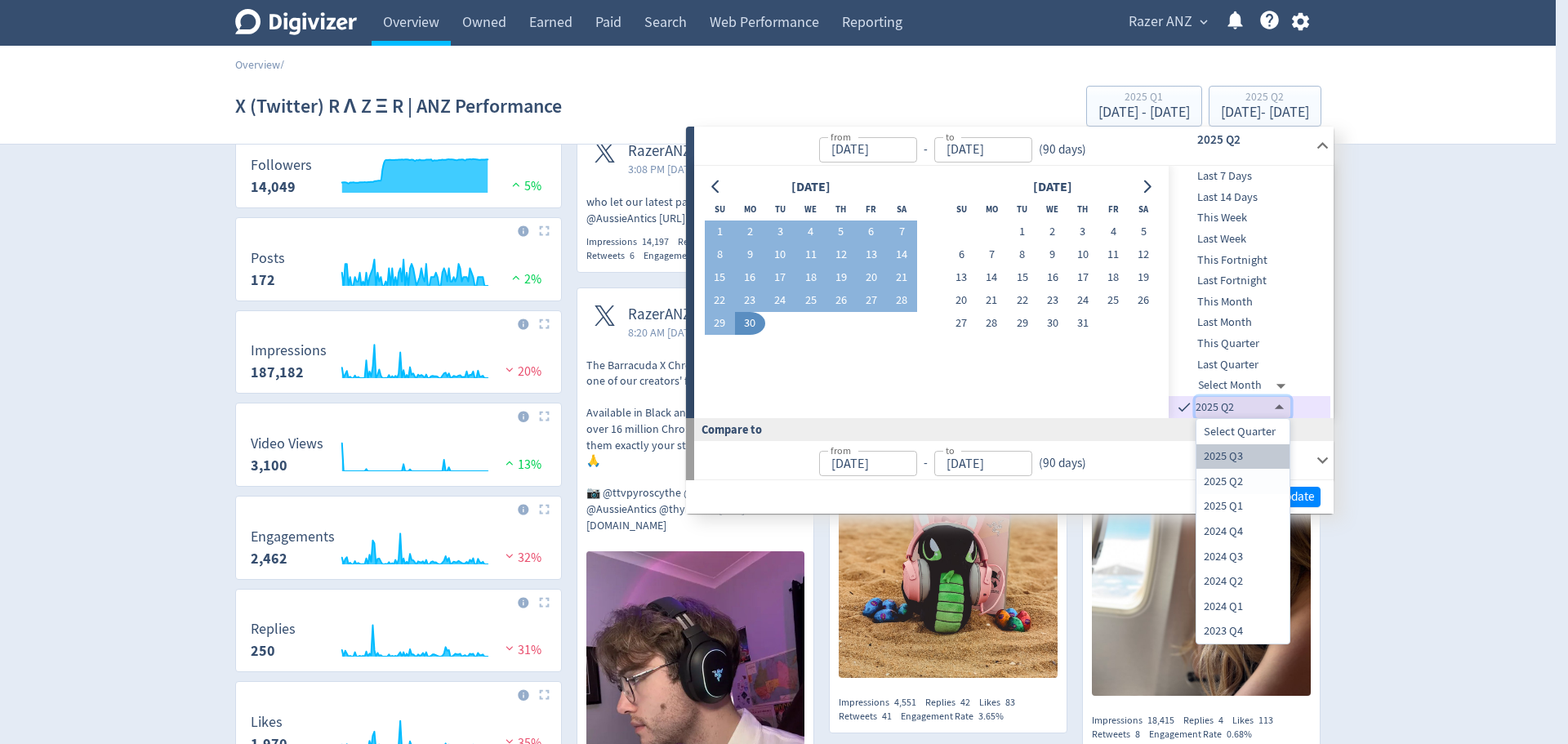
type input "[DATE]T13:00:00.000Z"
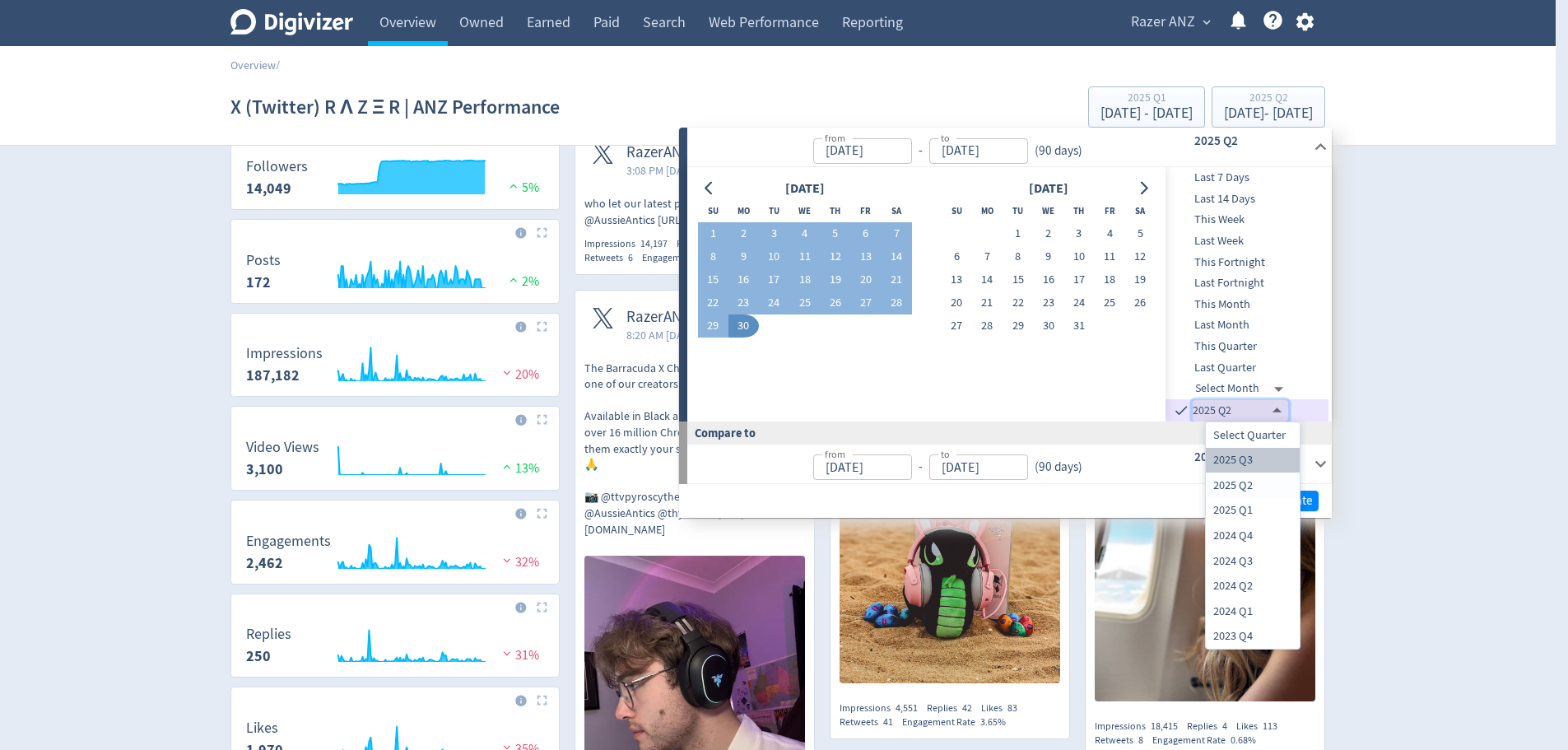
type input "[DATE]"
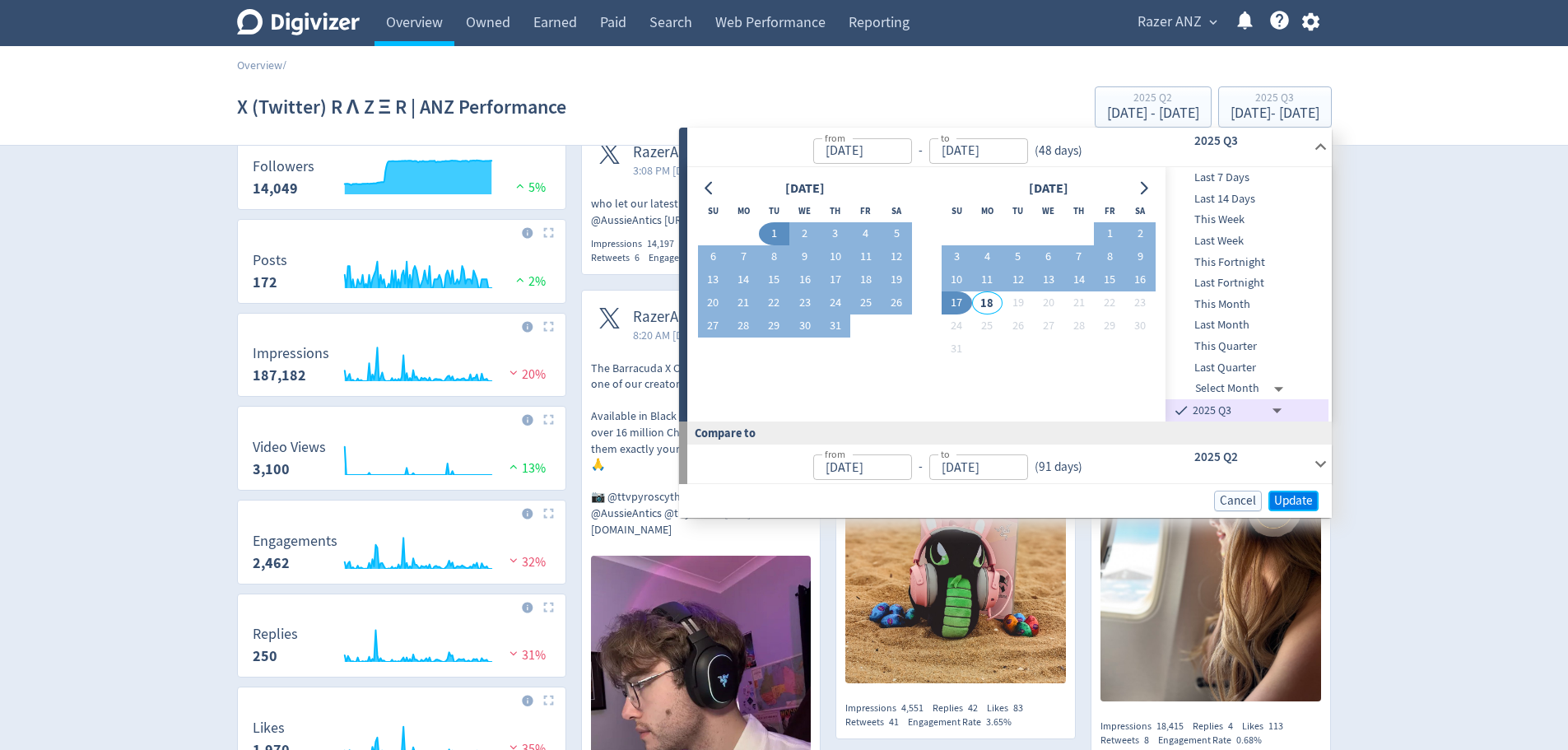
click at [1306, 501] on span "Update" at bounding box center [1293, 501] width 39 height 12
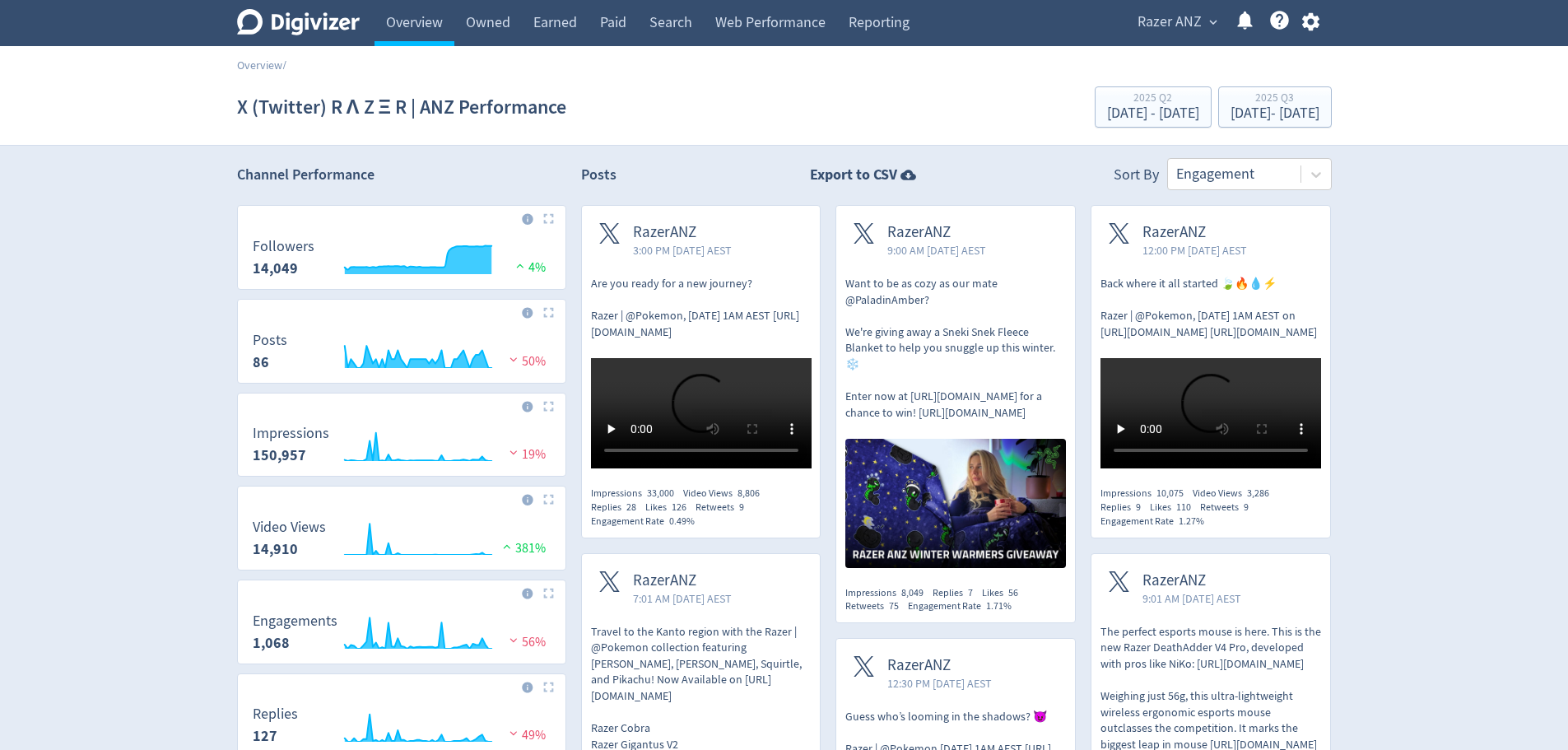
scroll to position [0, 0]
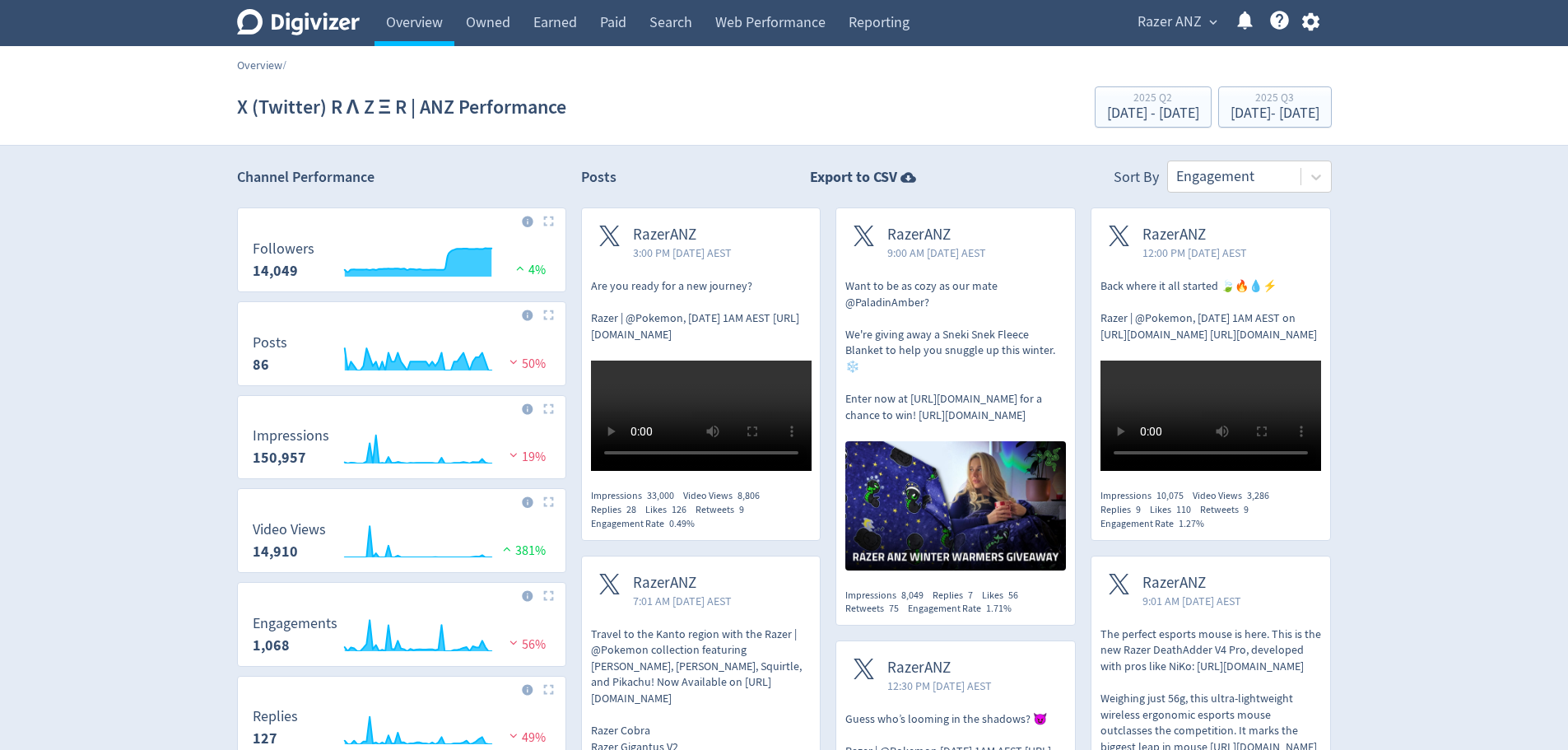
click at [263, 66] on link "Overview" at bounding box center [259, 64] width 45 height 15
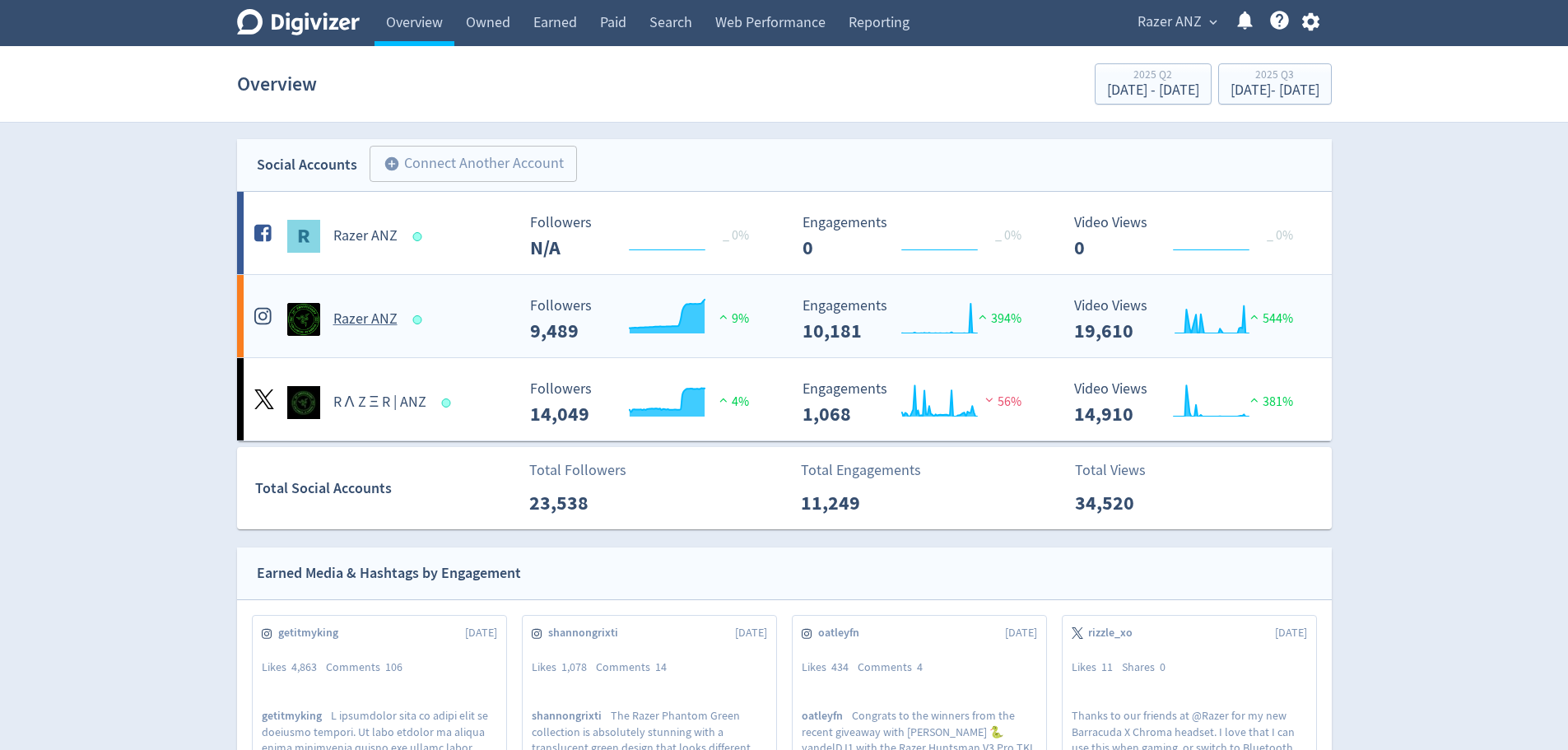
click at [359, 317] on h5 "Razer ANZ" at bounding box center [365, 319] width 64 height 20
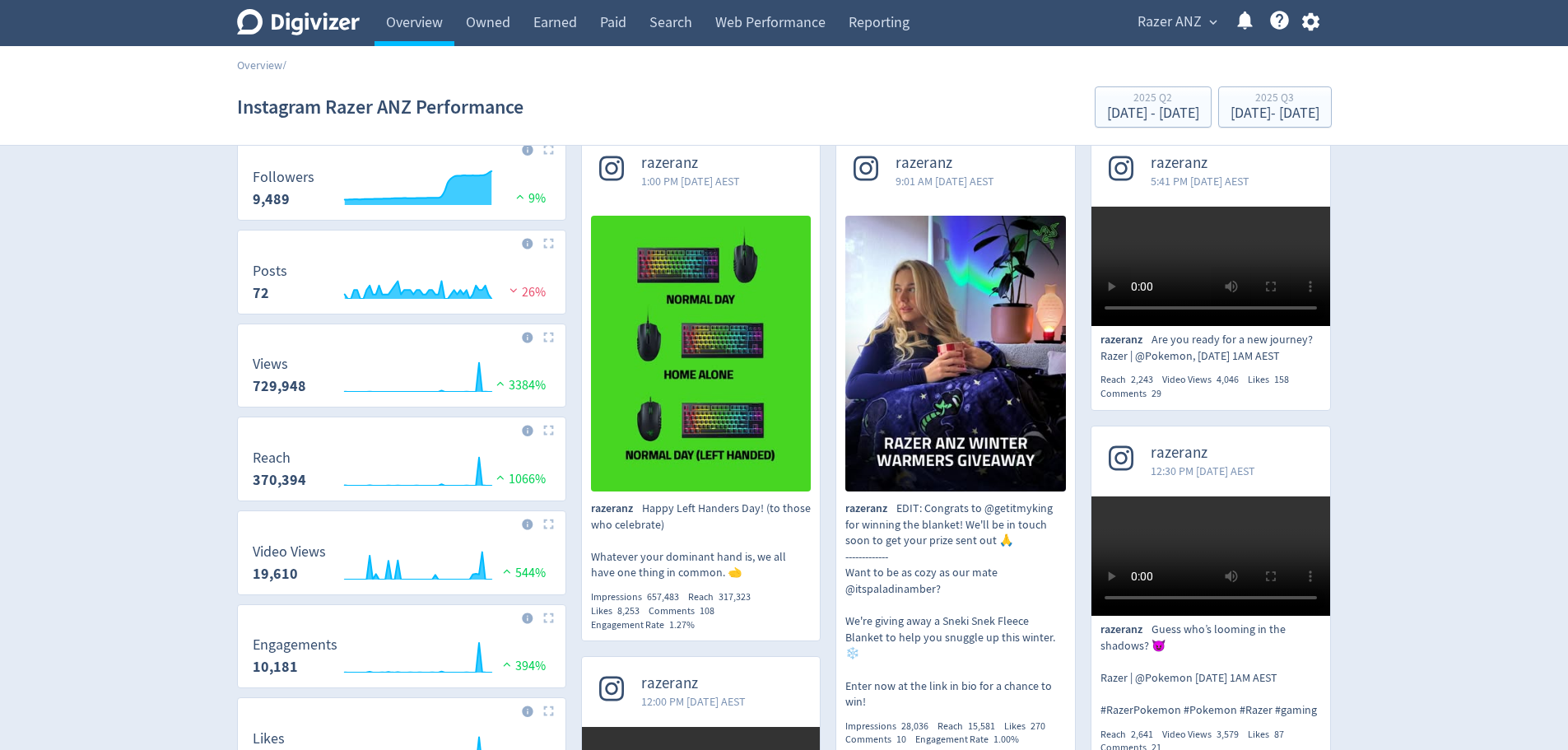
scroll to position [82, 0]
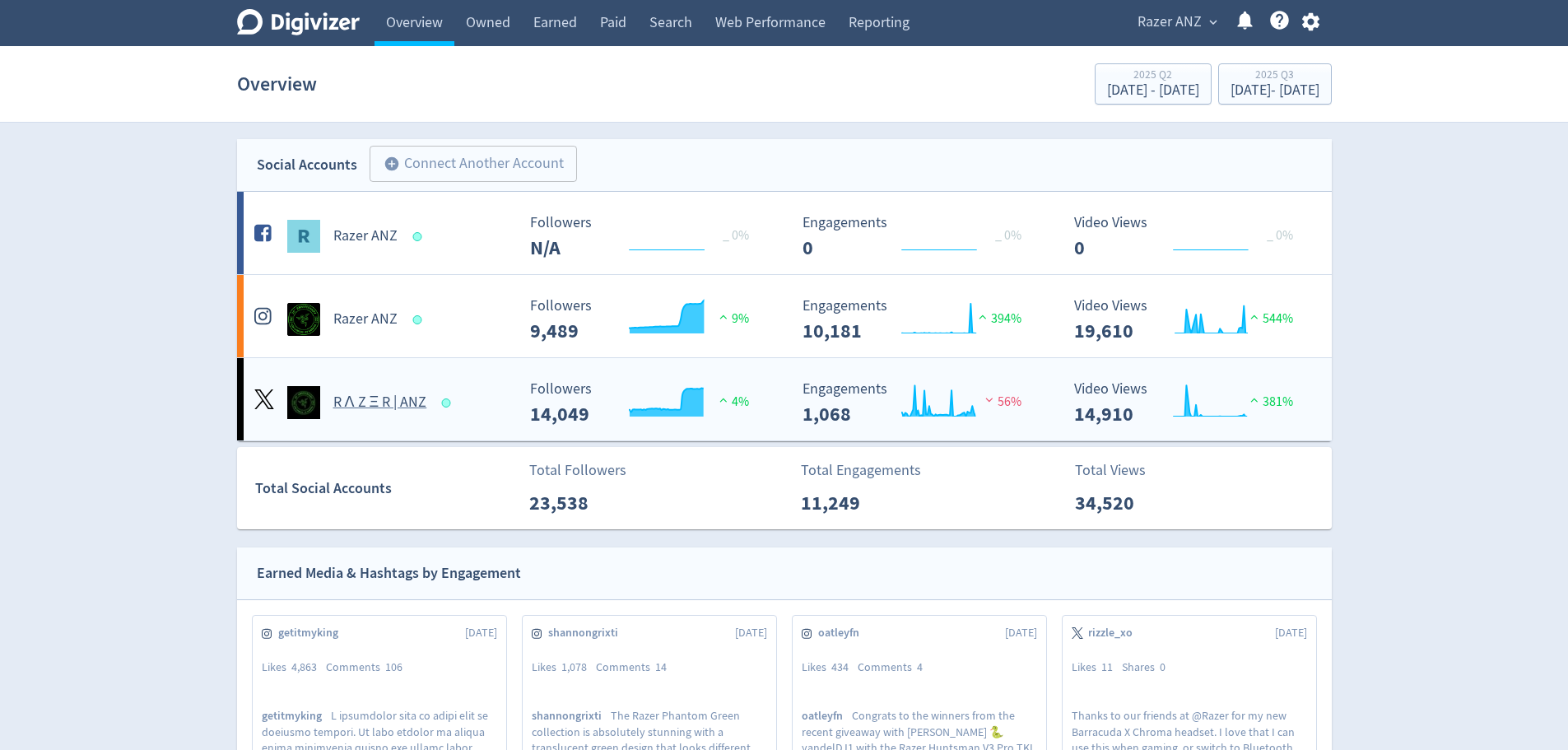
click at [383, 396] on h5 "R Λ Z Ξ R | ANZ" at bounding box center [380, 402] width 93 height 20
click at [378, 408] on h5 "R Λ Z Ξ R | ANZ" at bounding box center [380, 402] width 93 height 20
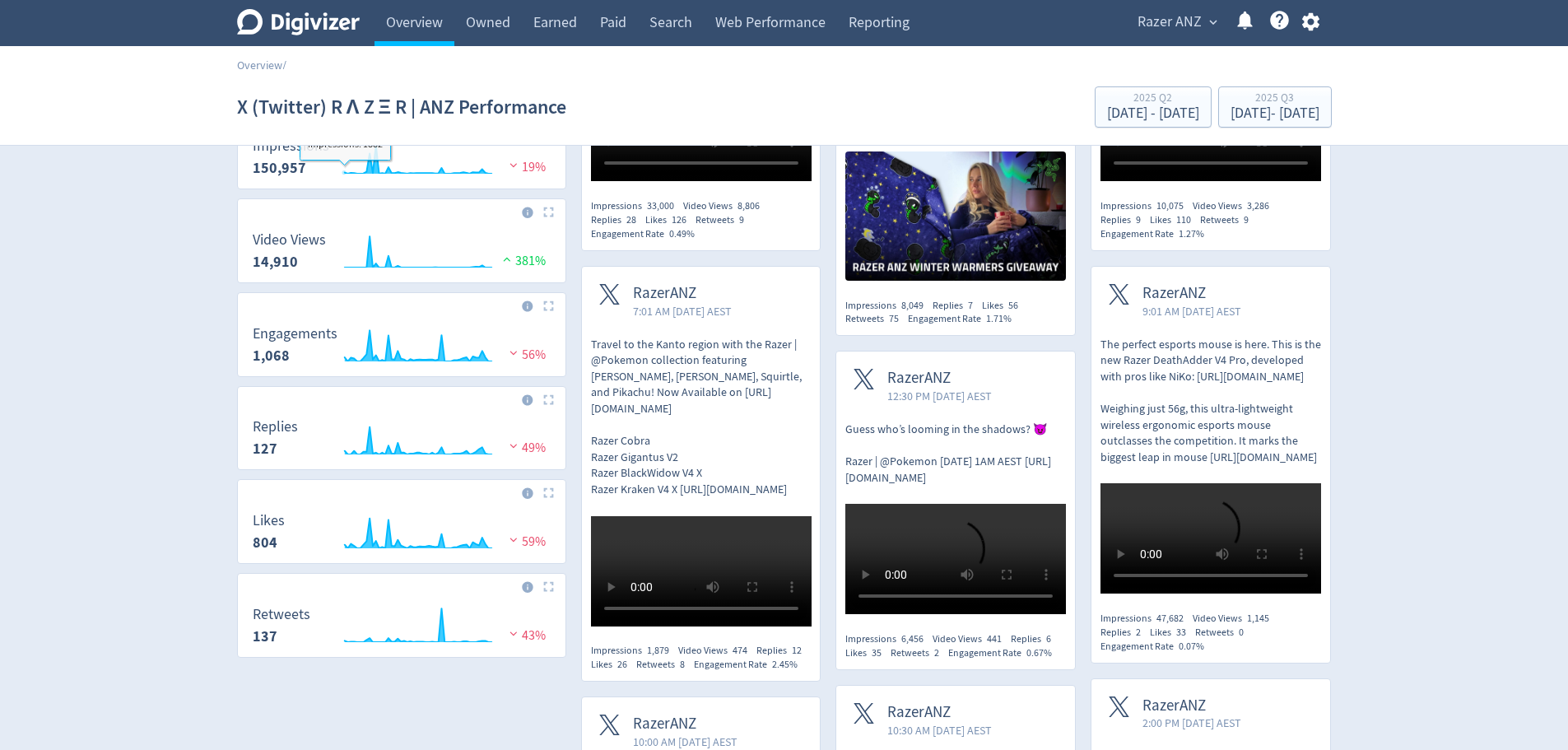
scroll to position [330, 0]
